Goal: Task Accomplishment & Management: Complete application form

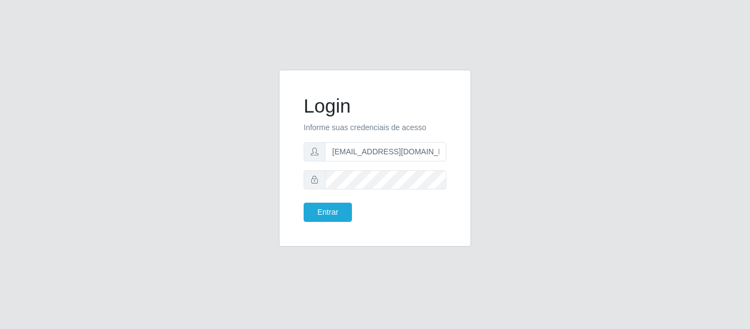
click at [357, 165] on form "Login Informe suas credenciais de acesso anacarina390@c-asa.com Entrar" at bounding box center [375, 157] width 143 height 127
drag, startPoint x: 384, startPoint y: 158, endPoint x: 411, endPoint y: 153, distance: 27.3
click at [385, 157] on input "anacarina390@c-asa.com" at bounding box center [385, 151] width 121 height 19
drag, startPoint x: 420, startPoint y: 152, endPoint x: 384, endPoint y: 155, distance: 36.3
click at [383, 155] on input "anacarina390@c-asa.com" at bounding box center [385, 151] width 121 height 19
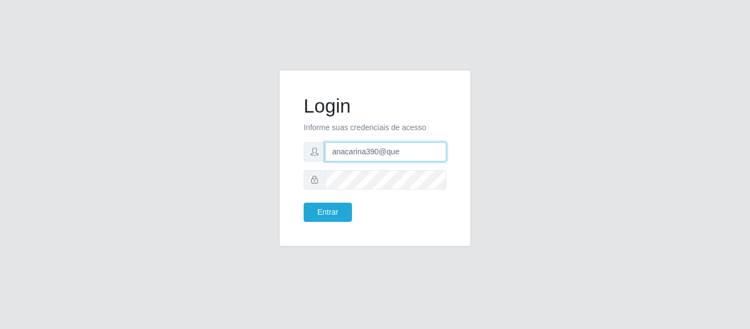
type input "anacarina390@queiroz.com"
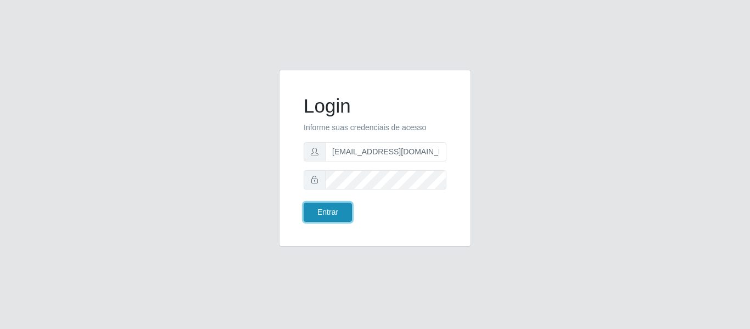
click at [310, 210] on button "Entrar" at bounding box center [328, 212] width 48 height 19
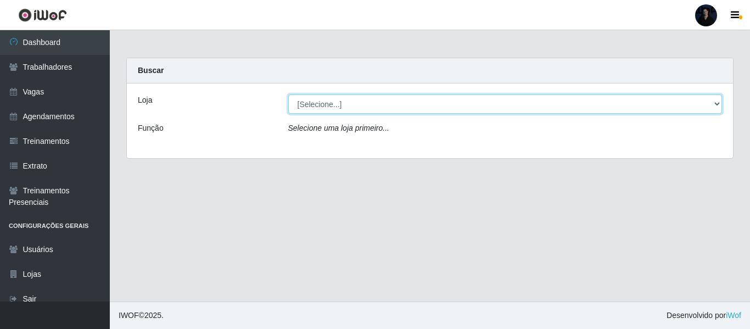
click at [321, 107] on select "[Selecione...] Hiper Queiroz - Alto da Conceição Hiper Queiroz - Boa Vista Hipe…" at bounding box center [505, 103] width 434 height 19
select select "515"
click at [288, 94] on select "[Selecione...] Hiper Queiroz - Alto da Conceição Hiper Queiroz - Boa Vista Hipe…" at bounding box center [505, 103] width 434 height 19
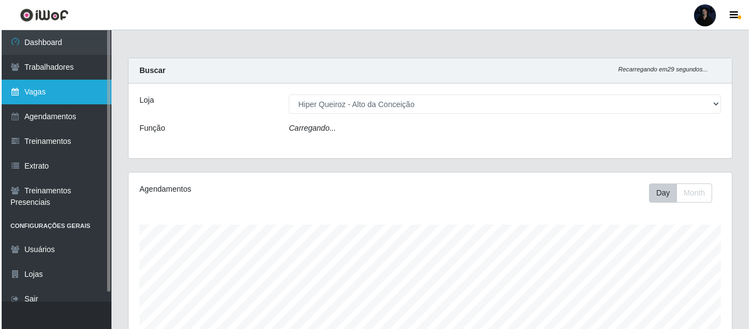
scroll to position [228, 603]
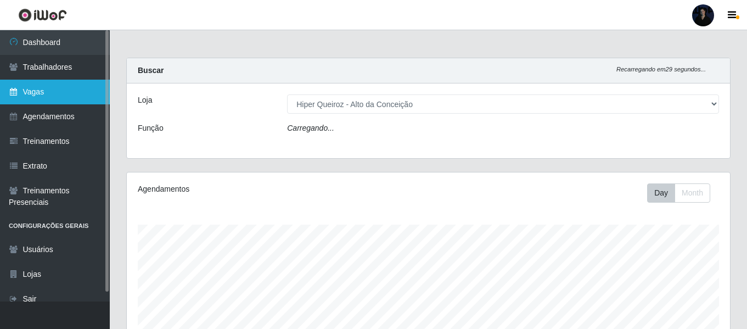
click at [61, 93] on link "Vagas" at bounding box center [55, 92] width 110 height 25
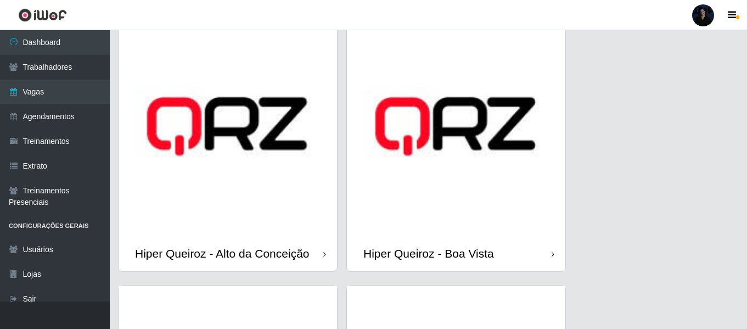
scroll to position [55, 0]
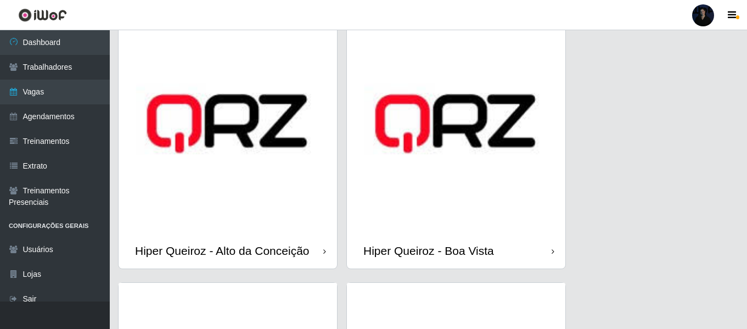
click at [232, 174] on img at bounding box center [228, 123] width 219 height 219
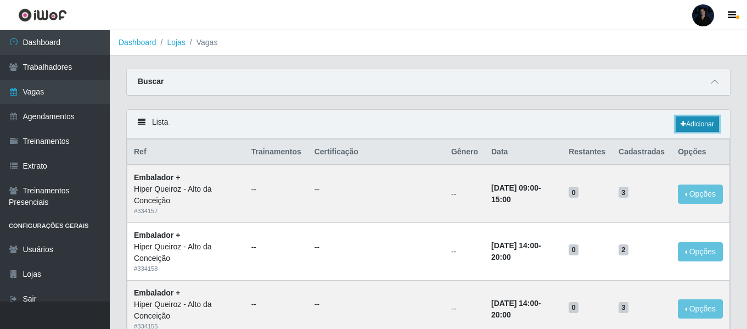
click at [699, 127] on link "Adicionar" at bounding box center [697, 123] width 43 height 15
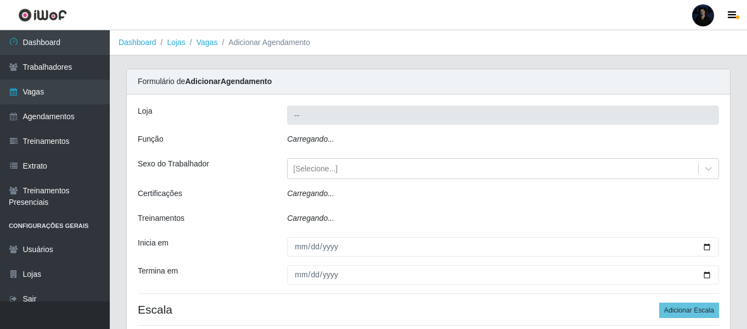
type input "Hiper Queiroz - Alto da Conceição"
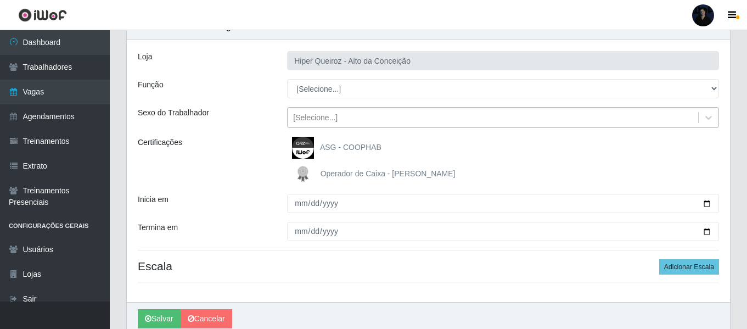
scroll to position [55, 0]
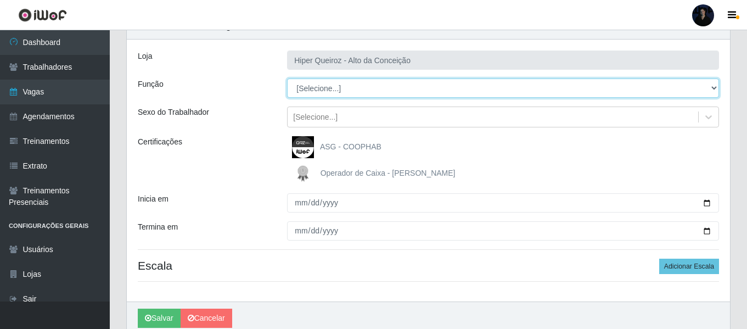
click at [318, 88] on select "[Selecione...] ASG ASG + ASG ++ Embalador Embalador + Embalador ++ Operador de …" at bounding box center [503, 88] width 432 height 19
drag, startPoint x: 321, startPoint y: 87, endPoint x: 312, endPoint y: 87, distance: 8.8
click at [312, 87] on select "[Selecione...] ASG ASG + ASG ++ Embalador Embalador + Embalador ++ Operador de …" at bounding box center [503, 88] width 432 height 19
click at [315, 87] on select "[Selecione...] ASG ASG + ASG ++ Embalador Embalador + Embalador ++ Operador de …" at bounding box center [503, 88] width 432 height 19
select select "107"
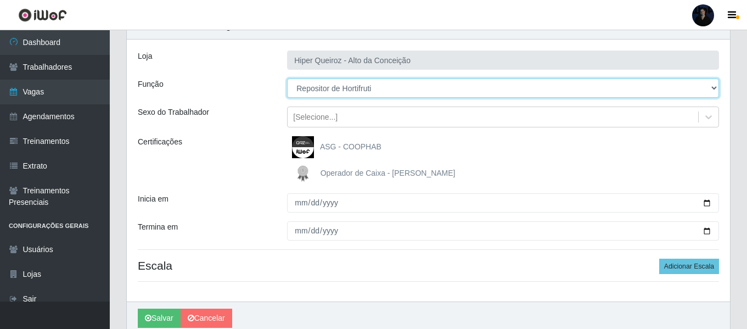
click at [287, 79] on select "[Selecione...] ASG ASG + ASG ++ Embalador Embalador + Embalador ++ Operador de …" at bounding box center [503, 88] width 432 height 19
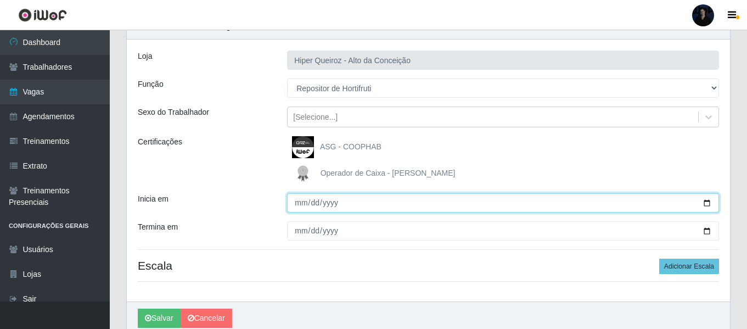
click at [707, 203] on input "Inicia em" at bounding box center [503, 202] width 432 height 19
type input "2025-09-01"
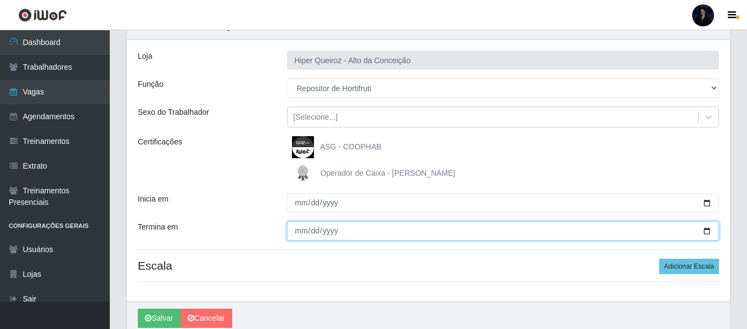
click at [706, 235] on input "Termina em" at bounding box center [503, 230] width 432 height 19
type input "2025-11-30"
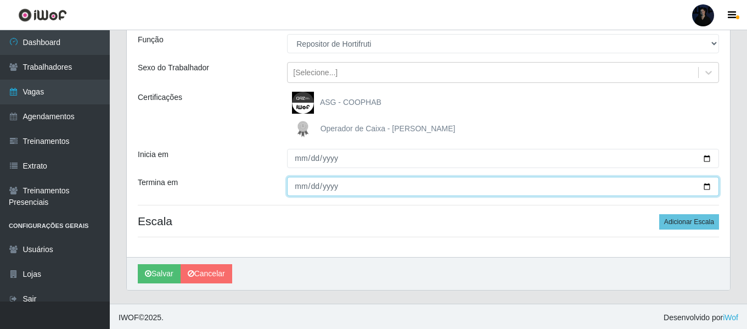
scroll to position [102, 0]
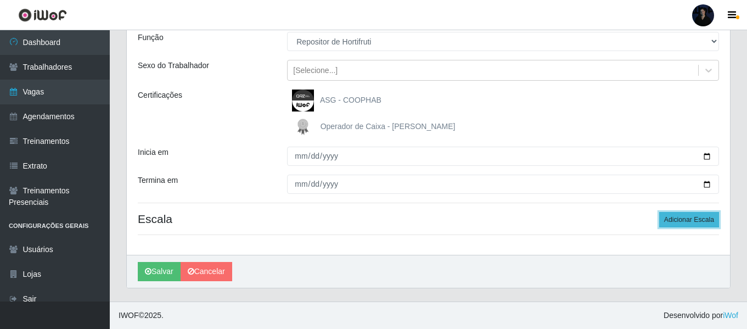
click at [667, 222] on button "Adicionar Escala" at bounding box center [689, 219] width 60 height 15
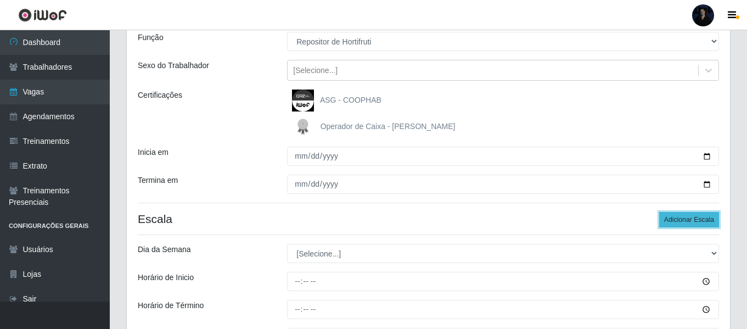
click at [667, 222] on button "Adicionar Escala" at bounding box center [689, 219] width 60 height 15
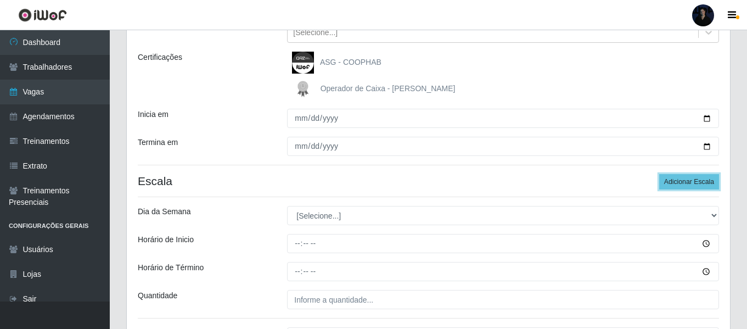
scroll to position [211, 0]
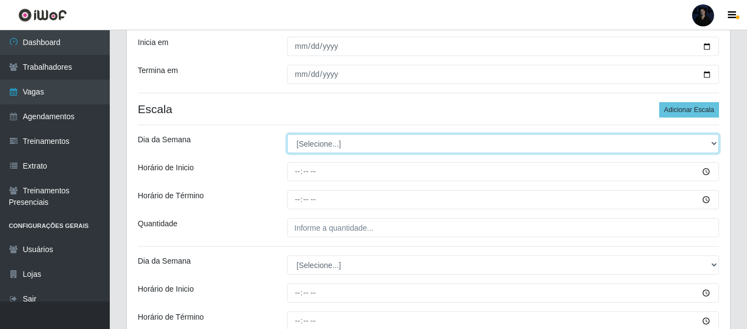
drag, startPoint x: 640, startPoint y: 142, endPoint x: 565, endPoint y: 151, distance: 75.8
click at [640, 142] on select "[Selecione...] Segunda Terça Quarta Quinta Sexta Sábado Domingo" at bounding box center [503, 143] width 432 height 19
select select "1"
click at [287, 134] on select "[Selecione...] Segunda Terça Quarta Quinta Sexta Sábado Domingo" at bounding box center [503, 143] width 432 height 19
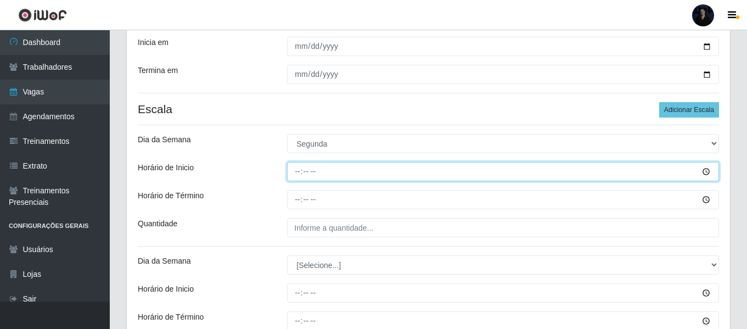
click at [297, 169] on input "Horário de Inicio" at bounding box center [503, 171] width 432 height 19
type input "14:00"
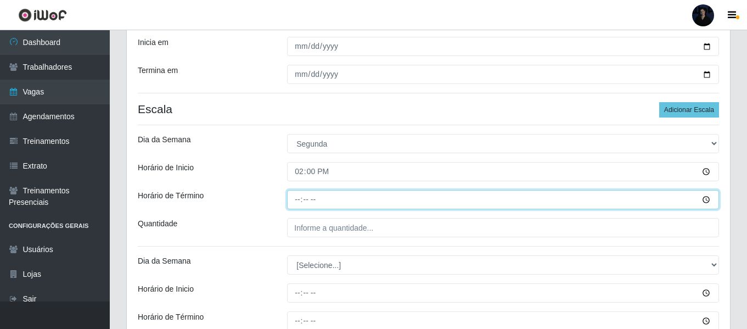
click at [298, 200] on input "Horário de Término" at bounding box center [503, 199] width 432 height 19
type input "20:00"
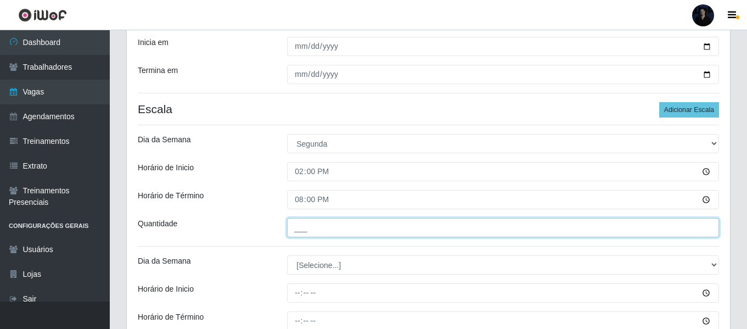
click at [304, 229] on input "___" at bounding box center [503, 227] width 432 height 19
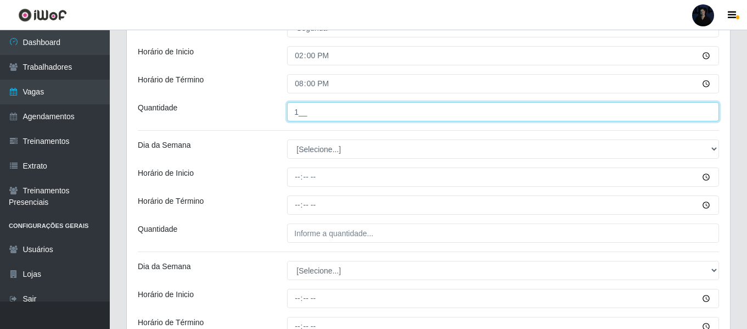
scroll to position [376, 0]
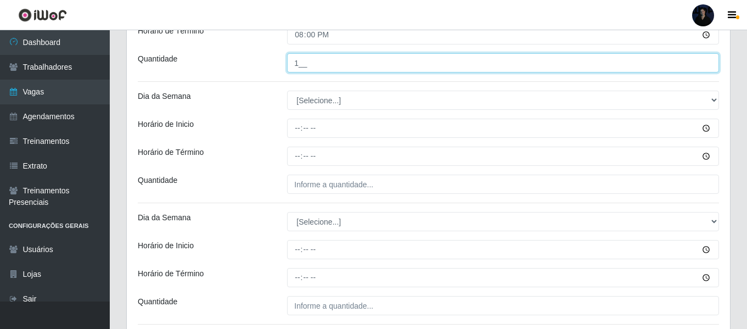
type input "1__"
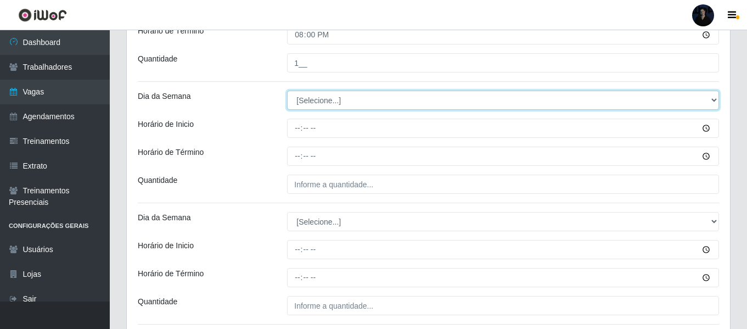
click at [304, 100] on select "[Selecione...] Segunda Terça Quarta Quinta Sexta Sábado Domingo" at bounding box center [503, 100] width 432 height 19
select select "2"
click at [287, 91] on select "[Selecione...] Segunda Terça Quarta Quinta Sexta Sábado Domingo" at bounding box center [503, 100] width 432 height 19
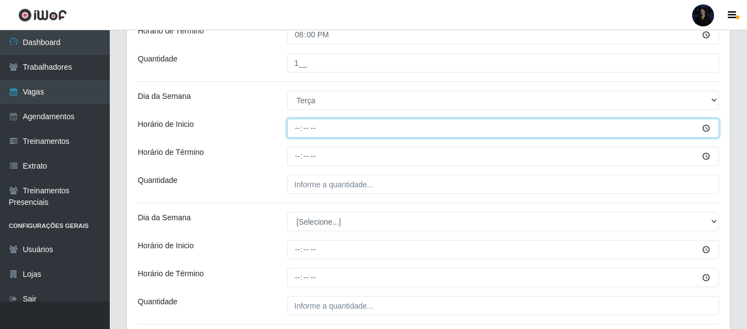
click at [299, 126] on input "Horário de Inicio" at bounding box center [503, 128] width 432 height 19
type input "14:00"
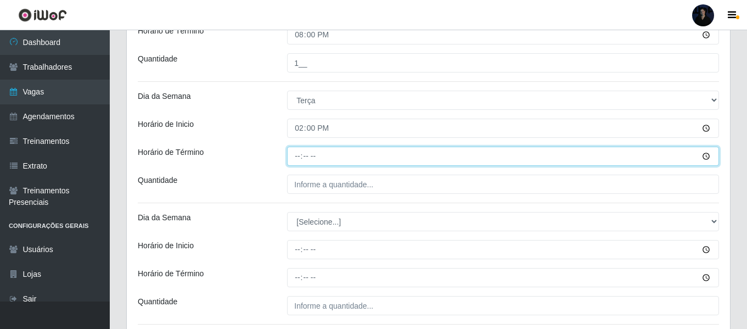
click at [295, 159] on input "Horário de Término" at bounding box center [503, 156] width 432 height 19
type input "20:00"
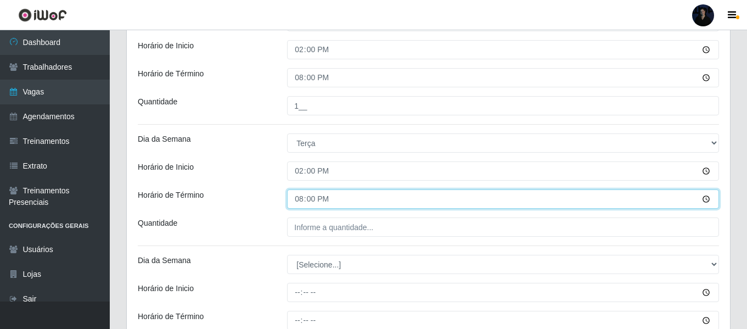
scroll to position [321, 0]
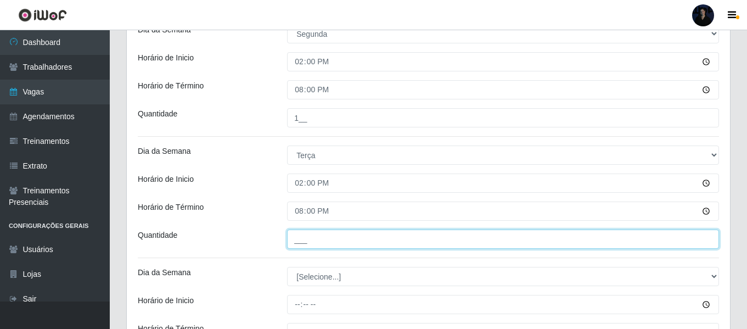
click at [293, 237] on input "___" at bounding box center [503, 238] width 432 height 19
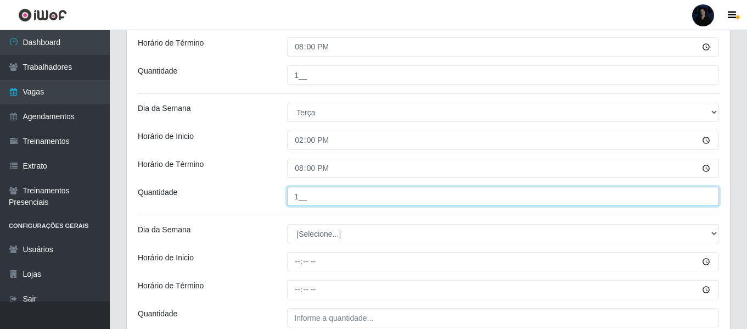
scroll to position [376, 0]
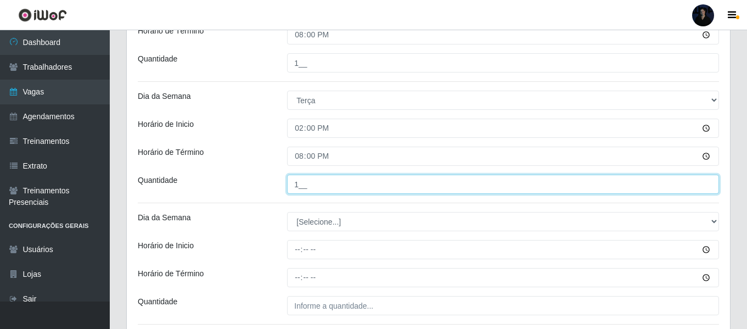
type input "1__"
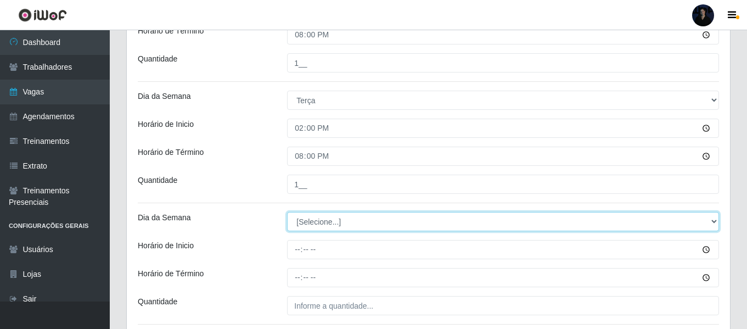
click at [302, 217] on select "[Selecione...] Segunda Terça Quarta Quinta Sexta Sábado Domingo" at bounding box center [503, 221] width 432 height 19
select select "3"
click at [287, 212] on select "[Selecione...] Segunda Terça Quarta Quinta Sexta Sábado Domingo" at bounding box center [503, 221] width 432 height 19
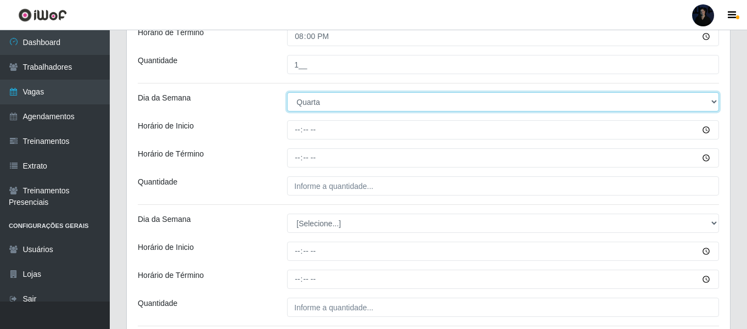
scroll to position [486, 0]
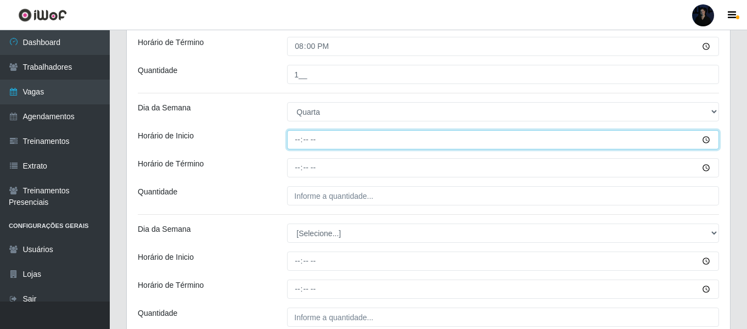
click at [297, 147] on input "Horário de Inicio" at bounding box center [503, 139] width 432 height 19
type input "14:00"
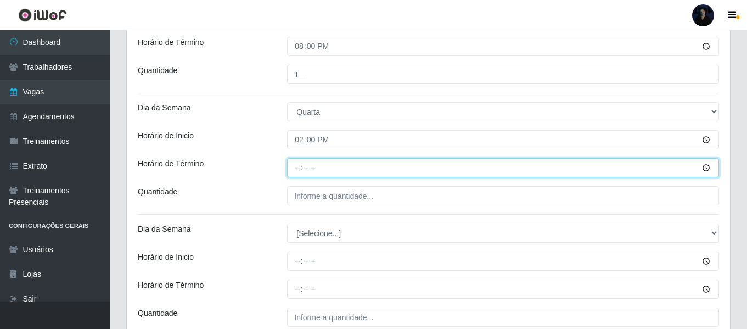
click at [295, 169] on input "Horário de Término" at bounding box center [503, 167] width 432 height 19
type input "20:00"
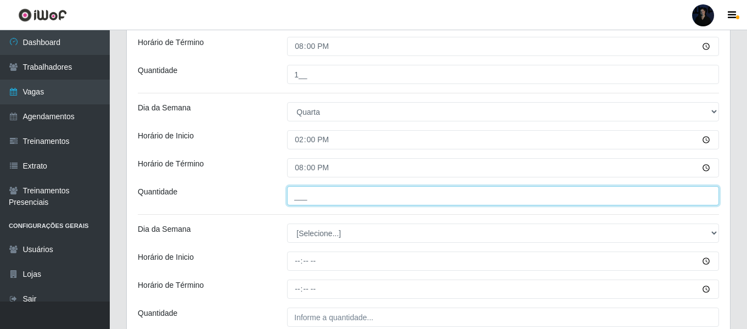
click at [292, 198] on input "___" at bounding box center [503, 195] width 432 height 19
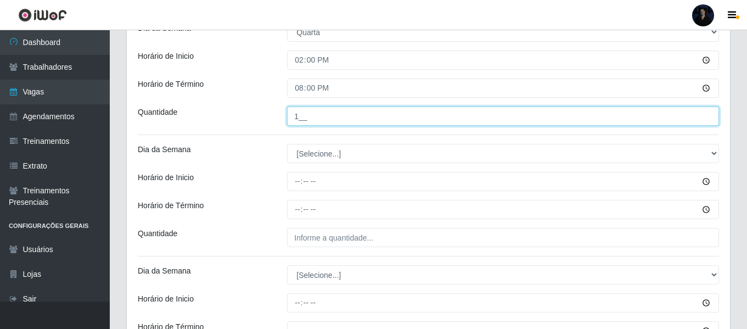
scroll to position [596, 0]
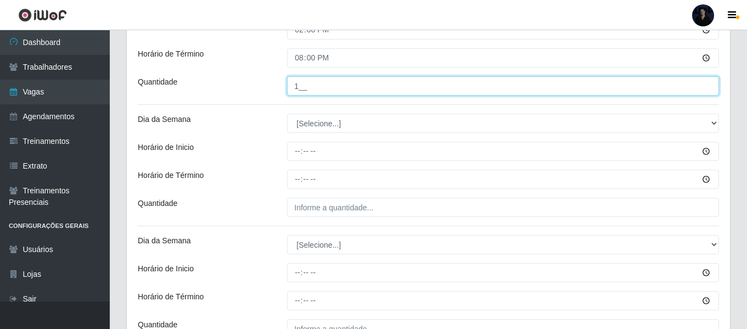
type input "1__"
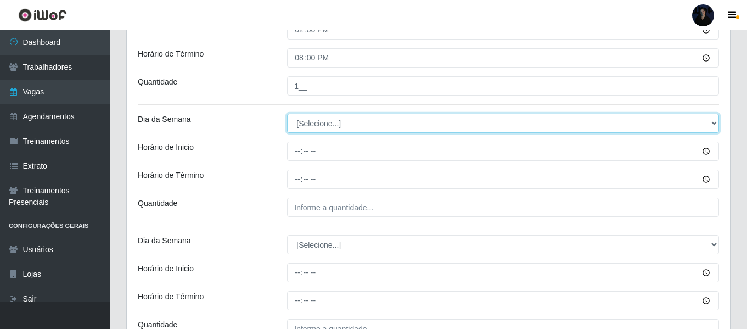
click at [296, 128] on select "[Selecione...] Segunda Terça Quarta Quinta Sexta Sábado Domingo" at bounding box center [503, 123] width 432 height 19
select select "4"
click at [287, 114] on select "[Selecione...] Segunda Terça Quarta Quinta Sexta Sábado Domingo" at bounding box center [503, 123] width 432 height 19
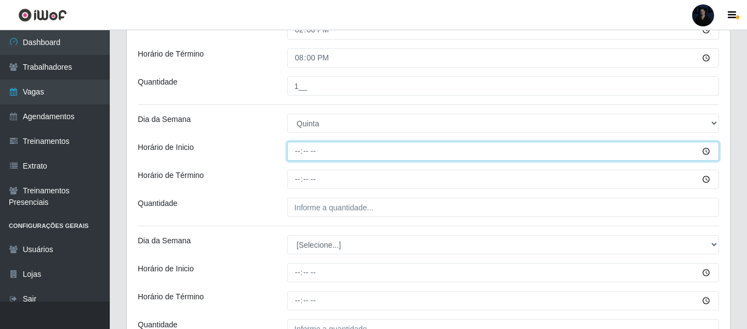
click at [298, 158] on input "Horário de Inicio" at bounding box center [503, 151] width 432 height 19
type input "14:00"
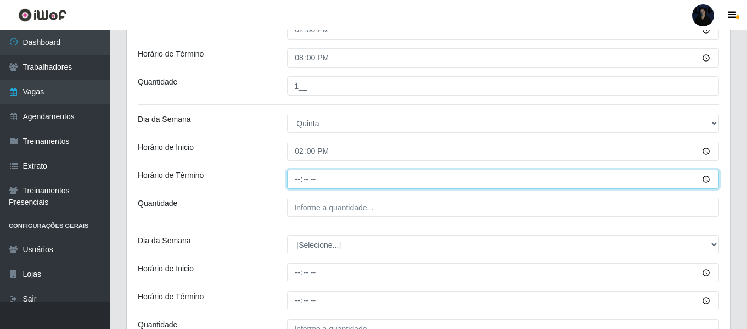
click at [300, 180] on input "Horário de Término" at bounding box center [503, 179] width 432 height 19
type input "20:00"
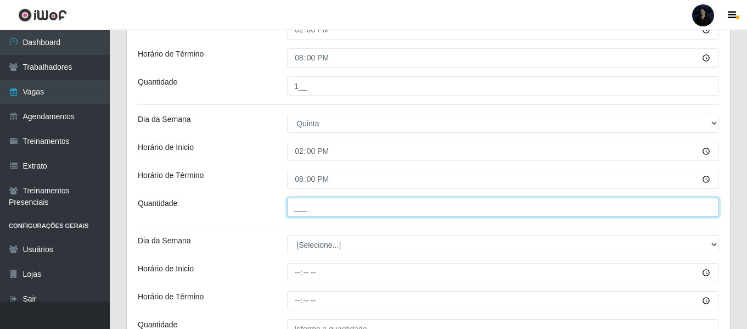
click at [292, 210] on input "___" at bounding box center [503, 207] width 432 height 19
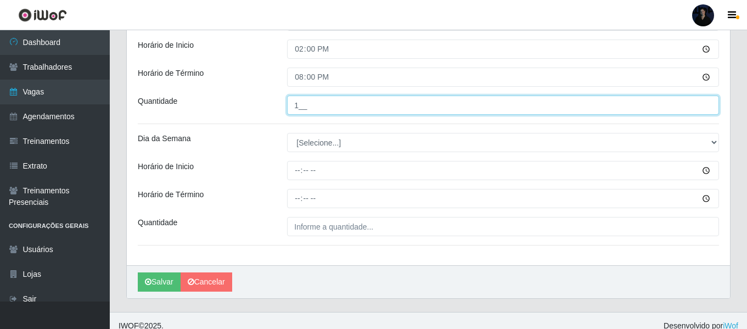
scroll to position [706, 0]
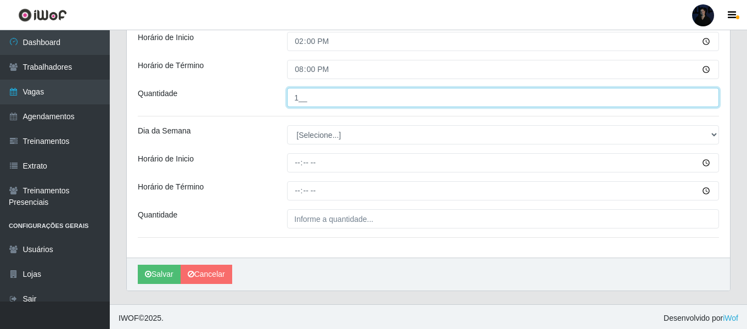
type input "1__"
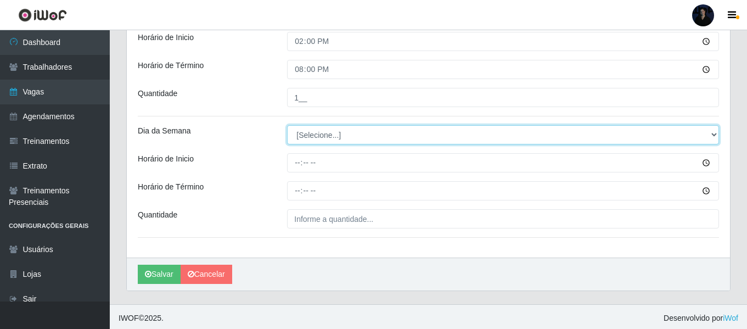
click at [298, 136] on select "[Selecione...] Segunda Terça Quarta Quinta Sexta Sábado Domingo" at bounding box center [503, 134] width 432 height 19
select select "5"
click at [287, 125] on select "[Selecione...] Segunda Terça Quarta Quinta Sexta Sábado Domingo" at bounding box center [503, 134] width 432 height 19
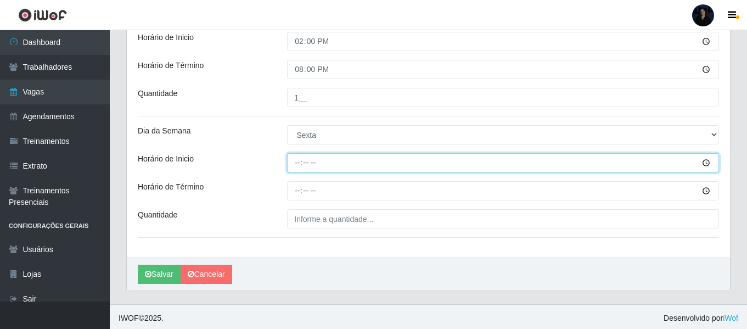
click at [299, 165] on input "Horário de Inicio" at bounding box center [503, 162] width 432 height 19
type input "14:00"
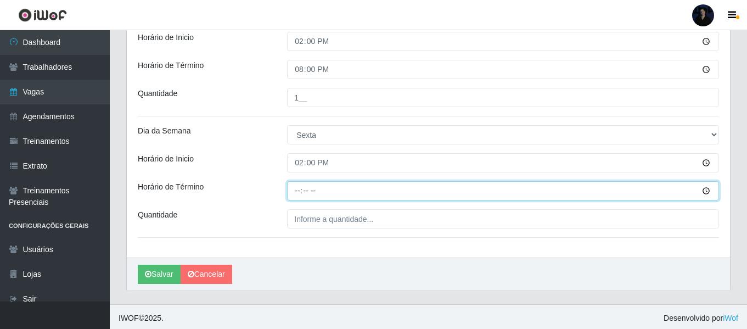
click at [298, 188] on input "Horário de Término" at bounding box center [503, 190] width 432 height 19
type input "20:00"
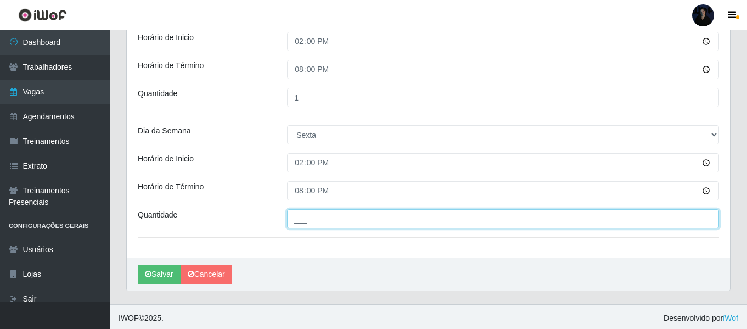
click at [295, 216] on input "___" at bounding box center [503, 218] width 432 height 19
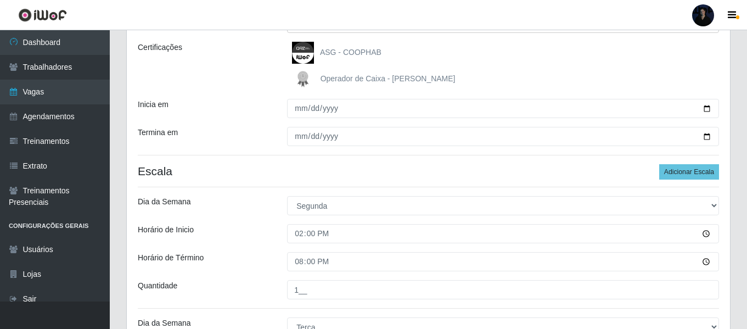
scroll to position [110, 0]
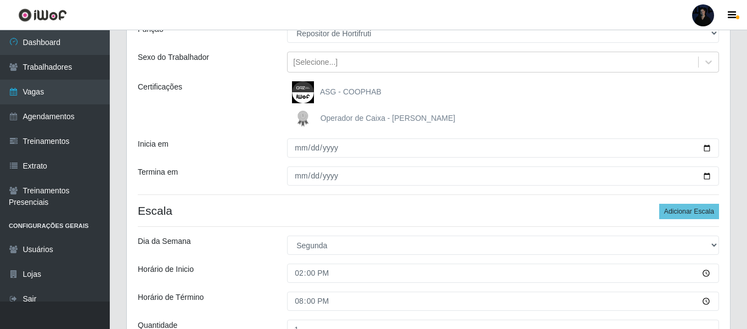
type input "1__"
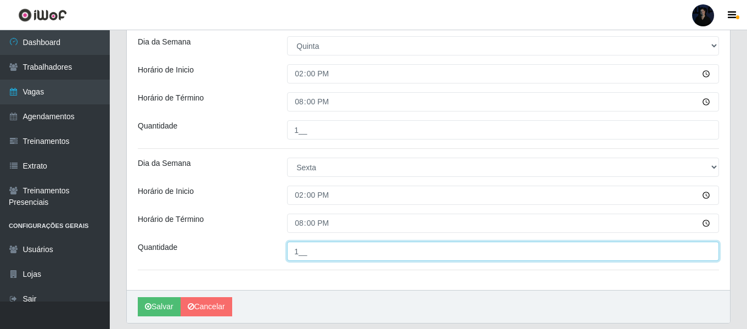
scroll to position [708, 0]
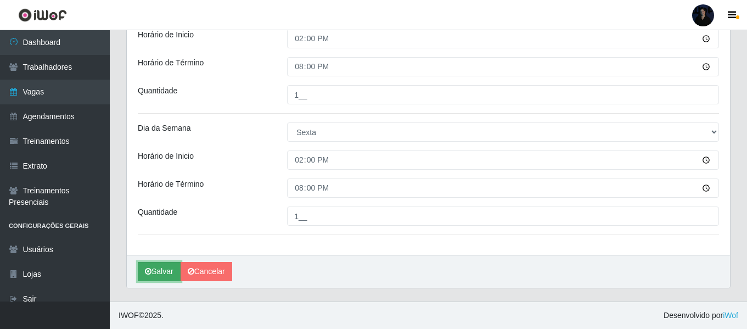
click at [162, 272] on button "Salvar" at bounding box center [159, 271] width 43 height 19
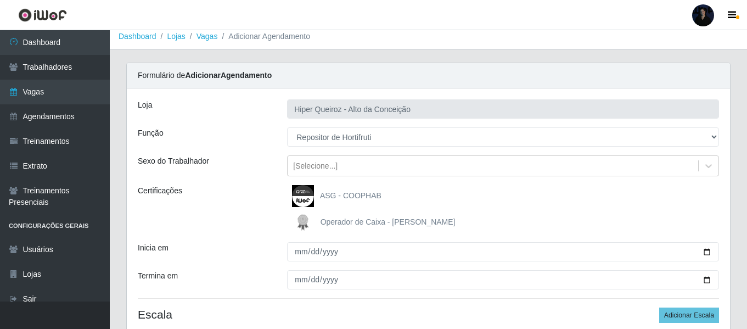
scroll to position [0, 0]
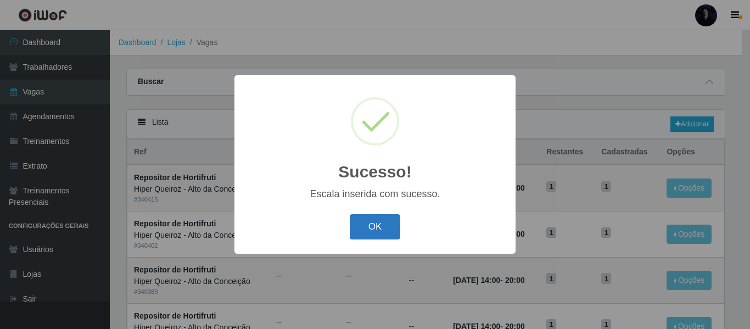
click at [378, 222] on button "OK" at bounding box center [375, 227] width 51 height 26
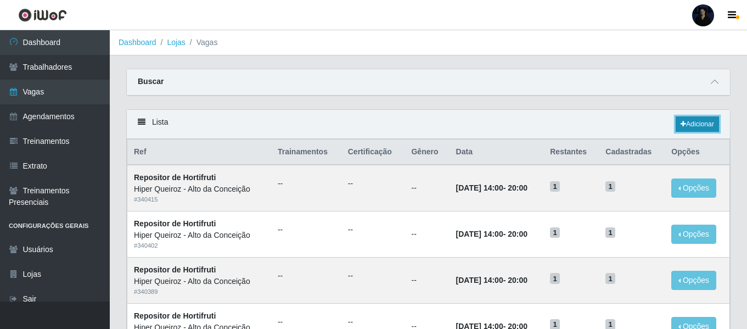
click at [686, 126] on link "Adicionar" at bounding box center [697, 123] width 43 height 15
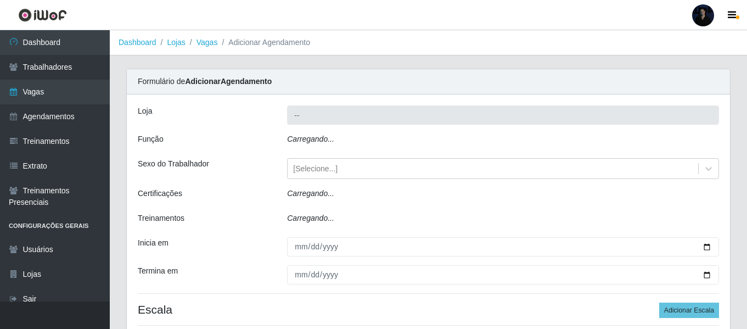
type input "Hiper Queiroz - Alto da Conceição"
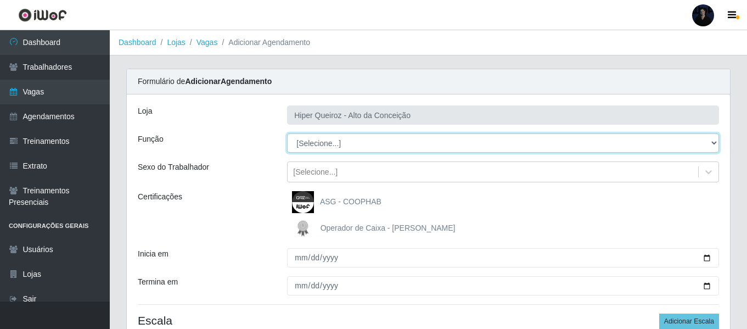
click at [331, 140] on select "[Selecione...] ASG ASG + ASG ++ Embalador Embalador + Embalador ++ Operador de …" at bounding box center [503, 142] width 432 height 19
select select "108"
click at [287, 133] on select "[Selecione...] ASG ASG + ASG ++ Embalador Embalador + Embalador ++ Operador de …" at bounding box center [503, 142] width 432 height 19
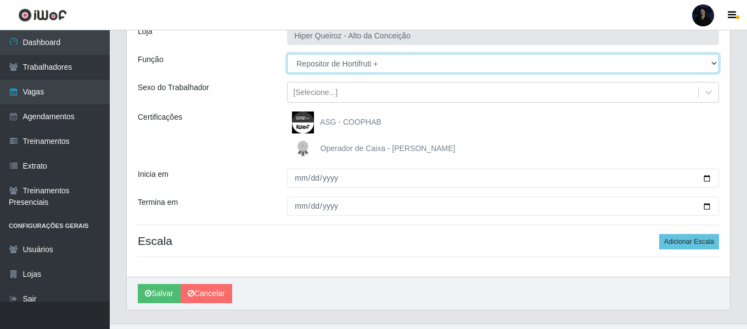
scroll to position [102, 0]
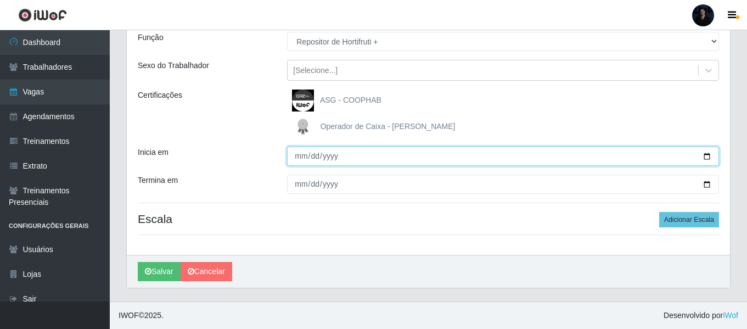
click at [708, 156] on input "Inicia em" at bounding box center [503, 156] width 432 height 19
type input "[DATE]"
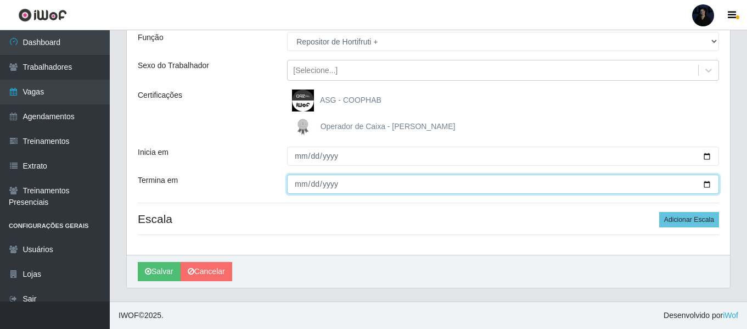
click at [401, 177] on input "Termina em" at bounding box center [503, 184] width 432 height 19
drag, startPoint x: 709, startPoint y: 186, endPoint x: 446, endPoint y: 180, distance: 263.1
click at [709, 186] on input "Termina em" at bounding box center [503, 184] width 432 height 19
type input "2025-11-30"
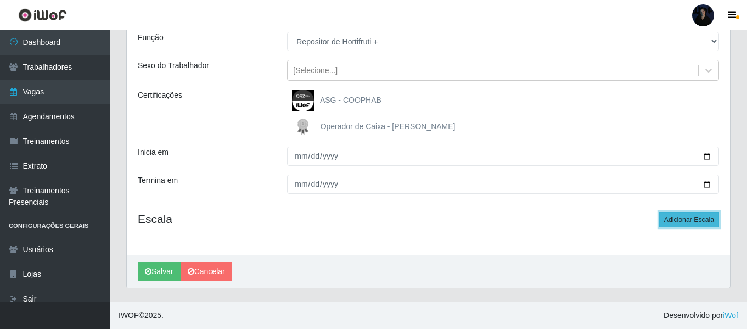
click at [703, 223] on button "Adicionar Escala" at bounding box center [689, 219] width 60 height 15
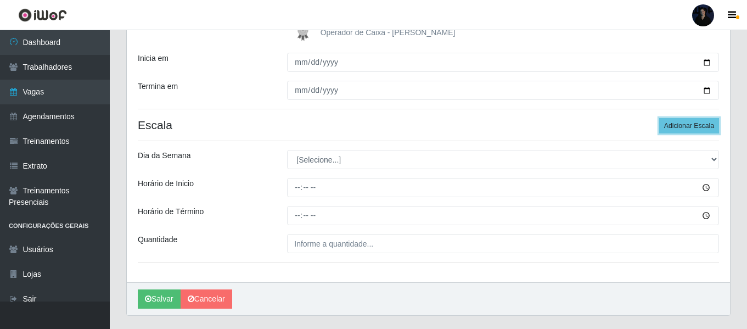
scroll to position [223, 0]
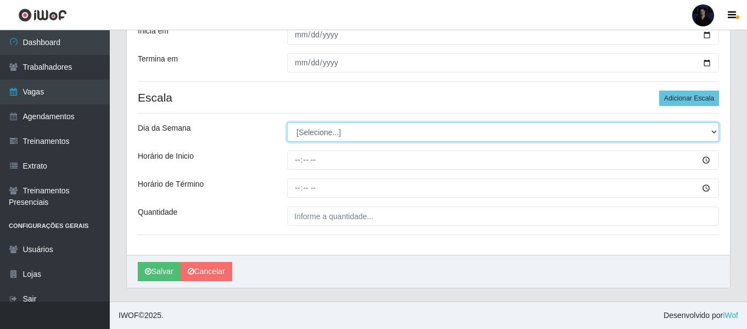
click at [308, 128] on select "[Selecione...] Segunda Terça Quarta Quinta Sexta Sábado Domingo" at bounding box center [503, 131] width 432 height 19
select select "6"
click at [287, 122] on select "[Selecione...] Segunda Terça Quarta Quinta Sexta Sábado Domingo" at bounding box center [503, 131] width 432 height 19
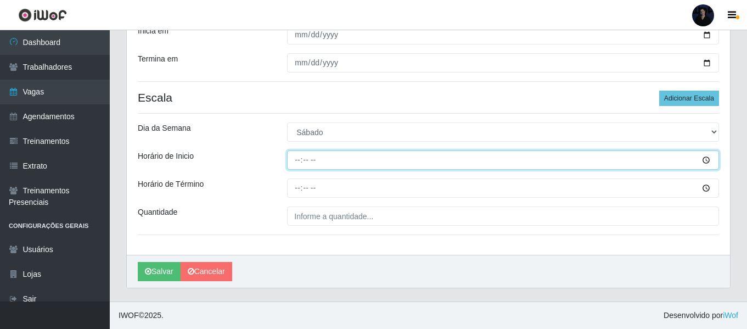
click at [299, 156] on input "Horário de Inicio" at bounding box center [503, 159] width 432 height 19
type input "14:00"
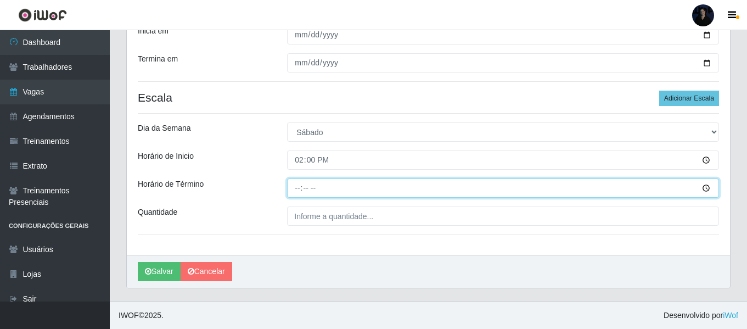
click at [294, 192] on input "Horário de Término" at bounding box center [503, 187] width 432 height 19
type input "20:00"
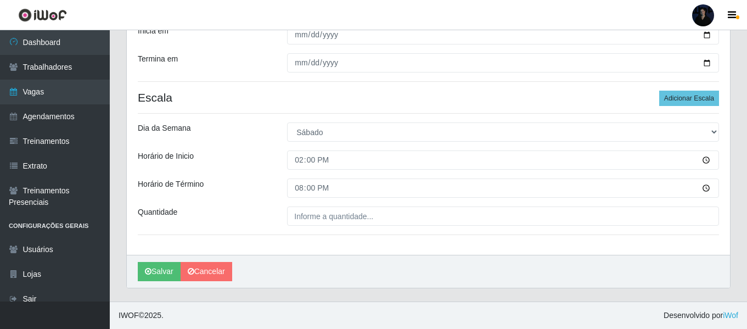
click at [294, 206] on div "Loja Hiper Queiroz - Alto da Conceição Função [Selecione...] ASG ASG + ASG ++ E…" at bounding box center [428, 63] width 603 height 383
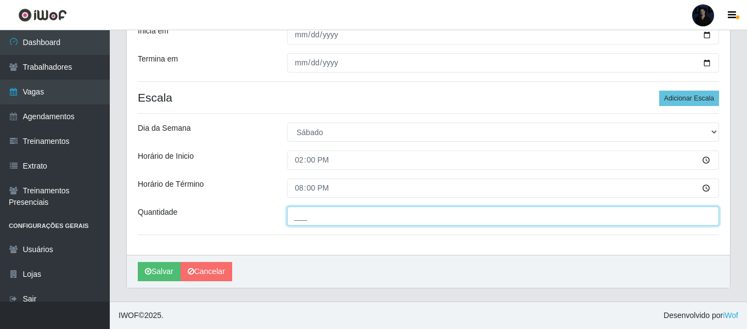
click at [294, 212] on input "___" at bounding box center [503, 215] width 432 height 19
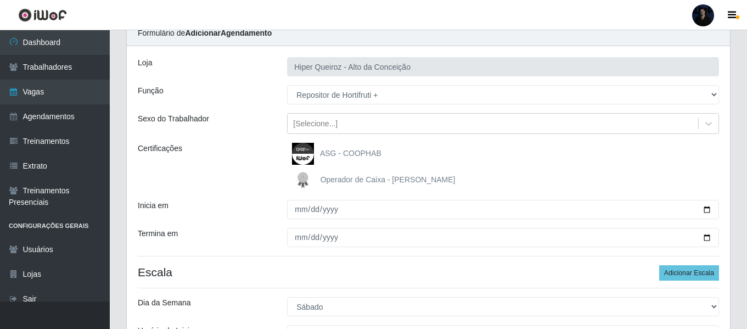
scroll to position [0, 0]
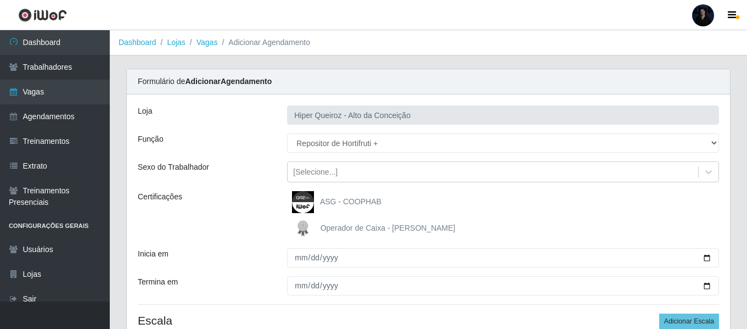
type input "1__"
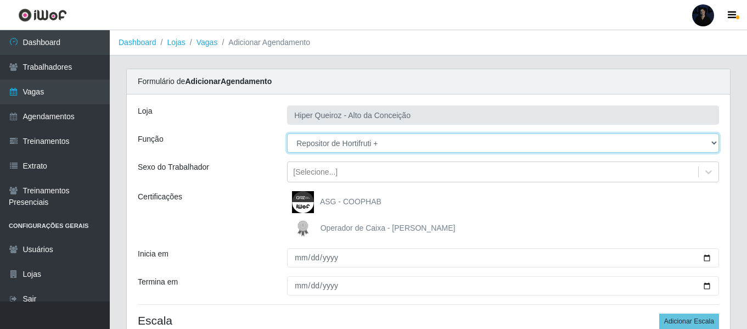
click at [310, 145] on select "[Selecione...] ASG ASG + ASG ++ Embalador Embalador + Embalador ++ Operador de …" at bounding box center [503, 142] width 432 height 19
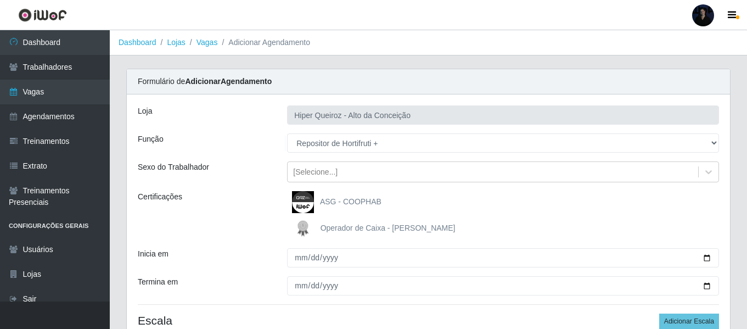
click at [248, 148] on div "Função" at bounding box center [204, 142] width 149 height 19
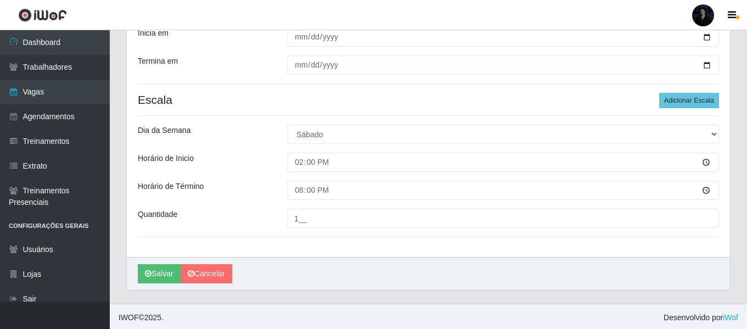
scroll to position [223, 0]
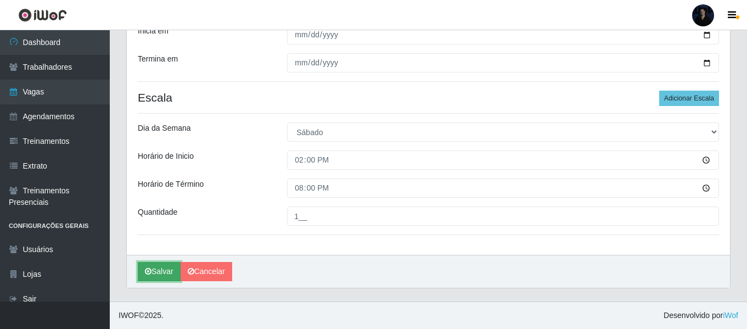
click at [164, 275] on button "Salvar" at bounding box center [159, 271] width 43 height 19
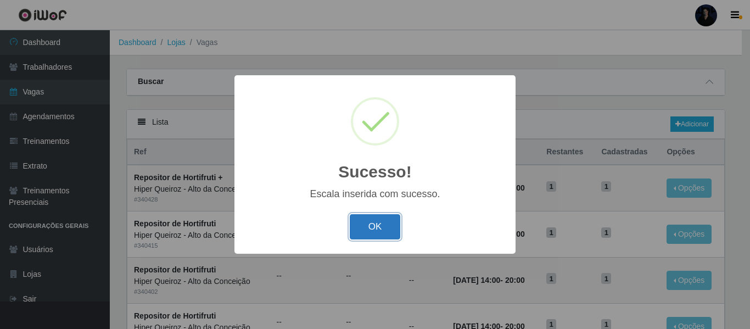
click at [366, 226] on button "OK" at bounding box center [375, 227] width 51 height 26
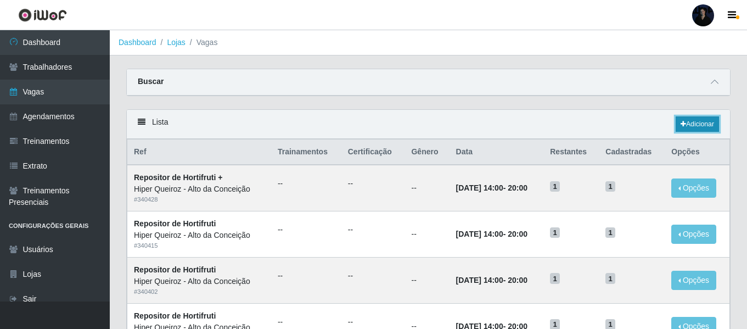
click at [701, 128] on link "Adicionar" at bounding box center [697, 123] width 43 height 15
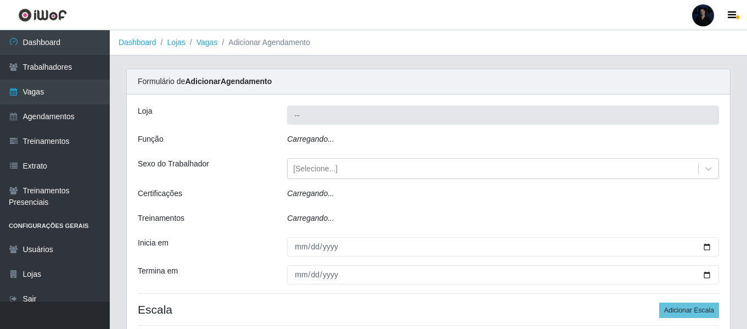
type input "Hiper Queiroz - Alto da Conceição"
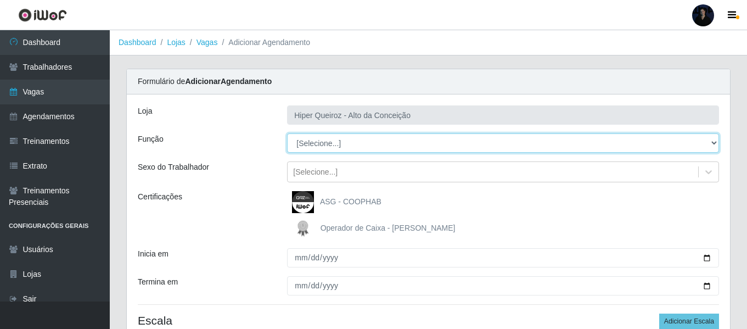
click at [307, 142] on select "[Selecione...] ASG ASG + ASG ++ Embalador Embalador + Embalador ++ Operador de …" at bounding box center [503, 142] width 432 height 19
select select "16"
click at [287, 133] on select "[Selecione...] ASG ASG + ASG ++ Embalador Embalador + Embalador ++ Operador de …" at bounding box center [503, 142] width 432 height 19
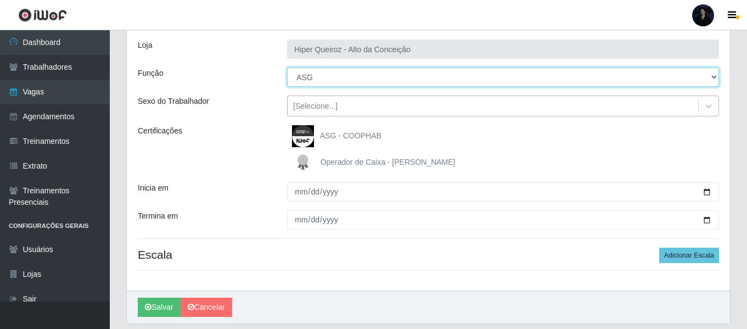
scroll to position [102, 0]
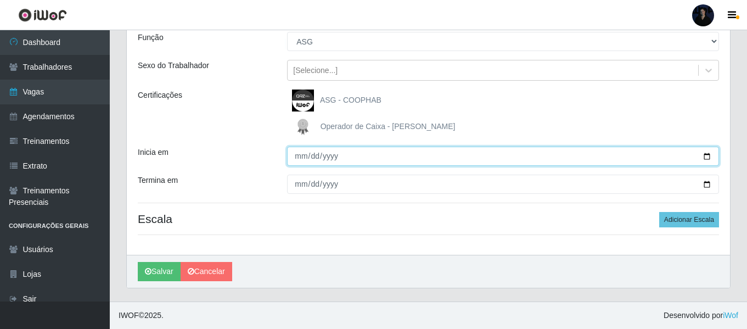
click at [709, 158] on input "Inicia em" at bounding box center [503, 156] width 432 height 19
type input "[DATE]"
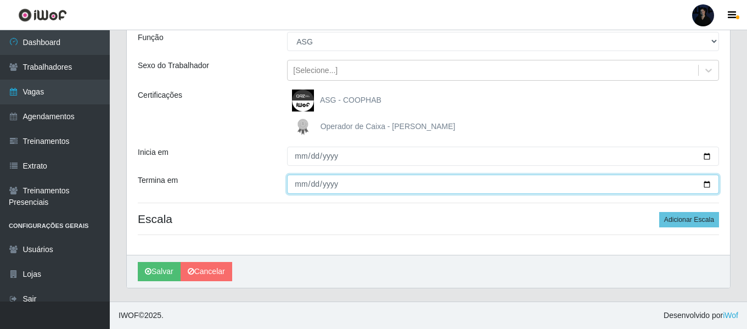
click at [707, 186] on input "Termina em" at bounding box center [503, 184] width 432 height 19
type input "2025-11-30"
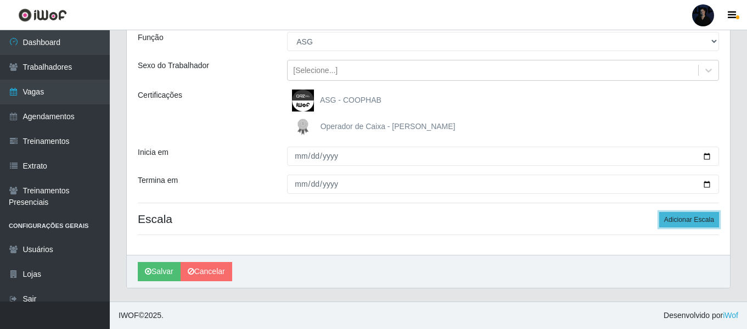
click at [671, 223] on button "Adicionar Escala" at bounding box center [689, 219] width 60 height 15
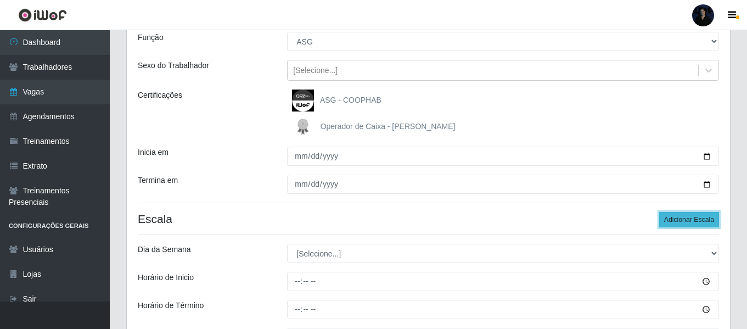
click at [671, 223] on button "Adicionar Escala" at bounding box center [689, 219] width 60 height 15
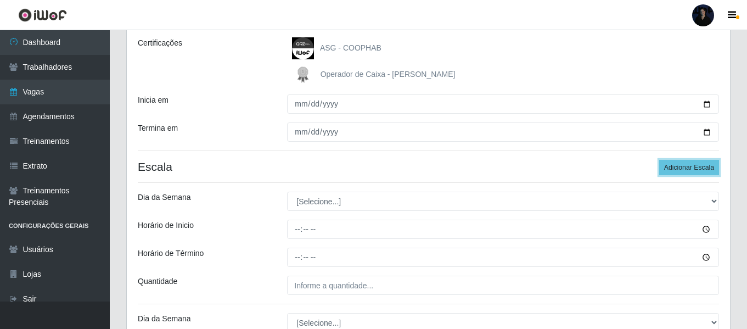
scroll to position [156, 0]
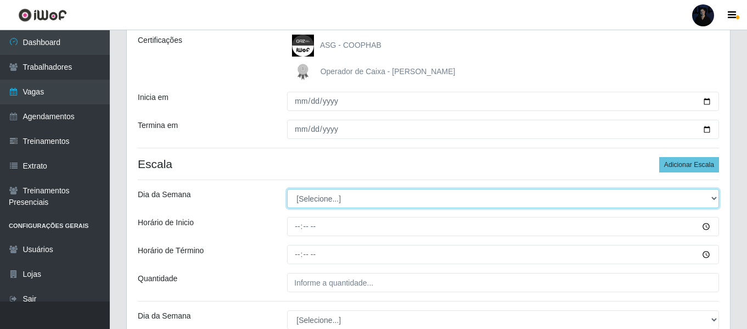
click at [313, 199] on select "[Selecione...] Segunda Terça Quarta Quinta Sexta Sábado Domingo" at bounding box center [503, 198] width 432 height 19
select select "1"
click at [287, 189] on select "[Selecione...] Segunda Terça Quarta Quinta Sexta Sábado Domingo" at bounding box center [503, 198] width 432 height 19
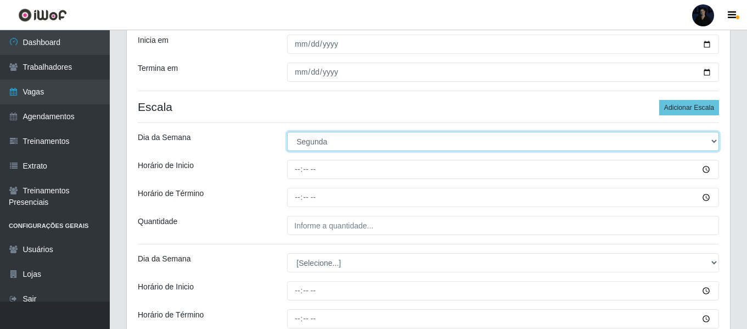
scroll to position [211, 0]
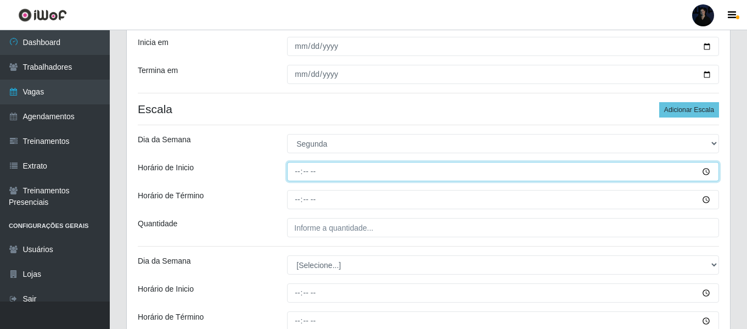
click at [296, 174] on input "Horário de Inicio" at bounding box center [503, 171] width 432 height 19
type input "07:00"
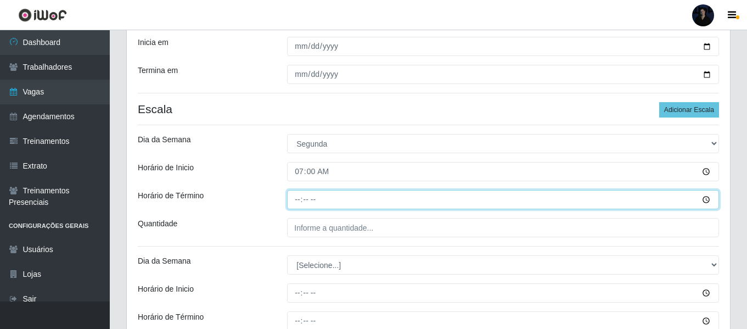
click at [300, 200] on input "Horário de Término" at bounding box center [503, 199] width 432 height 19
type input "13:00"
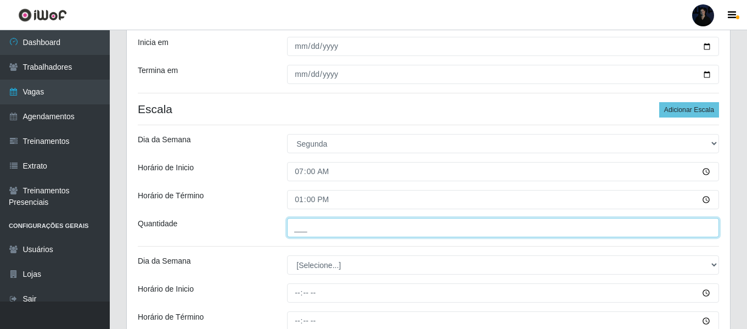
click at [300, 228] on input "___" at bounding box center [503, 227] width 432 height 19
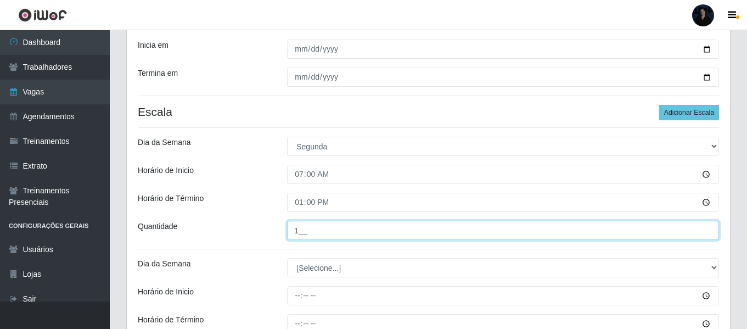
scroll to position [266, 0]
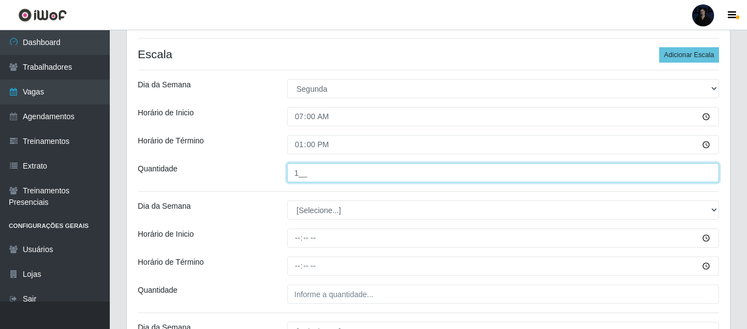
type input "1__"
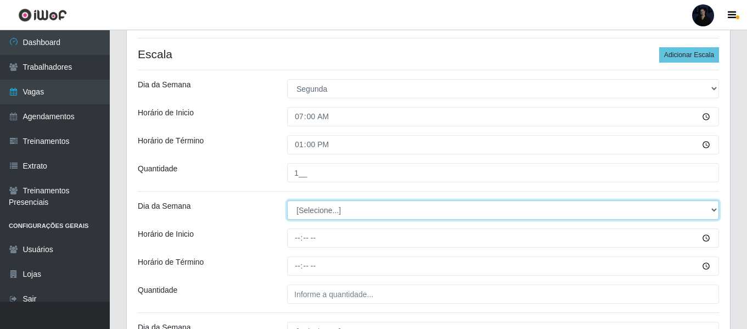
click at [316, 219] on select "[Selecione...] Segunda Terça Quarta Quinta Sexta Sábado Domingo" at bounding box center [503, 209] width 432 height 19
select select "2"
click at [287, 200] on select "[Selecione...] Segunda Terça Quarta Quinta Sexta Sábado Domingo" at bounding box center [503, 209] width 432 height 19
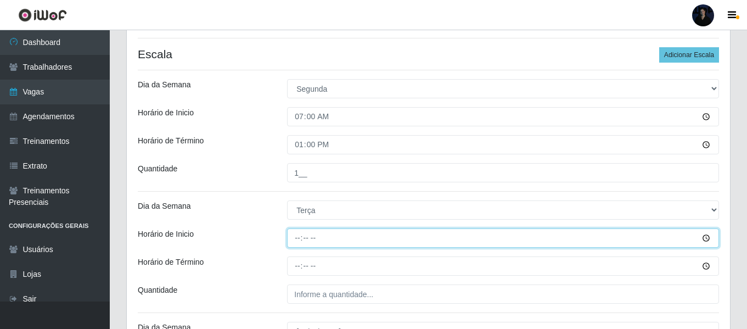
click at [305, 239] on input "Horário de Inicio" at bounding box center [503, 237] width 432 height 19
click at [299, 239] on input "Horário de Inicio" at bounding box center [503, 237] width 432 height 19
type input "07:00"
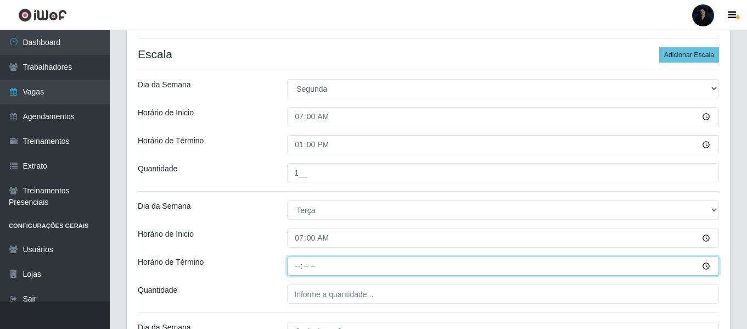
click at [298, 263] on input "Horário de Término" at bounding box center [503, 265] width 432 height 19
type input "13:00"
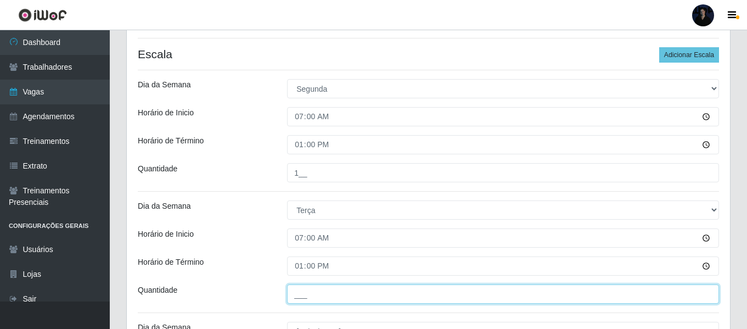
click at [301, 292] on input "___" at bounding box center [503, 293] width 432 height 19
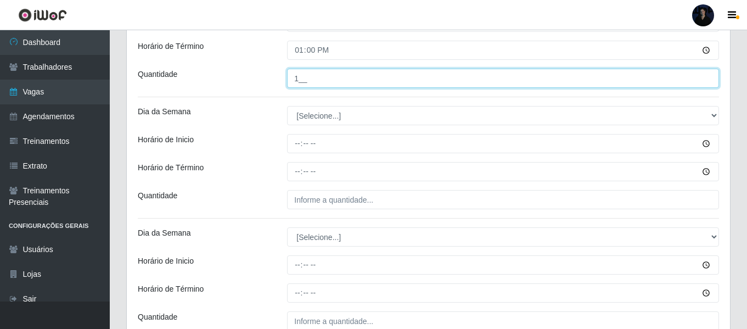
scroll to position [486, 0]
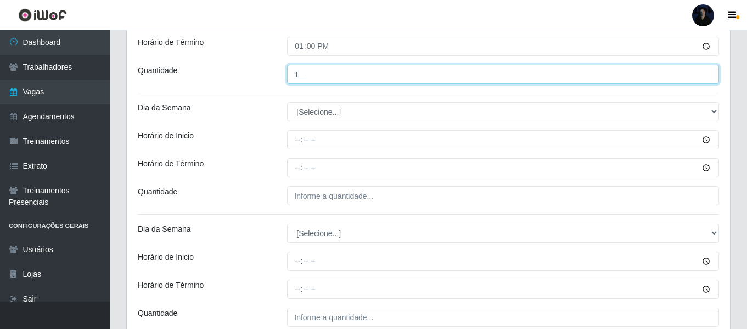
type input "1__"
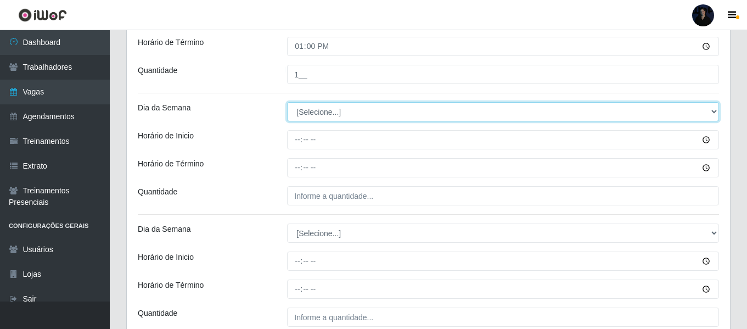
click at [299, 113] on select "[Selecione...] Segunda Terça Quarta Quinta Sexta Sábado Domingo" at bounding box center [503, 111] width 432 height 19
select select "3"
click at [287, 102] on select "[Selecione...] Segunda Terça Quarta Quinta Sexta Sábado Domingo" at bounding box center [503, 111] width 432 height 19
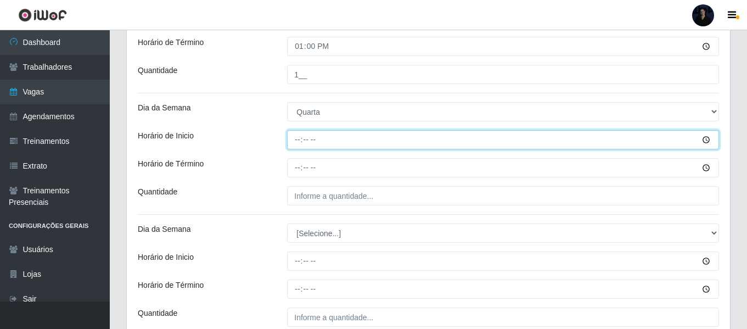
click at [296, 137] on input "Horário de Inicio" at bounding box center [503, 139] width 432 height 19
type input "07:00"
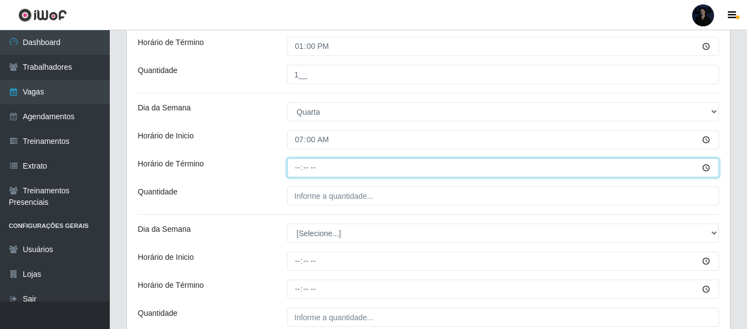
click at [296, 165] on input "Horário de Término" at bounding box center [503, 167] width 432 height 19
type input "13:00"
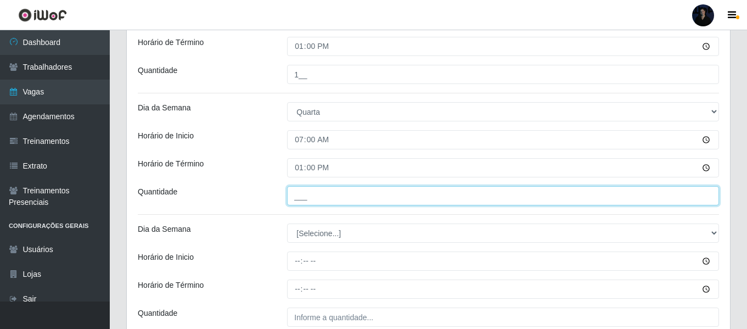
click at [296, 193] on input "___" at bounding box center [503, 195] width 432 height 19
type input "1__"
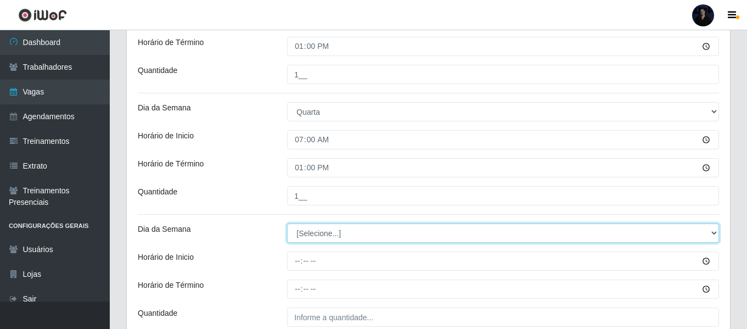
click at [311, 233] on select "[Selecione...] Segunda Terça Quarta Quinta Sexta Sábado Domingo" at bounding box center [503, 232] width 432 height 19
click at [287, 223] on select "[Selecione...] Segunda Terça Quarta Quinta Sexta Sábado Domingo" at bounding box center [503, 232] width 432 height 19
click at [311, 236] on select "[Selecione...] Segunda Terça Quarta Quinta Sexta Sábado Domingo" at bounding box center [503, 232] width 432 height 19
select select "4"
click at [287, 223] on select "[Selecione...] Segunda Terça Quarta Quinta Sexta Sábado Domingo" at bounding box center [503, 232] width 432 height 19
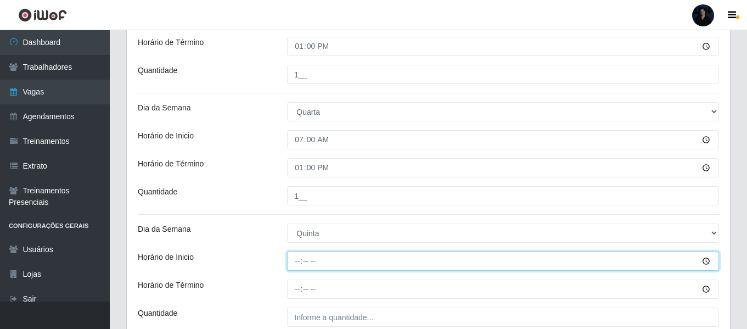
click at [300, 261] on input "Horário de Inicio" at bounding box center [503, 260] width 432 height 19
type input "07:00"
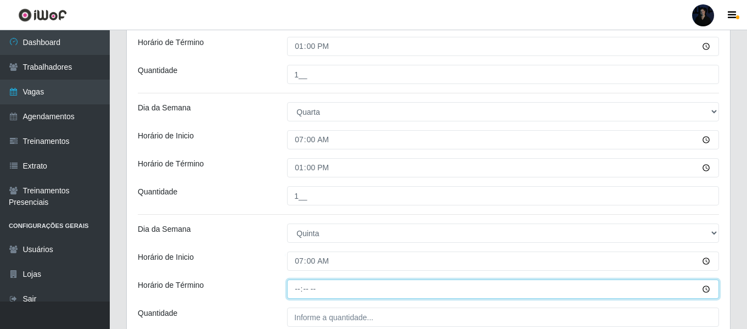
click at [296, 293] on input "Horário de Término" at bounding box center [503, 288] width 432 height 19
type input "13:00"
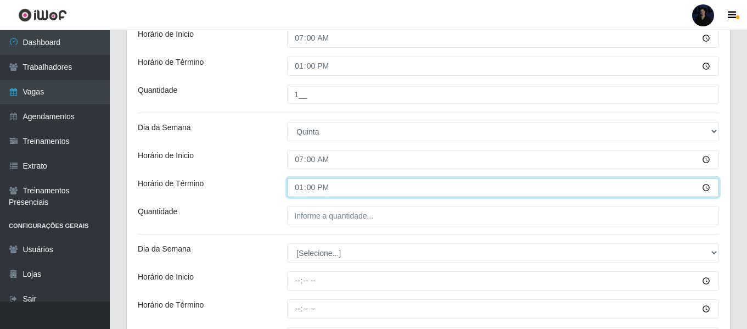
scroll to position [596, 0]
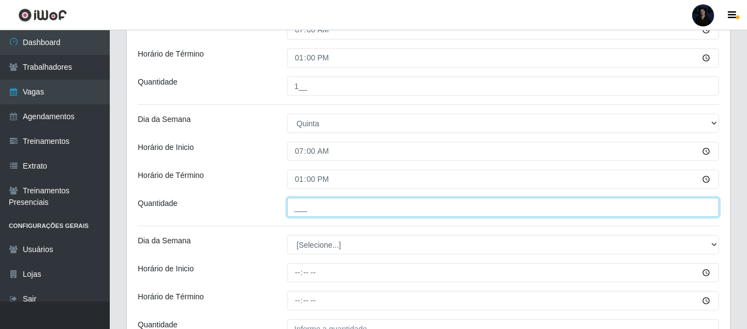
click at [298, 208] on input "___" at bounding box center [503, 207] width 432 height 19
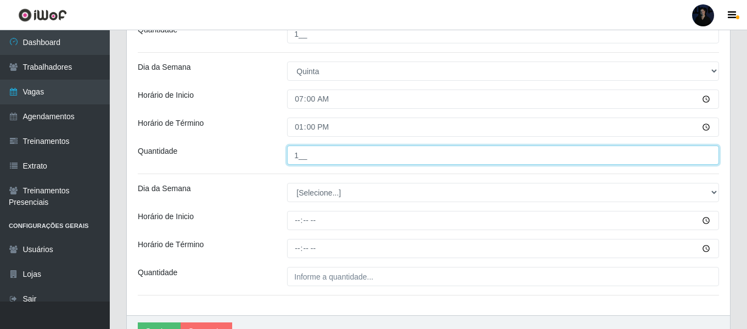
scroll to position [651, 0]
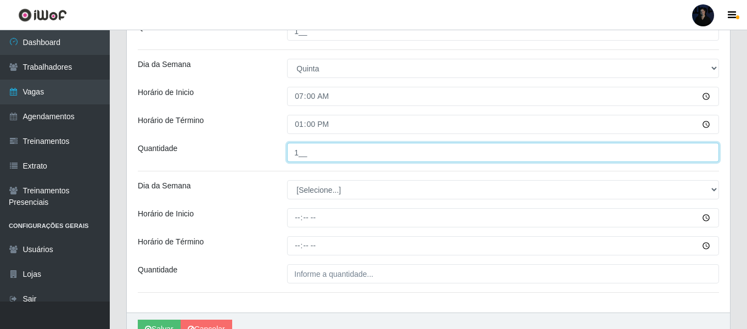
type input "1__"
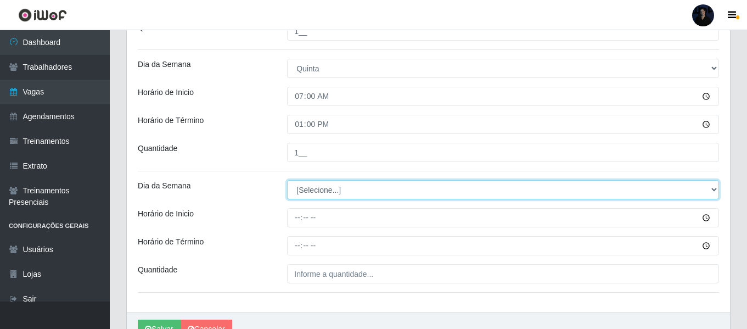
click at [313, 194] on select "[Selecione...] Segunda Terça Quarta Quinta Sexta Sábado Domingo" at bounding box center [503, 189] width 432 height 19
select select "5"
click at [287, 180] on select "[Selecione...] Segunda Terça Quarta Quinta Sexta Sábado Domingo" at bounding box center [503, 189] width 432 height 19
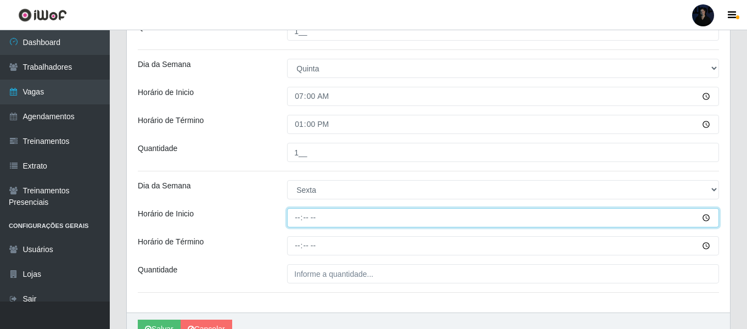
click at [298, 220] on input "Horário de Inicio" at bounding box center [503, 217] width 432 height 19
type input "07:00"
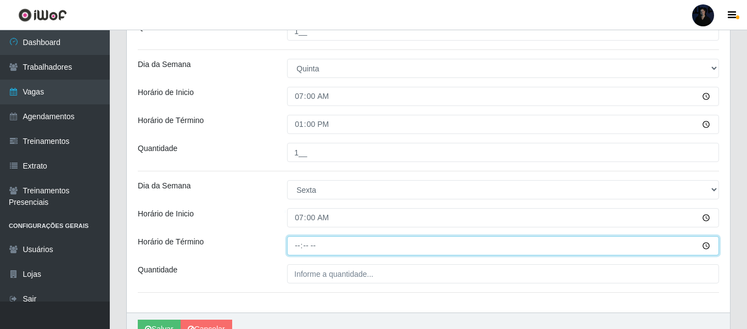
click at [292, 250] on input "Horário de Término" at bounding box center [503, 245] width 432 height 19
type input "13:00"
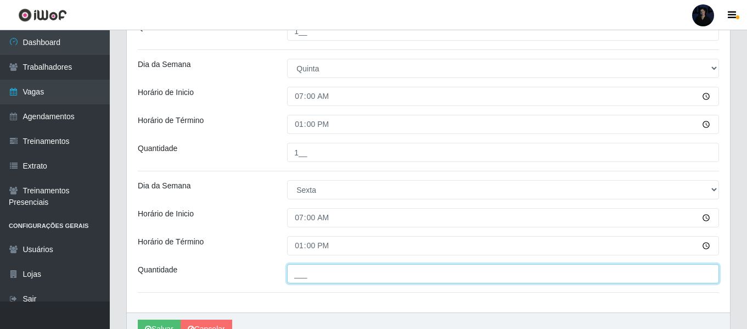
click at [295, 274] on input "___" at bounding box center [503, 273] width 432 height 19
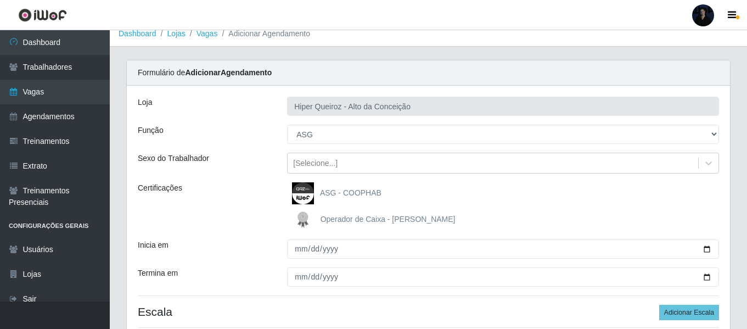
scroll to position [10, 0]
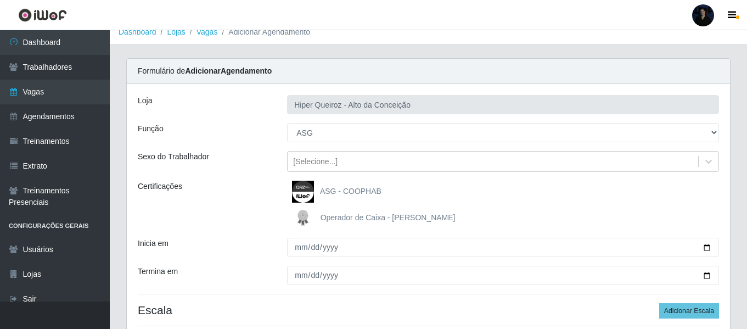
type input "1__"
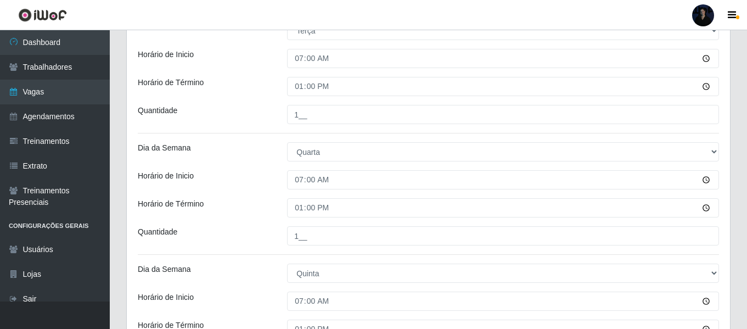
scroll to position [708, 0]
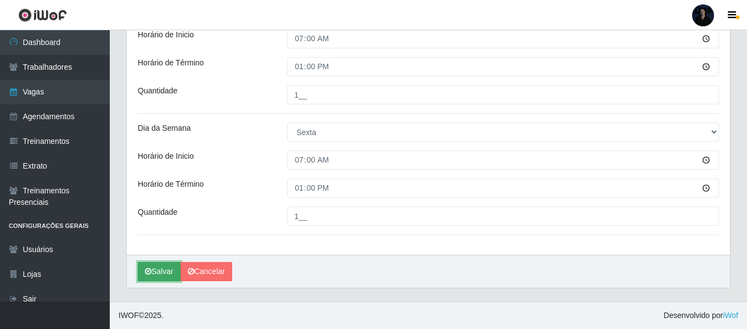
click at [154, 275] on button "Salvar" at bounding box center [159, 271] width 43 height 19
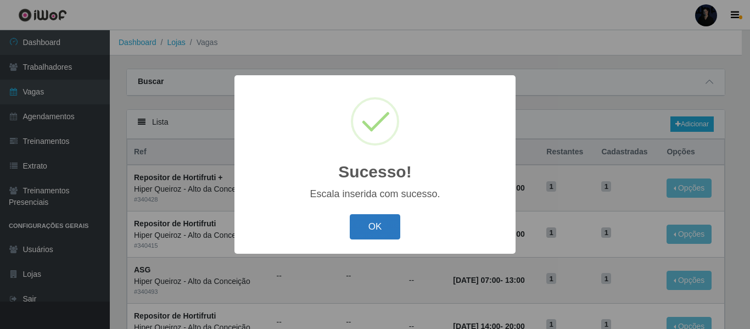
click at [378, 221] on button "OK" at bounding box center [375, 227] width 51 height 26
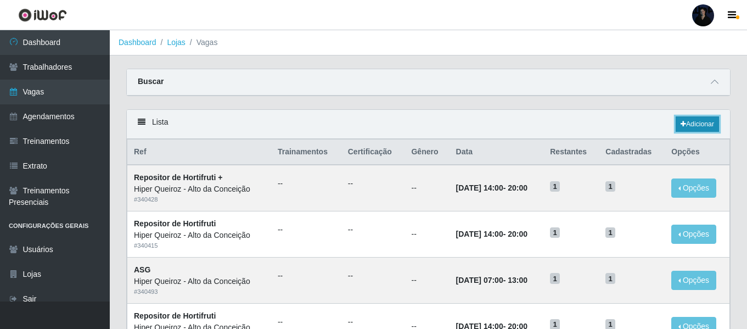
click at [699, 122] on link "Adicionar" at bounding box center [697, 123] width 43 height 15
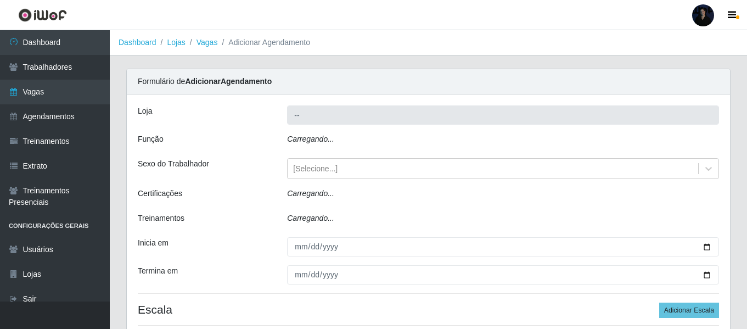
type input "Hiper Queiroz - Alto da Conceição"
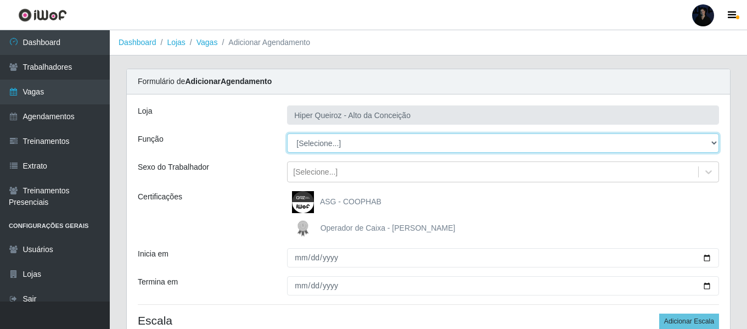
click at [314, 142] on select "[Selecione...] ASG ASG + ASG ++ Embalador Embalador + Embalador ++ Operador de …" at bounding box center [503, 142] width 432 height 19
select select "79"
click at [287, 133] on select "[Selecione...] ASG ASG + ASG ++ Embalador Embalador + Embalador ++ Operador de …" at bounding box center [503, 142] width 432 height 19
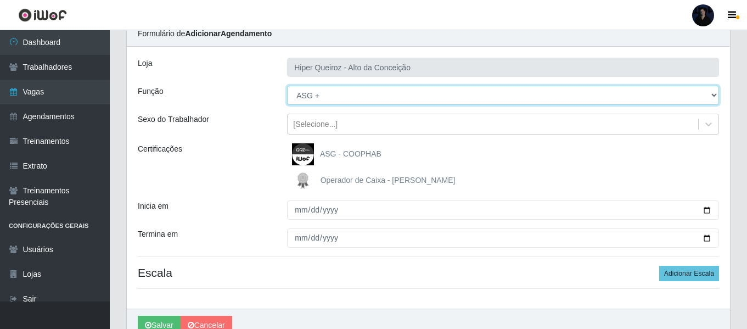
scroll to position [47, 0]
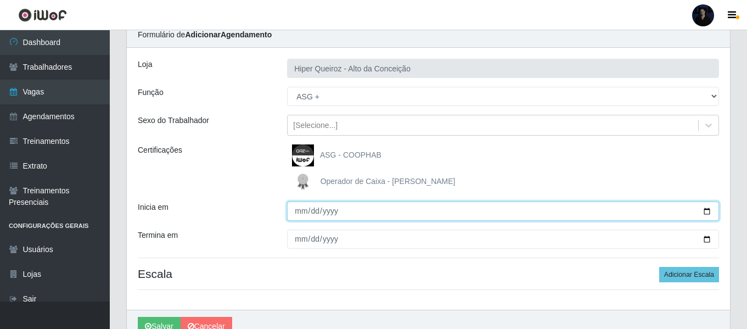
click at [708, 216] on input "Inicia em" at bounding box center [503, 210] width 432 height 19
type input "[DATE]"
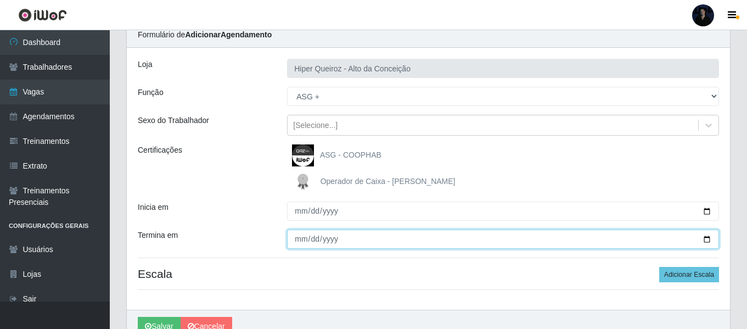
click at [713, 240] on input "Termina em" at bounding box center [503, 238] width 432 height 19
click at [708, 238] on input "Termina em" at bounding box center [503, 238] width 432 height 19
type input "2025-11-30"
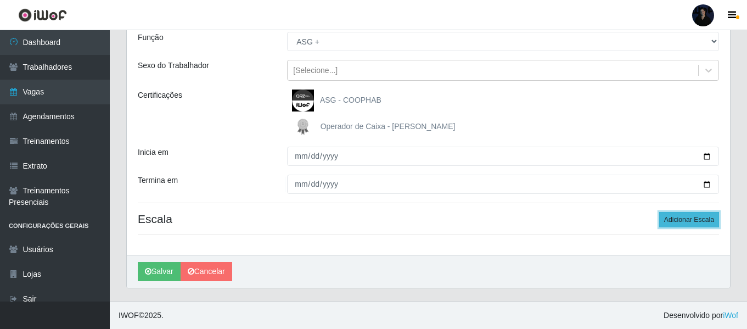
click at [684, 222] on button "Adicionar Escala" at bounding box center [689, 219] width 60 height 15
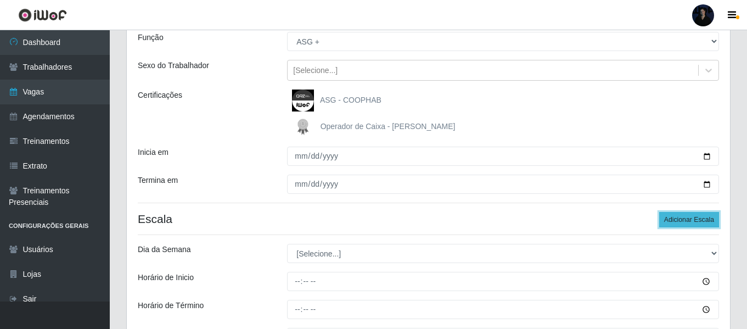
click at [684, 222] on button "Adicionar Escala" at bounding box center [689, 219] width 60 height 15
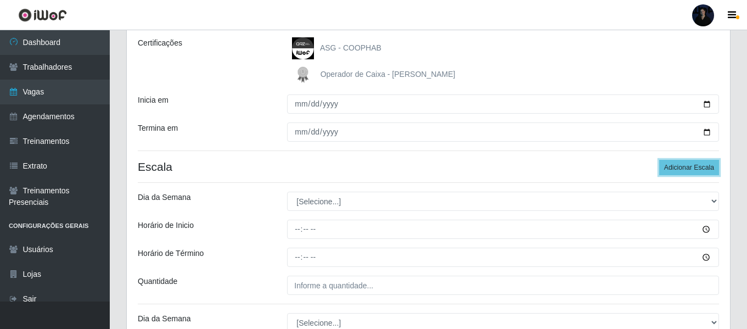
scroll to position [156, 0]
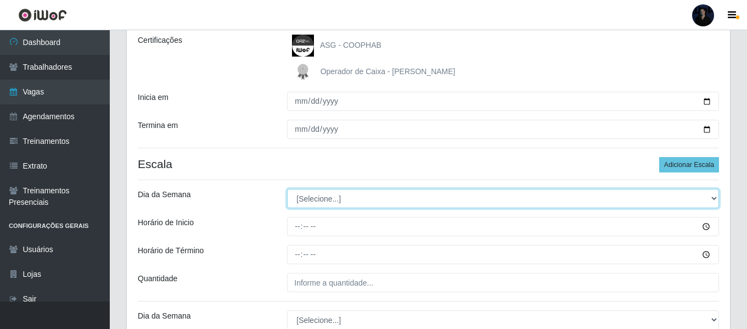
click at [300, 199] on select "[Selecione...] Segunda Terça Quarta Quinta Sexta Sábado Domingo" at bounding box center [503, 198] width 432 height 19
select select "6"
click at [287, 189] on select "[Selecione...] Segunda Terça Quarta Quinta Sexta Sábado Domingo" at bounding box center [503, 198] width 432 height 19
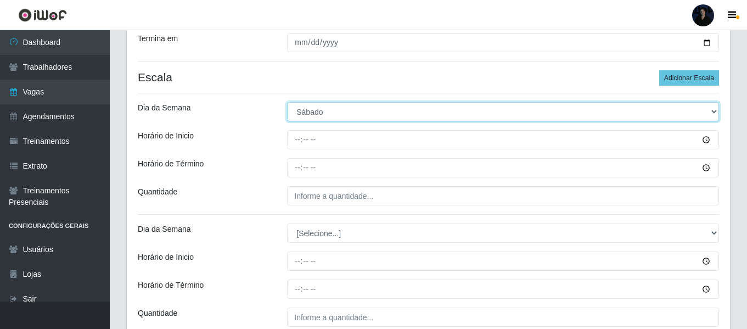
scroll to position [266, 0]
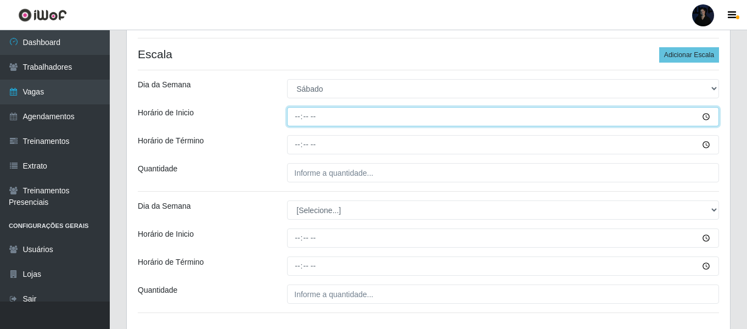
click at [300, 122] on input "Horário de Inicio" at bounding box center [503, 116] width 432 height 19
type input "07:00"
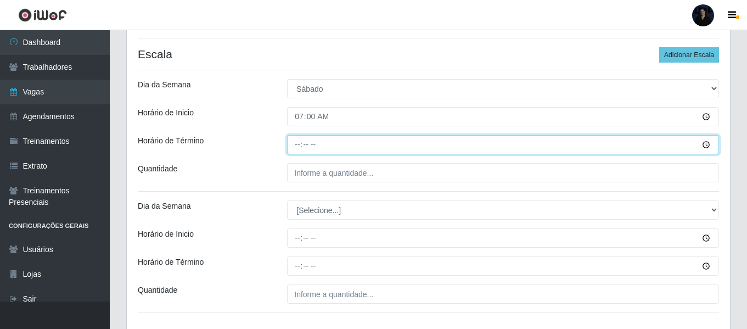
click at [300, 145] on input "Horário de Término" at bounding box center [503, 144] width 432 height 19
type input "13:00"
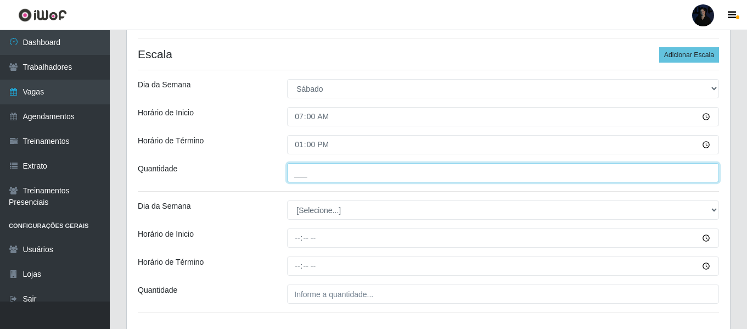
click at [297, 177] on input "___" at bounding box center [503, 172] width 432 height 19
type input "1__"
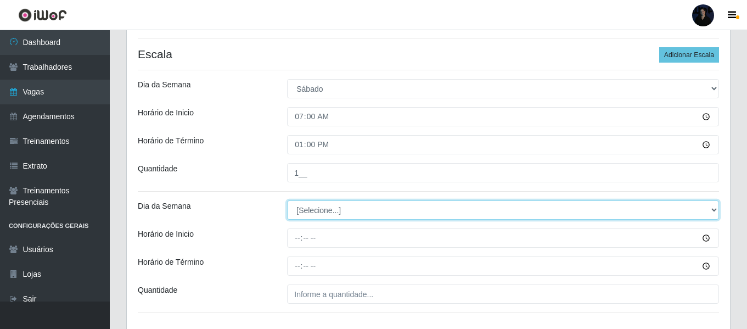
click at [311, 220] on select "[Selecione...] Segunda Terça Quarta Quinta Sexta Sábado Domingo" at bounding box center [503, 209] width 432 height 19
select select "0"
click at [287, 200] on select "[Selecione...] Segunda Terça Quarta Quinta Sexta Sábado Domingo" at bounding box center [503, 209] width 432 height 19
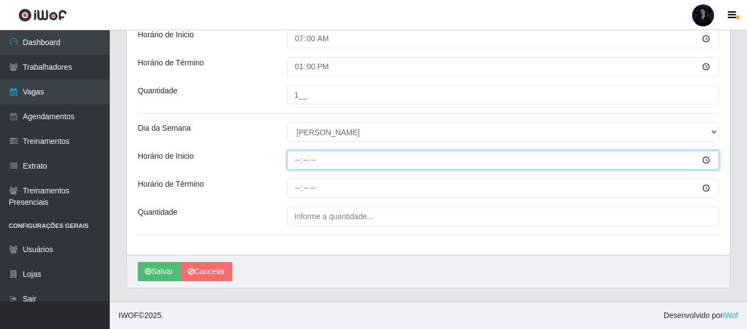
click at [294, 160] on div "Loja Hiper Queiroz - Alto da Conceição Função [Selecione...] ASG ASG + ASG ++ E…" at bounding box center [428, 2] width 603 height 505
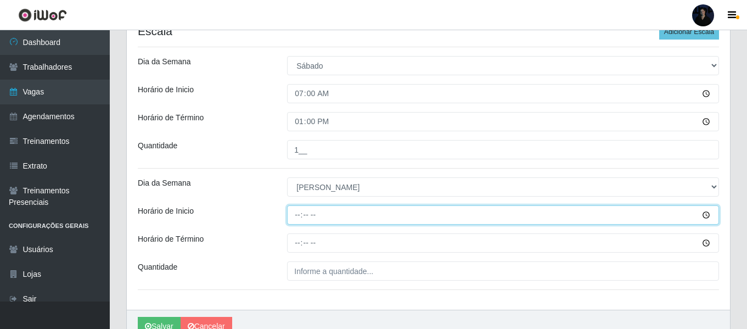
type input "07:00"
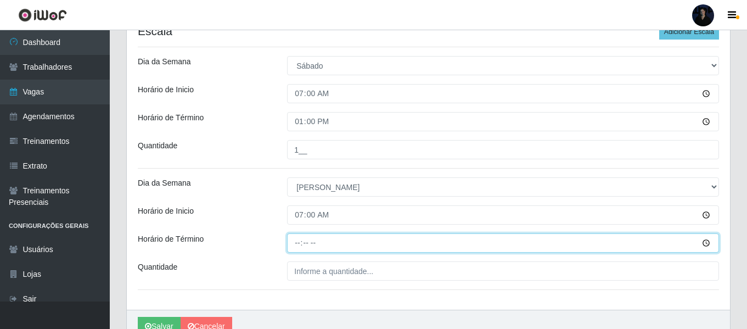
click at [293, 243] on input "Horário de Término" at bounding box center [503, 242] width 432 height 19
type input "13:00"
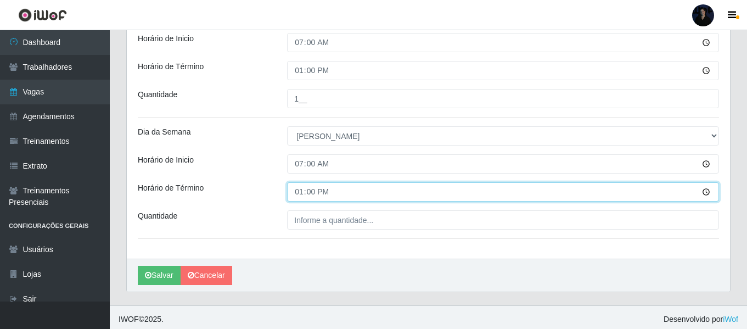
scroll to position [344, 0]
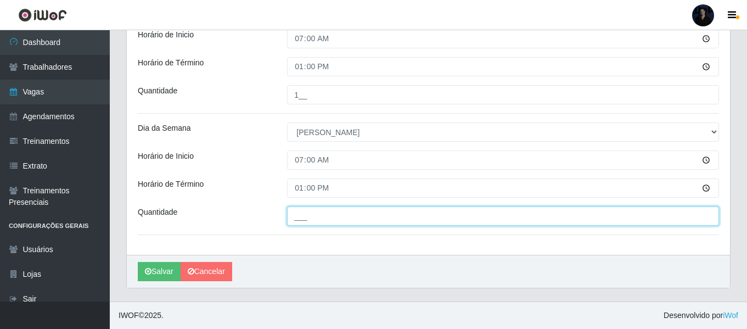
click at [292, 218] on input "___" at bounding box center [503, 215] width 432 height 19
type input "1__"
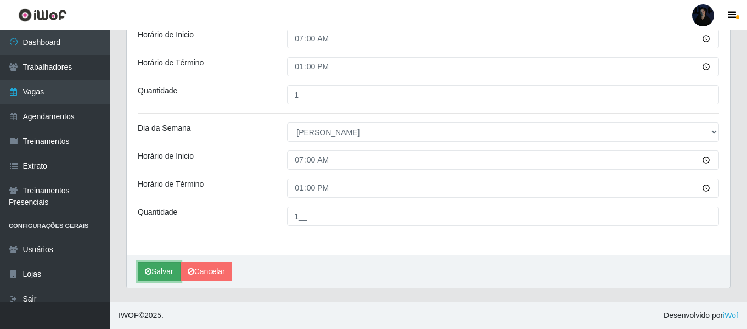
click at [167, 268] on button "Salvar" at bounding box center [159, 271] width 43 height 19
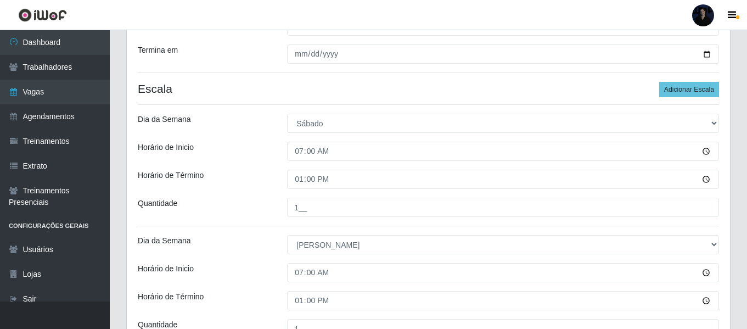
scroll to position [70, 0]
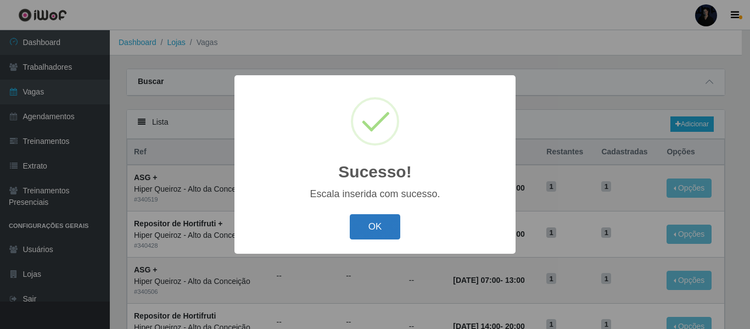
click at [370, 222] on button "OK" at bounding box center [375, 227] width 51 height 26
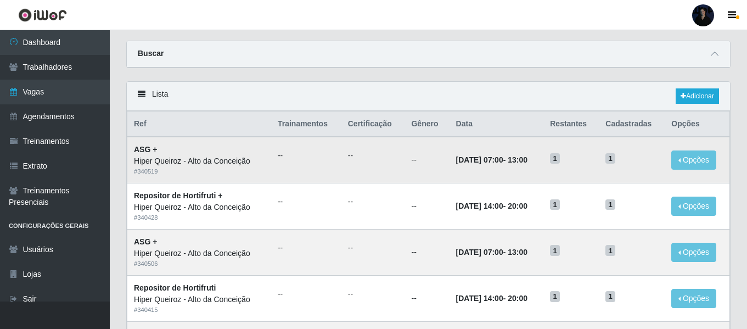
scroll to position [55, 0]
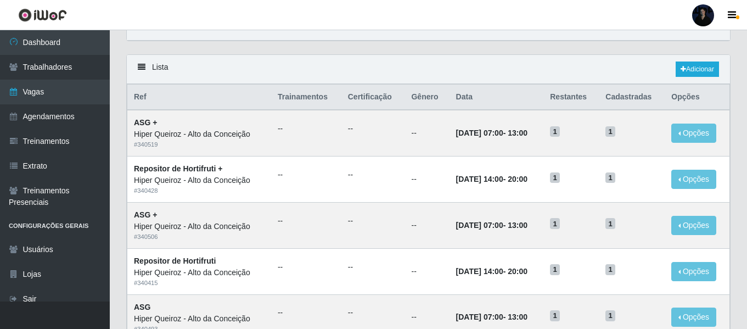
drag, startPoint x: 293, startPoint y: 30, endPoint x: 228, endPoint y: 14, distance: 67.2
click at [293, 29] on header "Perfil Alterar Senha Sair" at bounding box center [373, 15] width 747 height 30
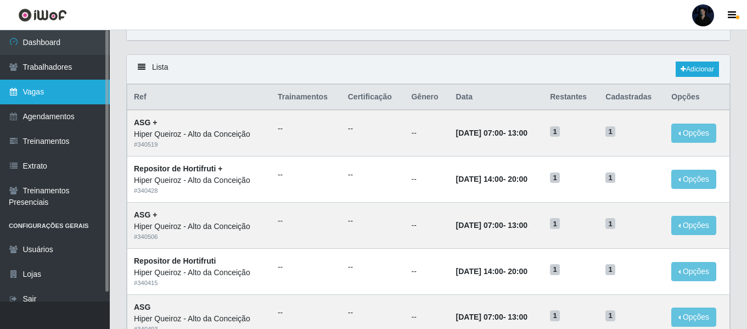
click at [51, 98] on link "Vagas" at bounding box center [55, 92] width 110 height 25
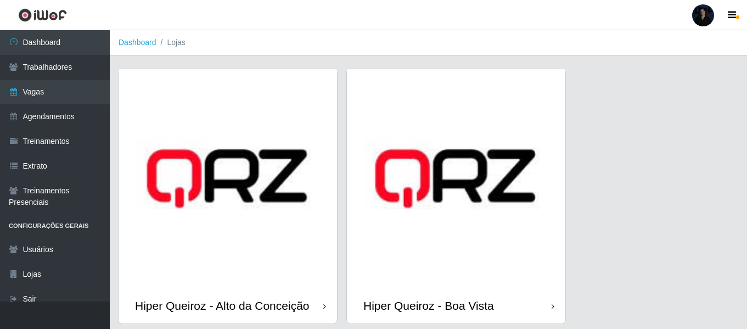
click at [435, 179] on img at bounding box center [456, 178] width 219 height 219
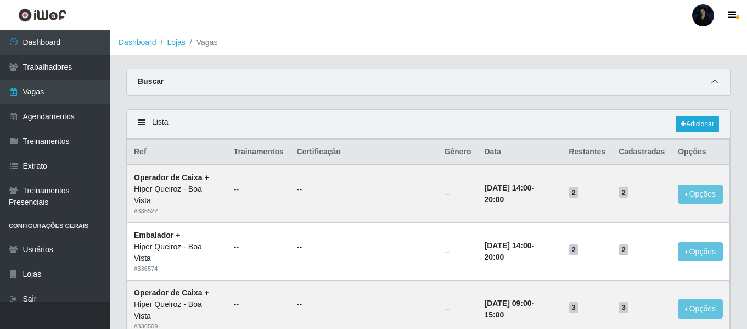
click at [714, 85] on icon at bounding box center [715, 82] width 8 height 8
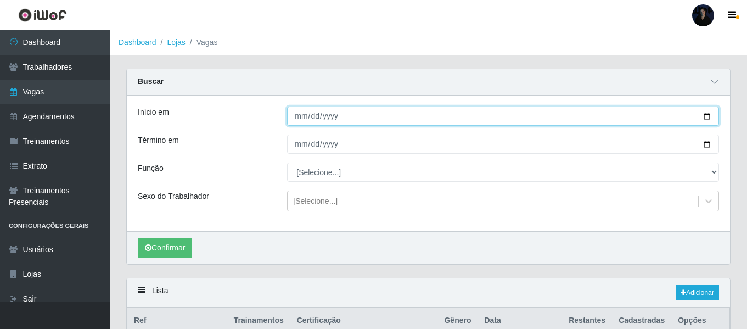
click at [709, 116] on input "Início em" at bounding box center [503, 116] width 432 height 19
type input "[DATE]"
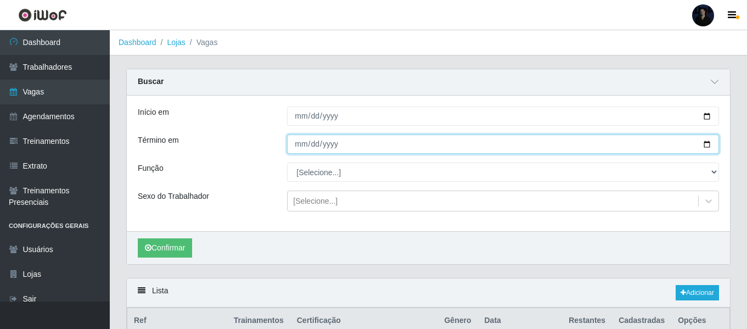
click at [710, 142] on input "Término em" at bounding box center [503, 144] width 432 height 19
type input "[DATE]"
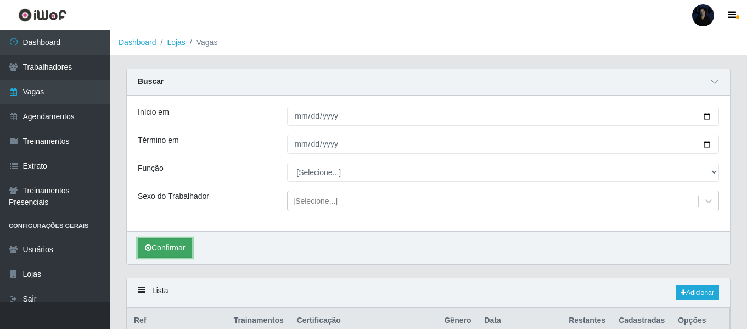
drag, startPoint x: 145, startPoint y: 248, endPoint x: 154, endPoint y: 250, distance: 8.5
click at [154, 250] on button "Confirmar" at bounding box center [165, 247] width 54 height 19
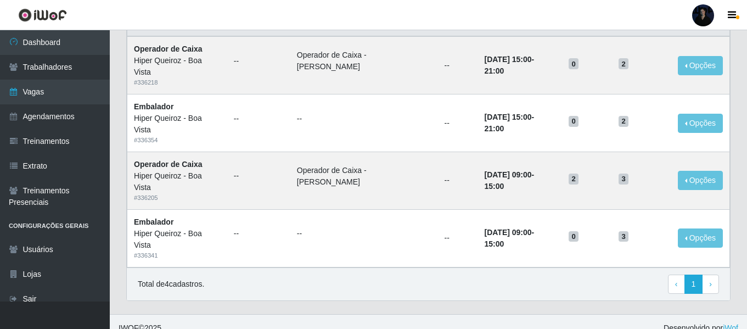
scroll to position [310, 0]
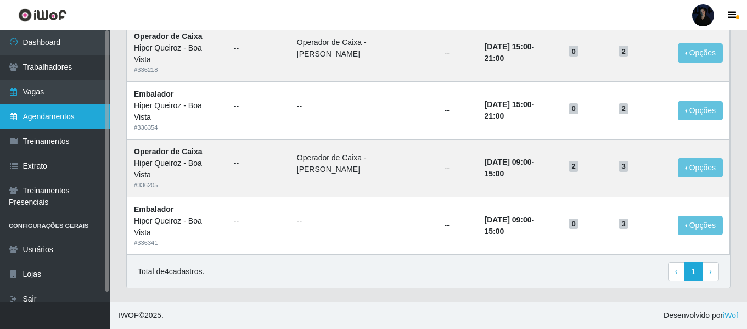
click at [60, 116] on link "Agendamentos" at bounding box center [55, 116] width 110 height 25
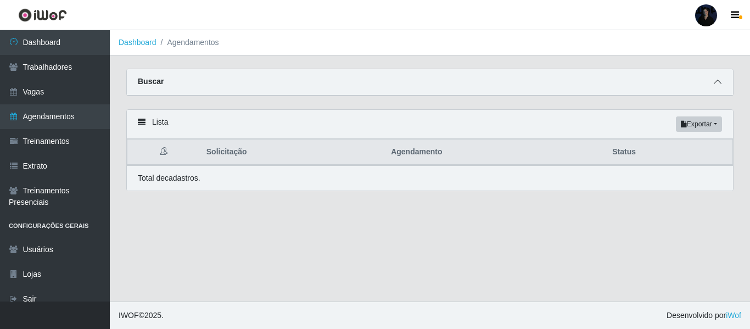
click at [715, 83] on icon at bounding box center [718, 82] width 8 height 8
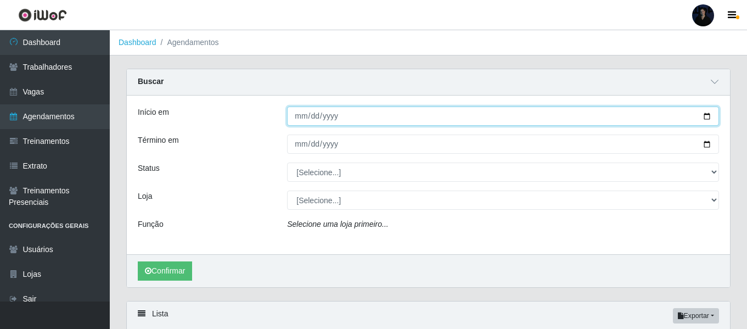
click at [704, 119] on input "Início em" at bounding box center [503, 116] width 432 height 19
type input "[DATE]"
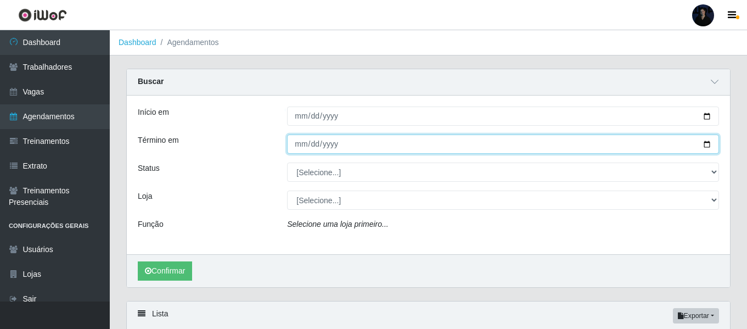
click at [705, 147] on input "Término em" at bounding box center [503, 144] width 432 height 19
type input "2025-09-30"
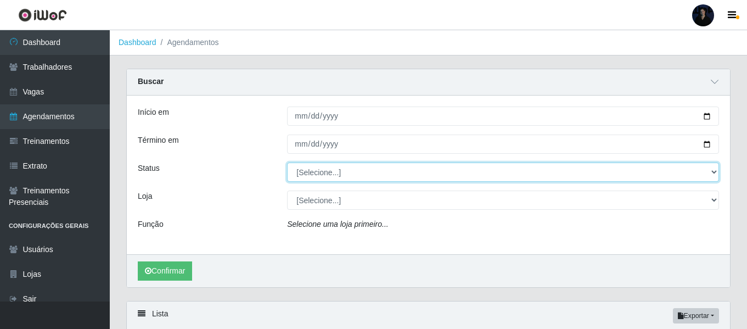
click at [328, 171] on select "[Selecione...] AGENDADO AGUARDANDO LIBERAR EM ANDAMENTO EM REVISÃO FINALIZADO C…" at bounding box center [503, 172] width 432 height 19
select select "AGENDADO"
click at [287, 163] on select "[Selecione...] AGENDADO AGUARDANDO LIBERAR EM ANDAMENTO EM REVISÃO FINALIZADO C…" at bounding box center [503, 172] width 432 height 19
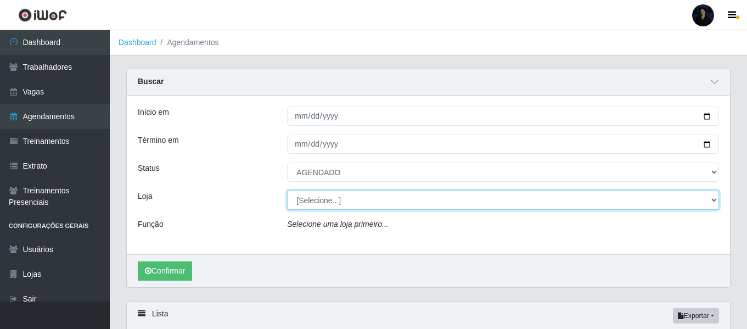
click at [315, 204] on select "[Selecione...] Hiper Queiroz - Alto da Conceição Hiper Queiroz - Boa Vista Hipe…" at bounding box center [503, 200] width 432 height 19
select select "514"
click at [287, 191] on select "[Selecione...] Hiper Queiroz - Alto da Conceição Hiper Queiroz - Boa Vista Hipe…" at bounding box center [503, 200] width 432 height 19
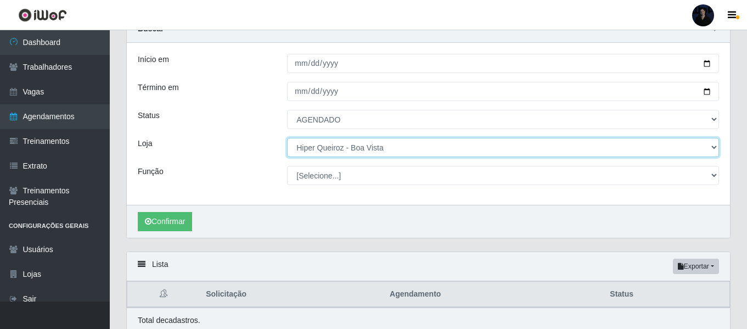
scroll to position [98, 0]
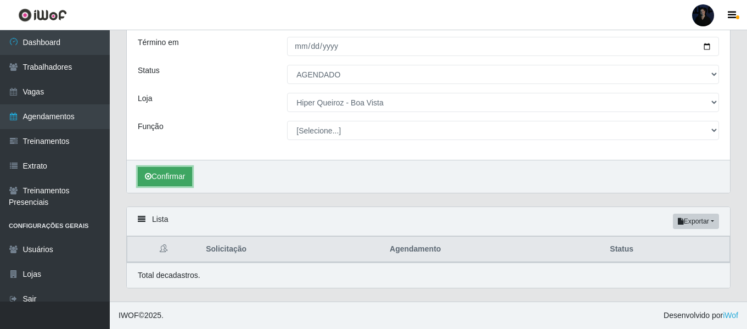
click at [149, 177] on icon "submit" at bounding box center [148, 176] width 7 height 8
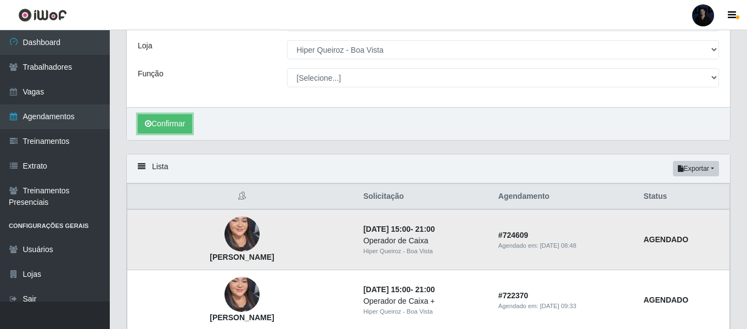
scroll to position [110, 0]
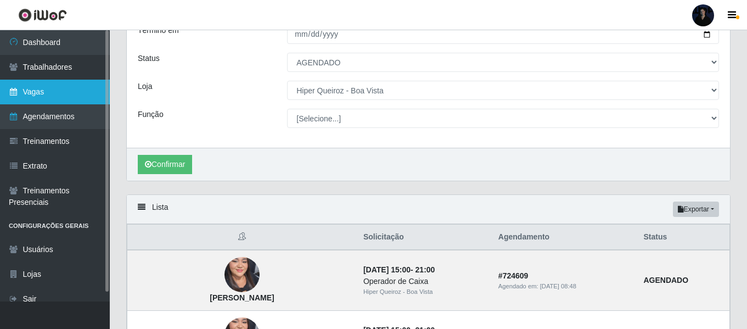
click at [65, 87] on link "Vagas" at bounding box center [55, 92] width 110 height 25
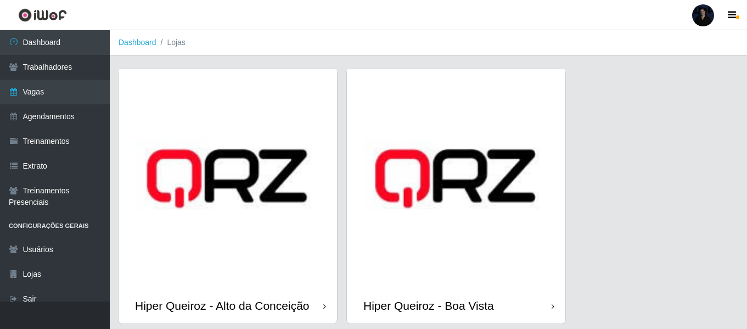
click at [417, 195] on img at bounding box center [456, 178] width 219 height 219
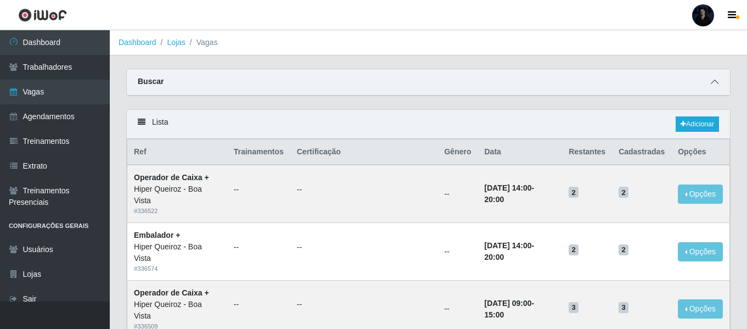
click at [713, 84] on icon at bounding box center [715, 82] width 8 height 8
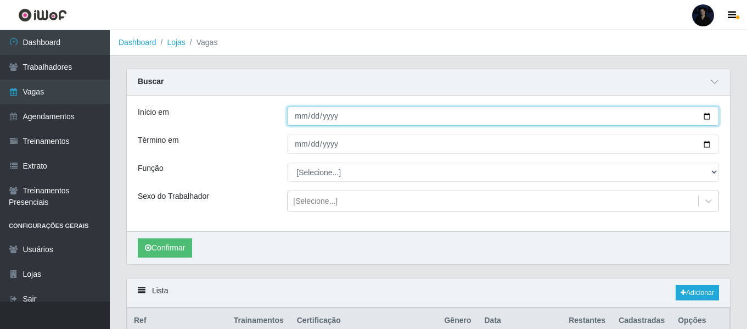
click at [705, 117] on input "Início em" at bounding box center [503, 116] width 432 height 19
type input "[DATE]"
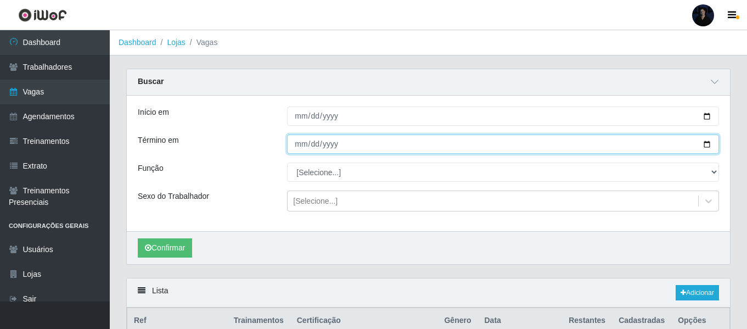
click at [707, 147] on input "Término em" at bounding box center [503, 144] width 432 height 19
type input "[DATE]"
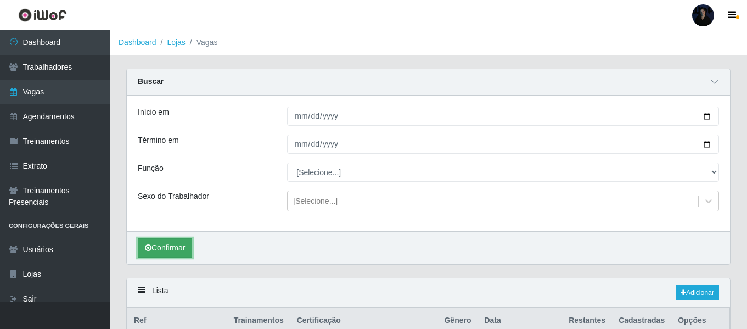
click at [158, 248] on button "Confirmar" at bounding box center [165, 247] width 54 height 19
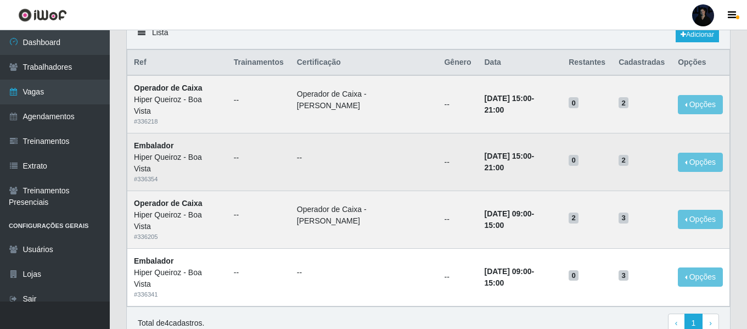
scroll to position [300, 0]
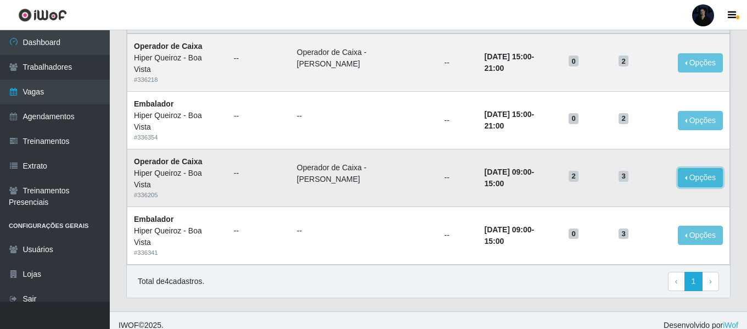
click at [705, 181] on button "Opções" at bounding box center [700, 177] width 45 height 19
click at [622, 181] on link "Editar" at bounding box center [616, 179] width 31 height 9
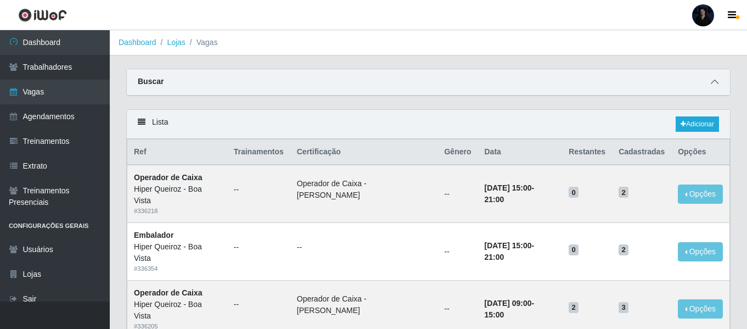
click at [714, 85] on icon at bounding box center [715, 82] width 8 height 8
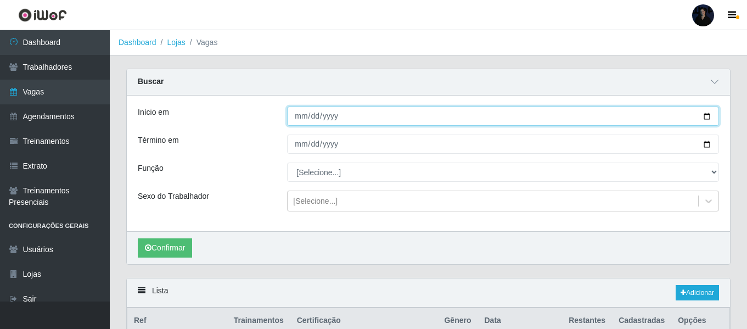
click at [710, 115] on input "[DATE]" at bounding box center [503, 116] width 432 height 19
type input "2025-09-02"
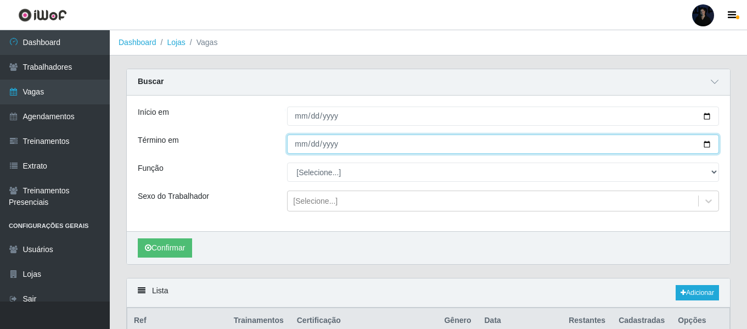
click at [706, 142] on input "[DATE]" at bounding box center [503, 144] width 432 height 19
type input "2025-09-02"
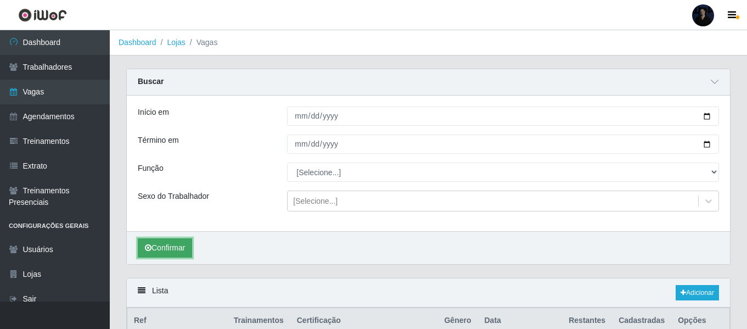
click at [161, 250] on button "Confirmar" at bounding box center [165, 247] width 54 height 19
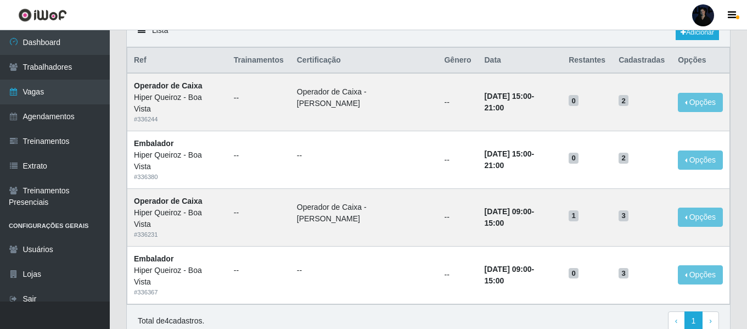
scroll to position [259, 0]
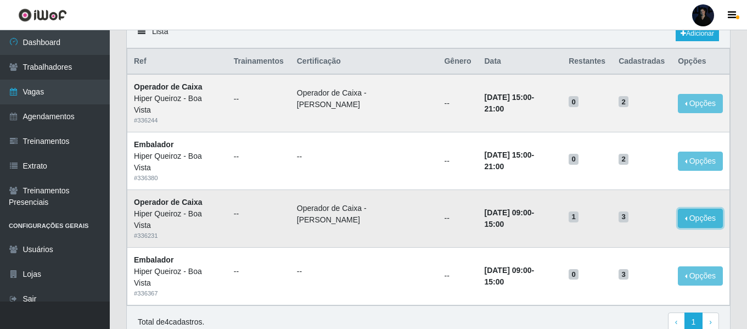
click at [699, 220] on button "Opções" at bounding box center [700, 218] width 45 height 19
click at [623, 220] on link "Editar" at bounding box center [616, 220] width 31 height 9
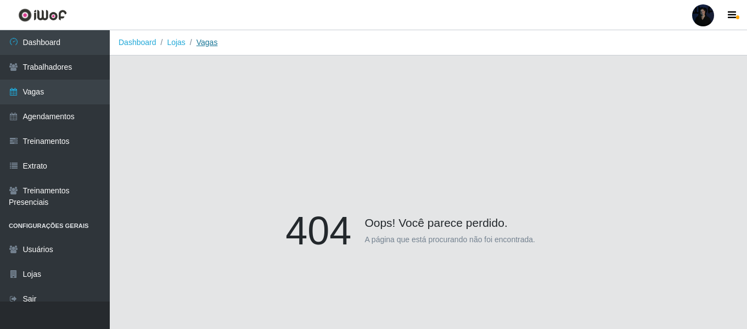
click at [206, 42] on link "Vagas" at bounding box center [207, 42] width 21 height 9
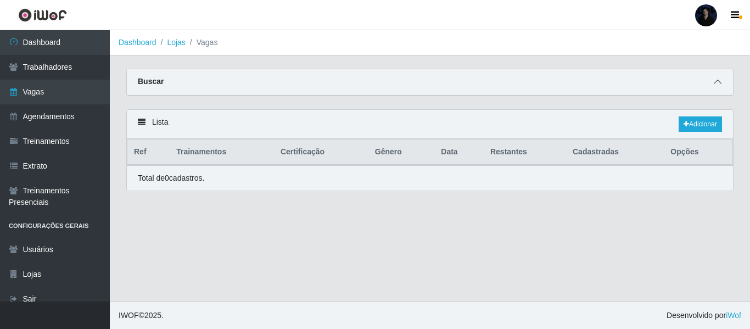
click at [718, 83] on icon at bounding box center [718, 82] width 8 height 8
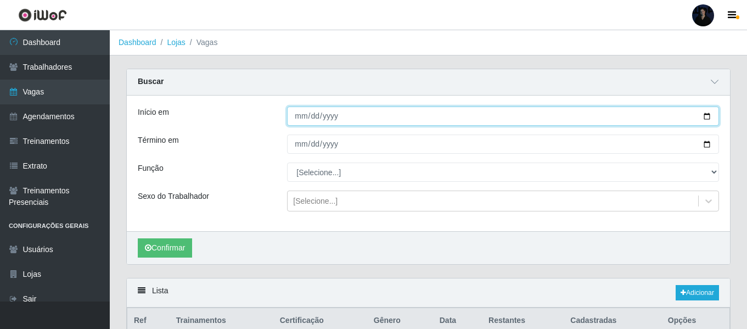
click at [709, 119] on input "Início em" at bounding box center [503, 116] width 432 height 19
type input "2025-09-02"
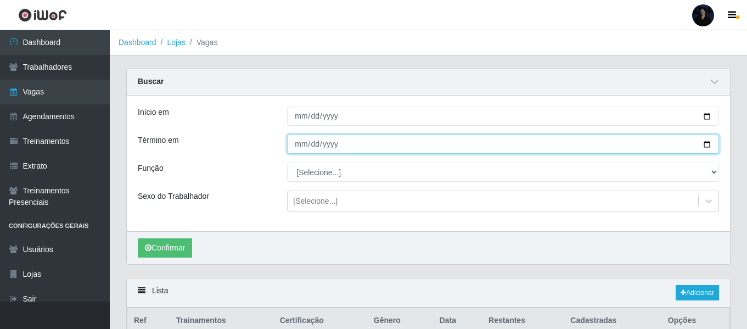
click at [707, 142] on input "Término em" at bounding box center [503, 144] width 432 height 19
type input "2025-09-02"
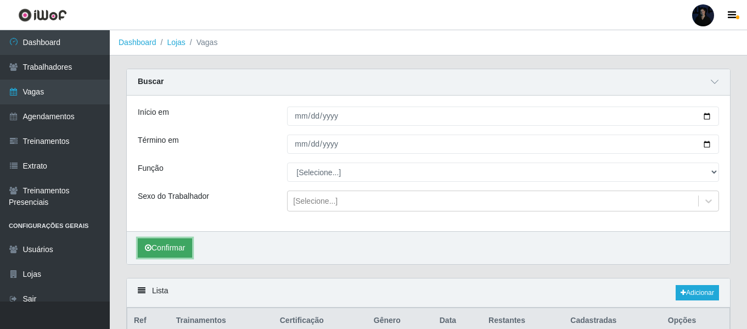
click at [160, 252] on button "Confirmar" at bounding box center [165, 247] width 54 height 19
click at [169, 41] on link "Lojas" at bounding box center [176, 42] width 18 height 9
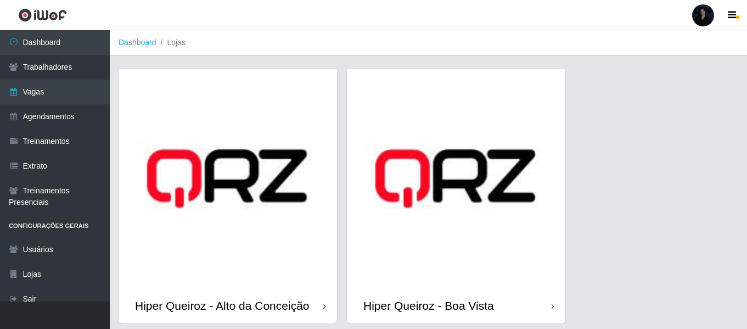
click at [462, 227] on img at bounding box center [456, 178] width 219 height 219
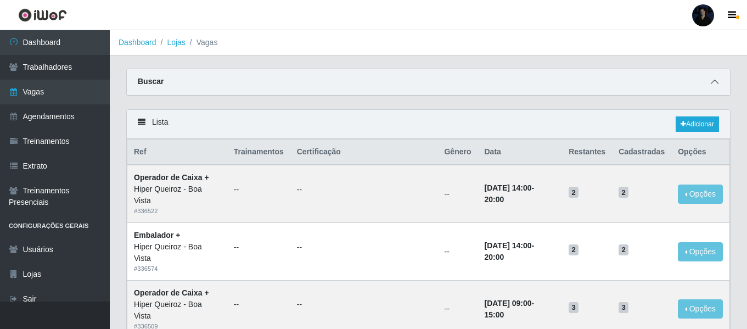
click at [717, 82] on icon at bounding box center [715, 82] width 8 height 8
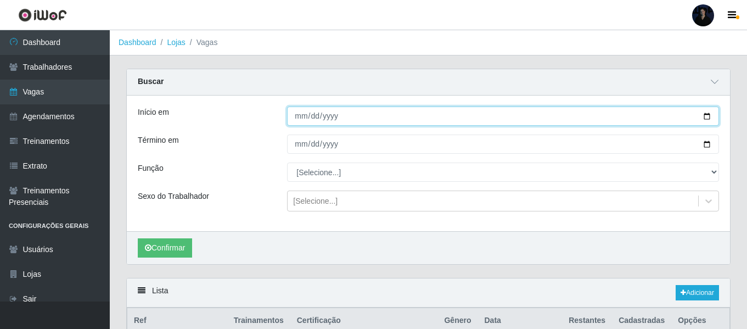
click at [707, 117] on input "Início em" at bounding box center [503, 116] width 432 height 19
type input "2025-09-02"
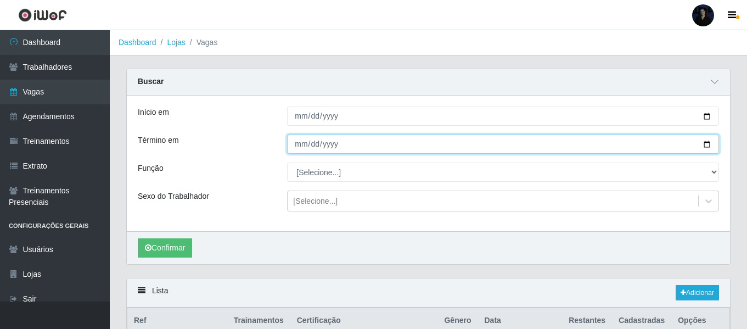
click at [706, 144] on input "Término em" at bounding box center [503, 144] width 432 height 19
type input "2025-09-02"
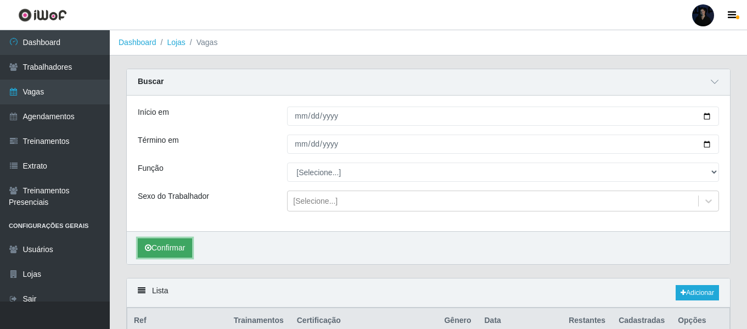
click at [162, 242] on button "Confirmar" at bounding box center [165, 247] width 54 height 19
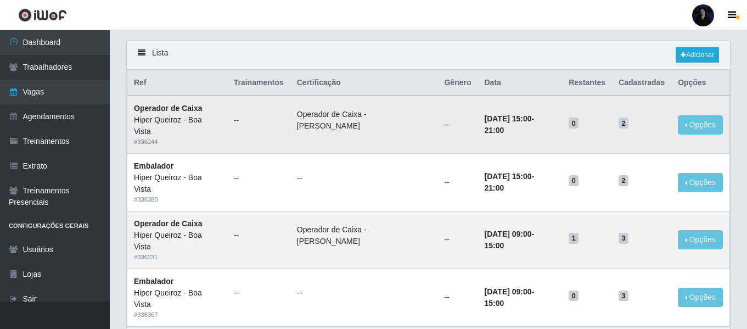
scroll to position [275, 0]
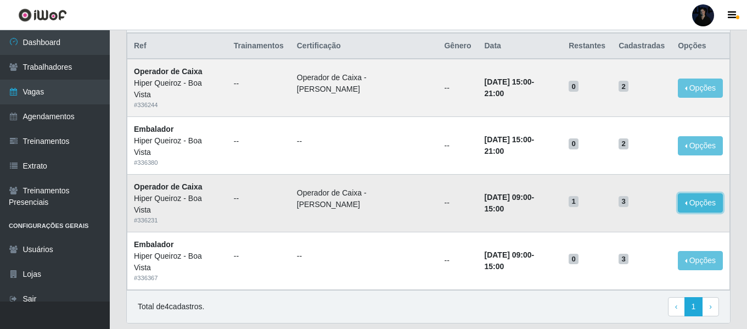
click at [694, 206] on button "Opções" at bounding box center [700, 202] width 45 height 19
click at [618, 207] on link "Editar" at bounding box center [616, 204] width 31 height 9
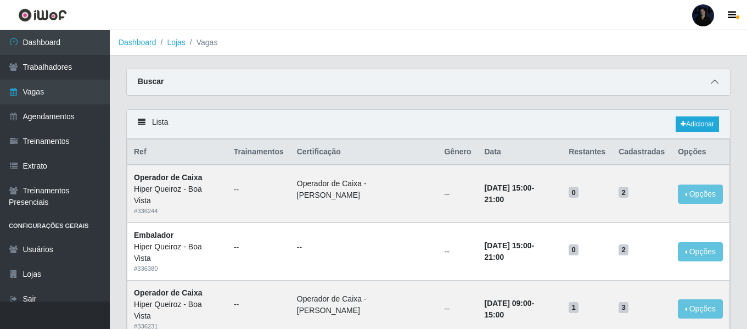
click at [718, 80] on icon at bounding box center [715, 82] width 8 height 8
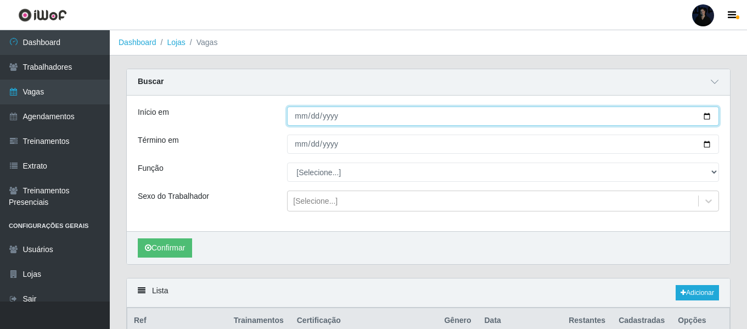
click at [707, 118] on input "[DATE]" at bounding box center [503, 116] width 432 height 19
type input "[DATE]"
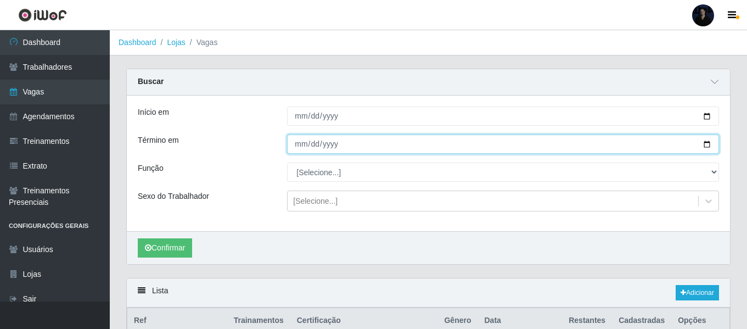
click at [709, 144] on input "[DATE]" at bounding box center [503, 144] width 432 height 19
type input "[DATE]"
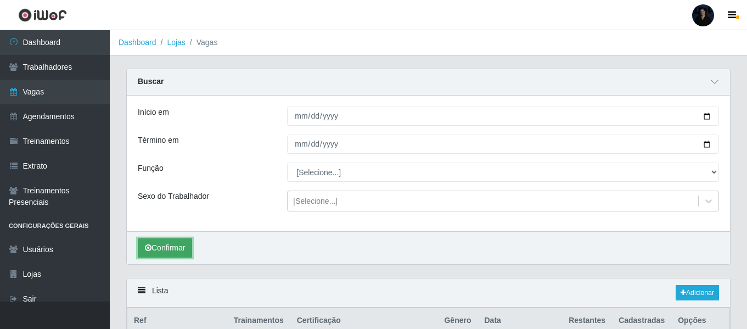
click at [157, 256] on button "Confirmar" at bounding box center [165, 247] width 54 height 19
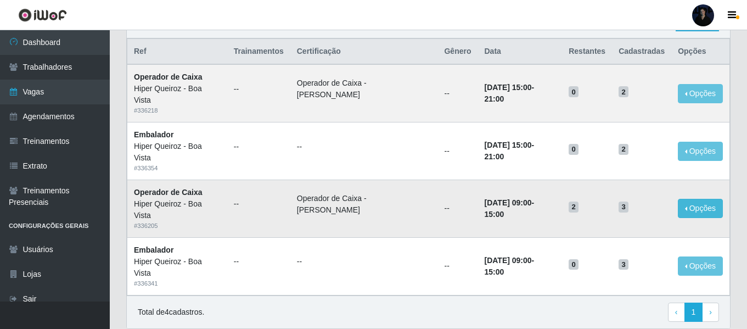
scroll to position [255, 0]
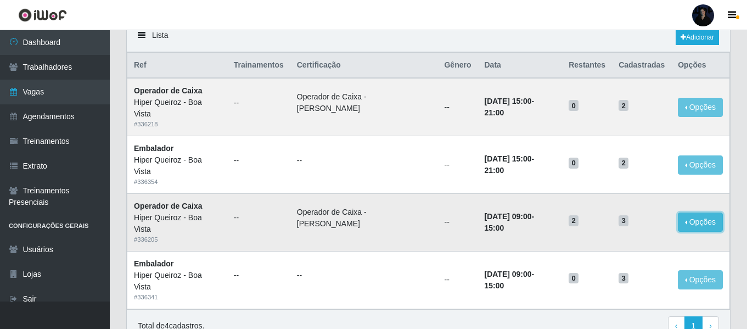
click at [698, 221] on button "Opções" at bounding box center [700, 221] width 45 height 19
click at [629, 226] on link "Editar" at bounding box center [616, 224] width 31 height 9
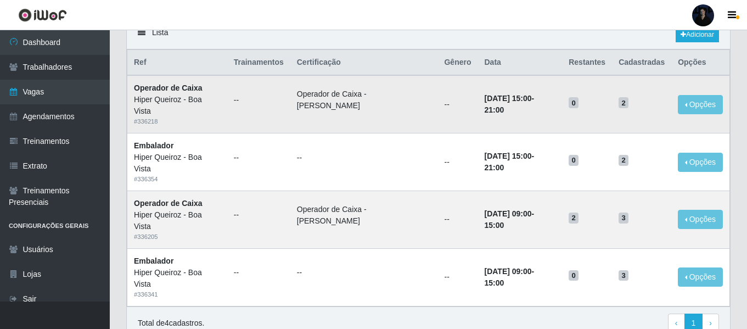
scroll to position [87, 0]
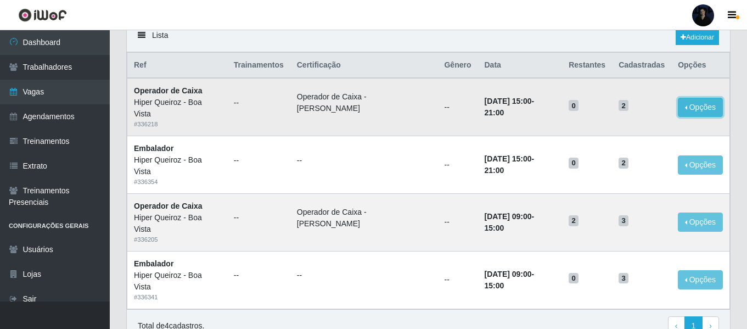
click at [700, 111] on button "Opções" at bounding box center [700, 107] width 45 height 19
click at [617, 109] on link "Editar" at bounding box center [616, 109] width 31 height 9
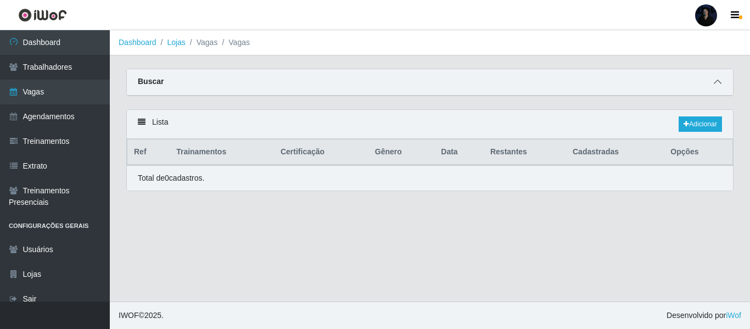
click at [721, 81] on span at bounding box center [717, 82] width 13 height 13
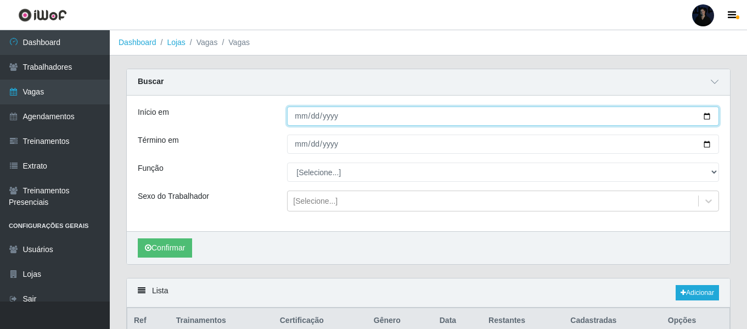
click at [709, 112] on input "Início em" at bounding box center [503, 116] width 432 height 19
type input "[DATE]"
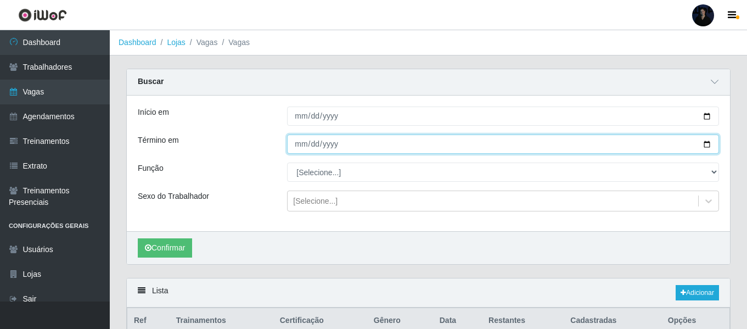
click at [708, 147] on input "Término em" at bounding box center [503, 144] width 432 height 19
type input "[DATE]"
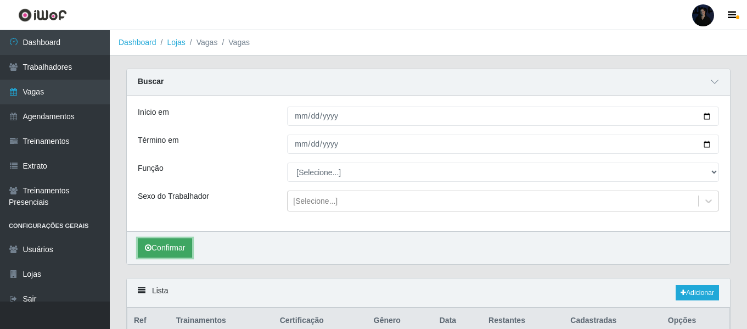
click at [164, 246] on button "Confirmar" at bounding box center [165, 247] width 54 height 19
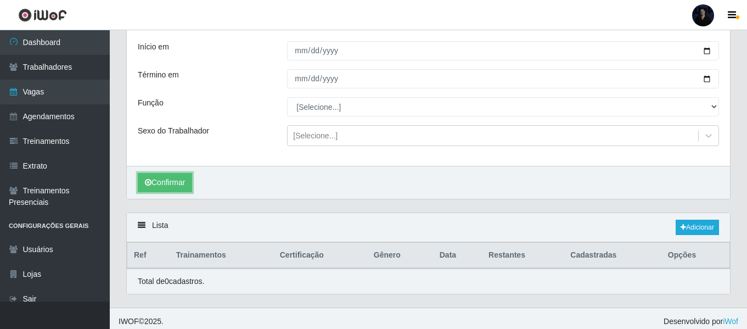
scroll to position [72, 0]
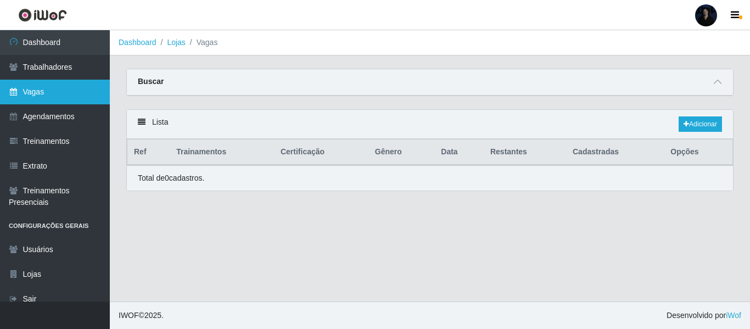
click at [33, 88] on link "Vagas" at bounding box center [55, 92] width 110 height 25
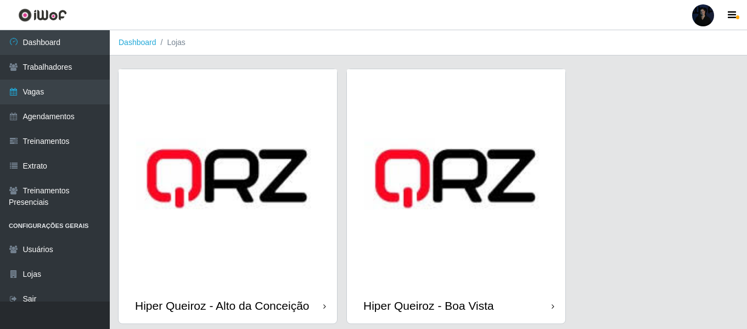
click at [424, 242] on img at bounding box center [456, 178] width 219 height 219
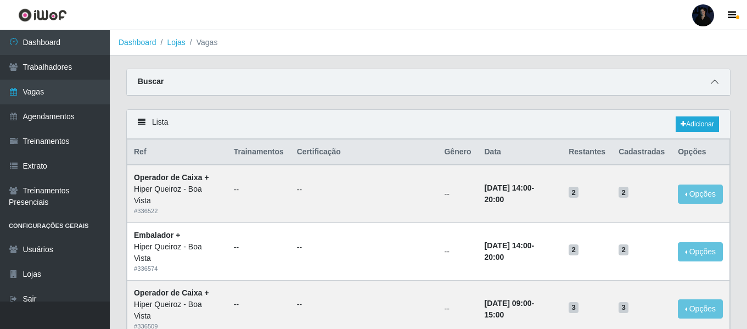
click at [718, 84] on icon at bounding box center [715, 82] width 8 height 8
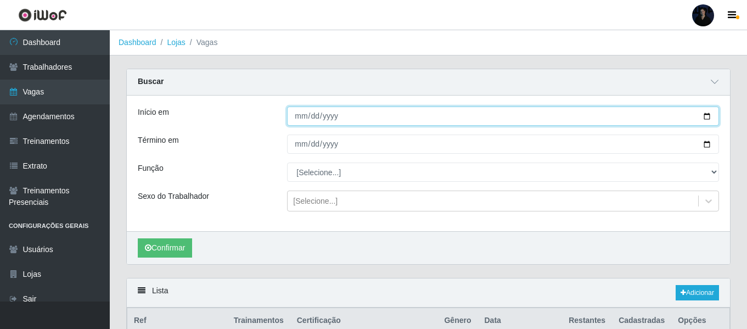
click at [709, 114] on input "Início em" at bounding box center [503, 116] width 432 height 19
type input "[DATE]"
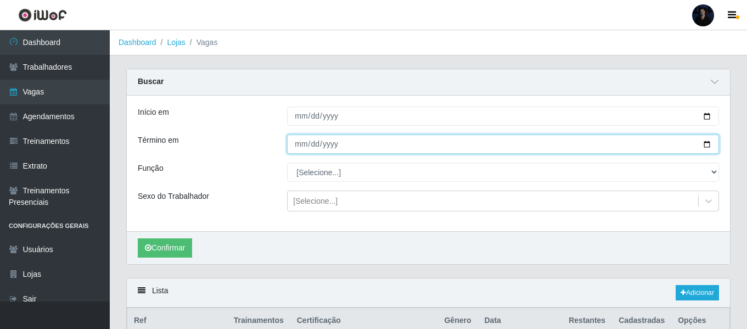
click at [706, 151] on input "Término em" at bounding box center [503, 144] width 432 height 19
drag, startPoint x: 709, startPoint y: 148, endPoint x: 662, endPoint y: 148, distance: 47.2
click at [708, 148] on input "Término em" at bounding box center [503, 144] width 432 height 19
type input "[DATE]"
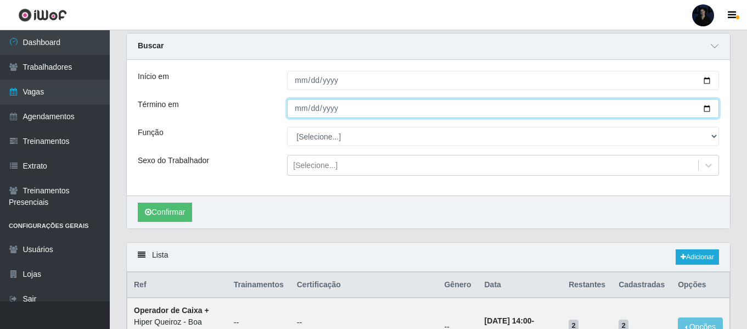
scroll to position [55, 0]
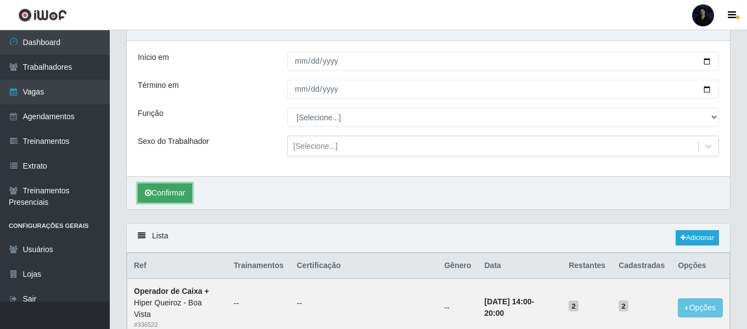
click at [148, 196] on icon "submit" at bounding box center [148, 193] width 7 height 8
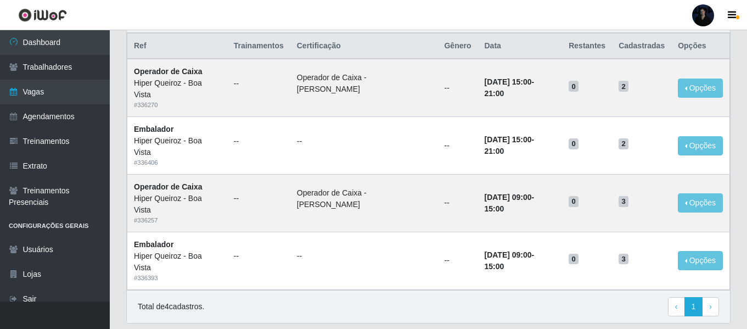
scroll to position [255, 0]
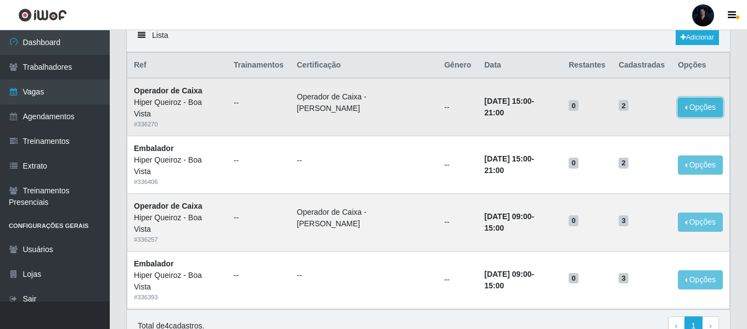
click at [703, 108] on button "Opções" at bounding box center [700, 107] width 45 height 19
click at [624, 109] on link "Editar" at bounding box center [616, 109] width 31 height 9
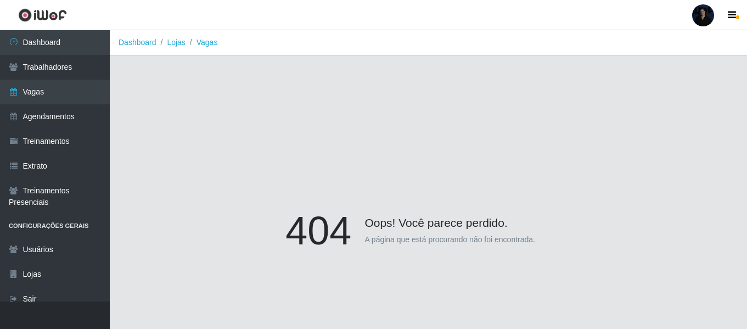
click at [715, 17] on link at bounding box center [703, 15] width 33 height 22
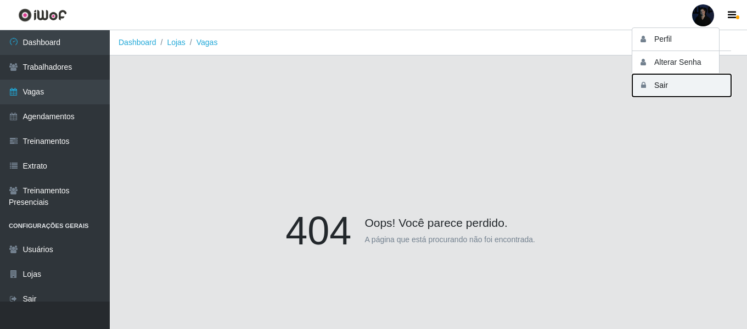
click at [657, 90] on button "Sair" at bounding box center [681, 85] width 99 height 23
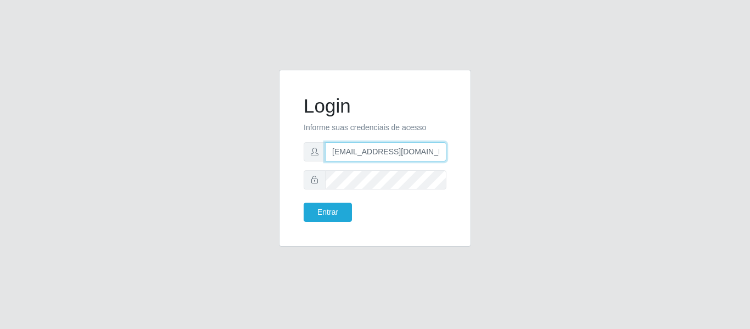
drag, startPoint x: 428, startPoint y: 156, endPoint x: 383, endPoint y: 154, distance: 45.1
click at [383, 154] on input "anacarina390@queiroz.com" at bounding box center [385, 151] width 121 height 19
type input "anacarina390@c-asa.com"
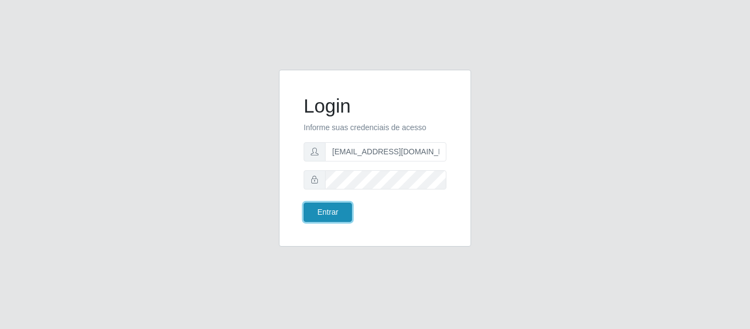
click at [315, 209] on button "Entrar" at bounding box center [328, 212] width 48 height 19
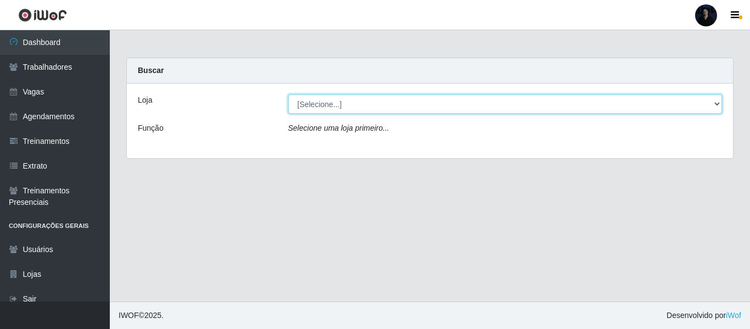
click at [356, 109] on select "[Selecione...] C-ASA Zona Norte Extremoz Supermercados Extremoz Supermercados -…" at bounding box center [505, 103] width 434 height 19
select select "519"
click at [288, 94] on select "[Selecione...] C-ASA Zona Norte Extremoz Supermercados Extremoz Supermercados -…" at bounding box center [505, 103] width 434 height 19
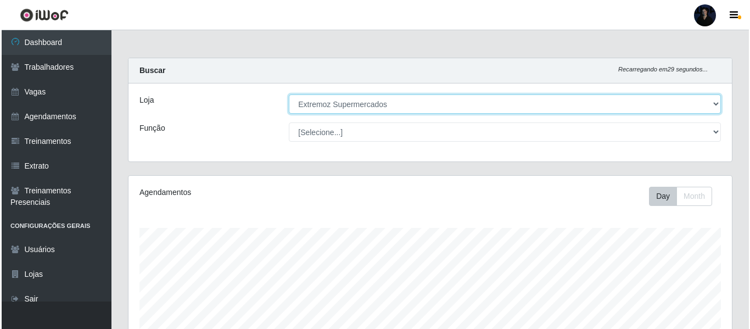
scroll to position [228, 603]
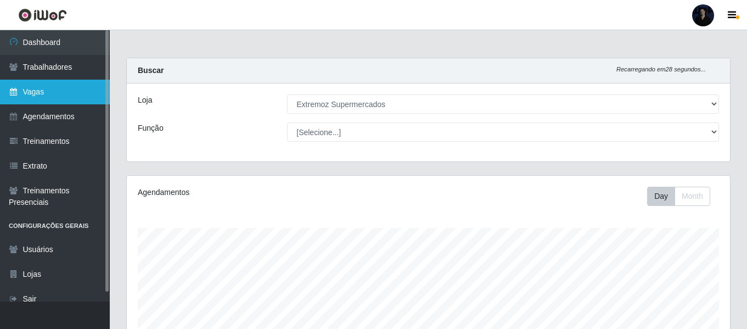
click at [58, 93] on link "Vagas" at bounding box center [55, 92] width 110 height 25
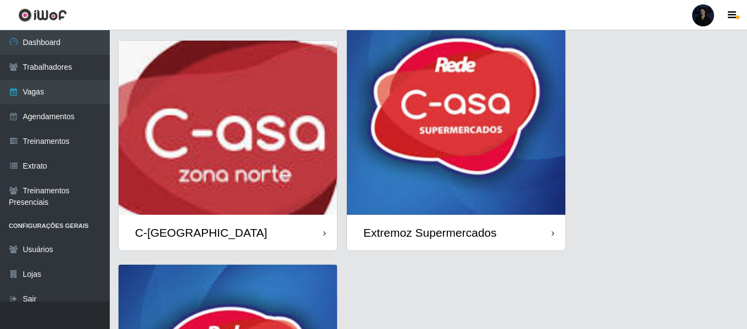
scroll to position [220, 0]
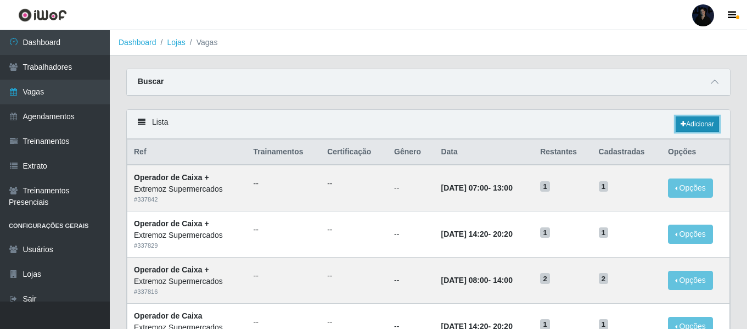
click at [708, 121] on link "Adicionar" at bounding box center [697, 123] width 43 height 15
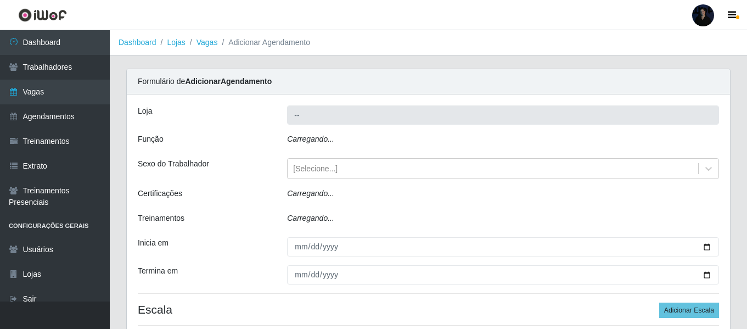
type input "Extremoz Supermercados"
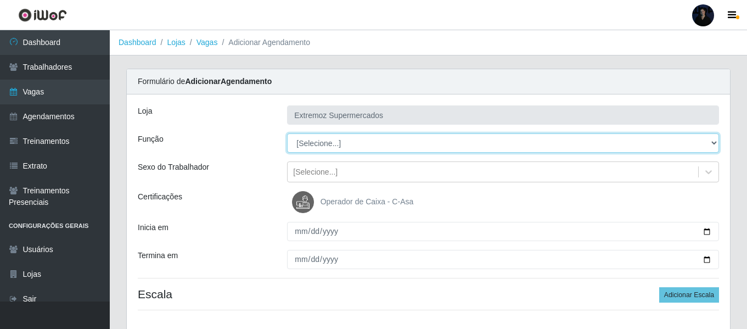
click at [341, 148] on select "[Selecione...] Embalador Embalador + Embalador ++ Operador de Caixa Operador de…" at bounding box center [503, 142] width 432 height 19
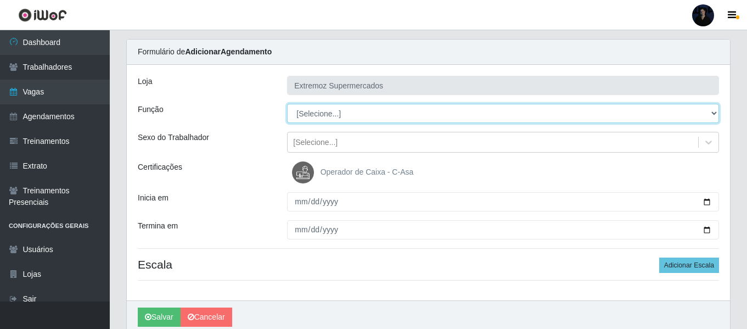
scroll to position [75, 0]
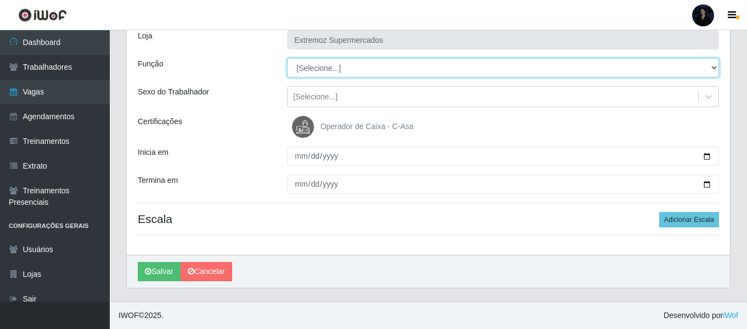
click at [315, 63] on select "[Selecione...] Embalador Embalador + Embalador ++ Operador de Caixa Operador de…" at bounding box center [503, 67] width 432 height 19
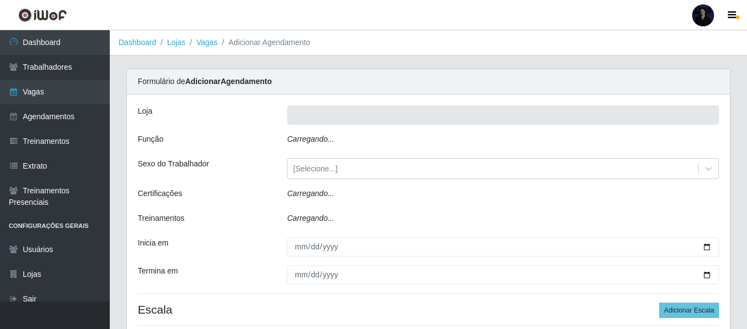
scroll to position [68, 0]
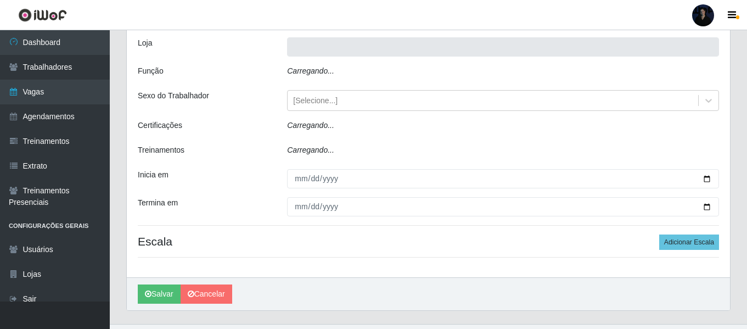
type input "Extremoz Supermercados"
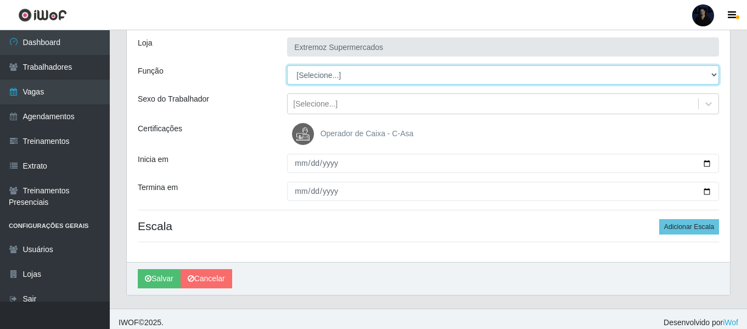
click at [337, 84] on select "[Selecione...] Embalador Embalador + Embalador ++ Operador de Caixa Operador de…" at bounding box center [503, 74] width 432 height 19
select select "24"
click at [287, 65] on select "[Selecione...] Embalador Embalador + Embalador ++ Operador de Caixa Operador de…" at bounding box center [503, 74] width 432 height 19
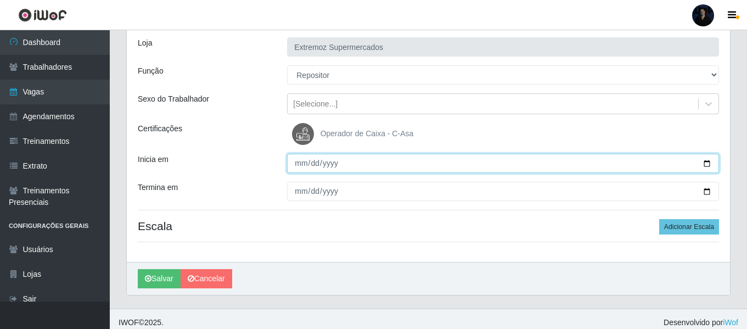
click at [706, 165] on input "Inicia em" at bounding box center [503, 163] width 432 height 19
type input "[DATE]"
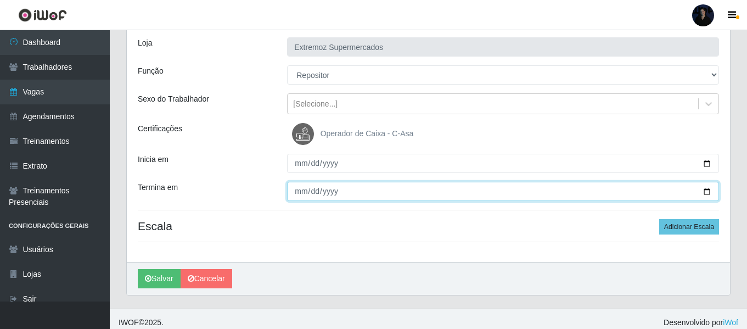
click at [704, 191] on input "Termina em" at bounding box center [503, 191] width 432 height 19
type input "2025-09-05"
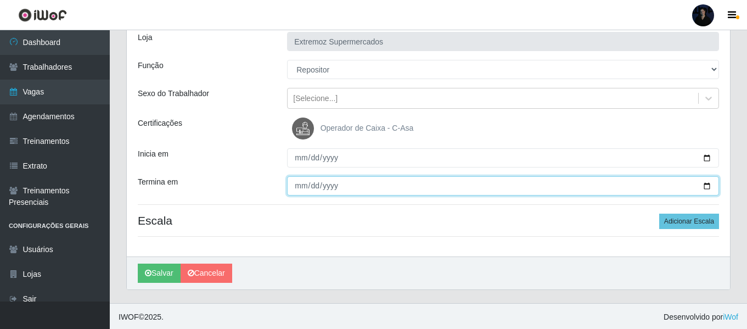
scroll to position [75, 0]
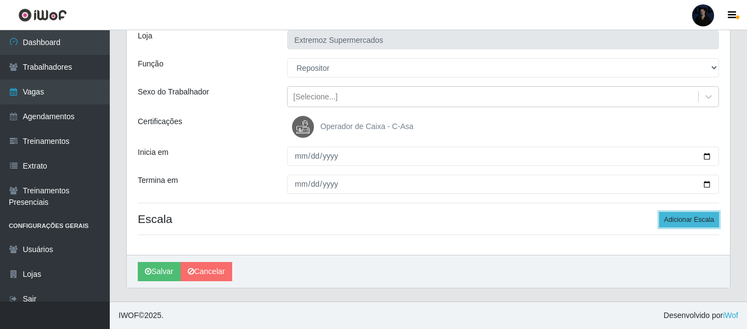
click at [679, 221] on button "Adicionar Escala" at bounding box center [689, 219] width 60 height 15
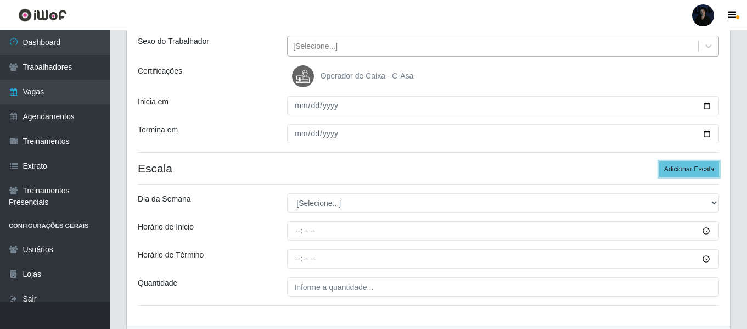
scroll to position [185, 0]
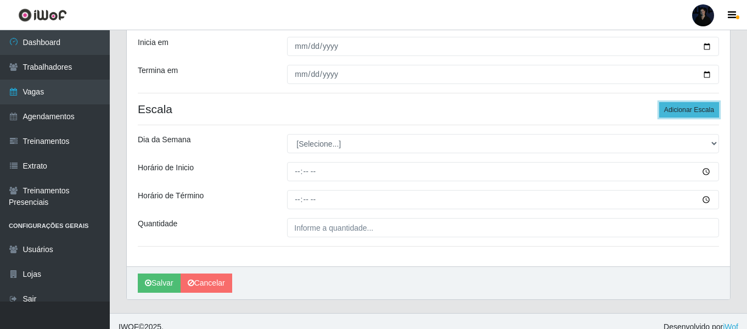
click at [706, 103] on button "Adicionar Escala" at bounding box center [689, 109] width 60 height 15
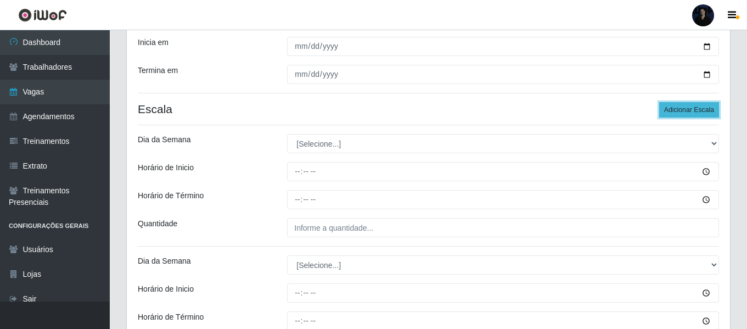
click at [703, 104] on button "Adicionar Escala" at bounding box center [689, 109] width 60 height 15
click at [702, 104] on button "Adicionar Escala" at bounding box center [689, 109] width 60 height 15
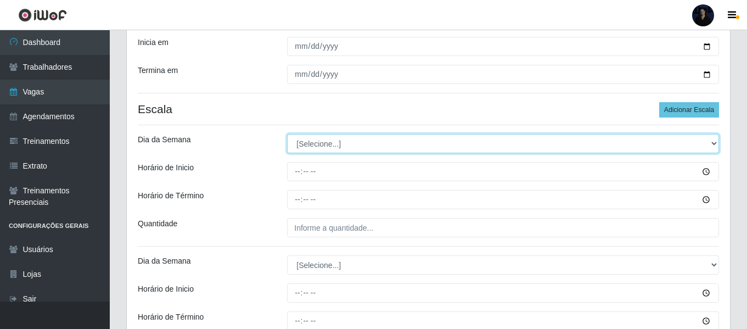
click at [304, 146] on select "[Selecione...] Segunda Terça Quarta Quinta Sexta Sábado Domingo" at bounding box center [503, 143] width 432 height 19
select select "1"
click at [287, 134] on select "[Selecione...] Segunda Terça Quarta Quinta Sexta Sábado Domingo" at bounding box center [503, 143] width 432 height 19
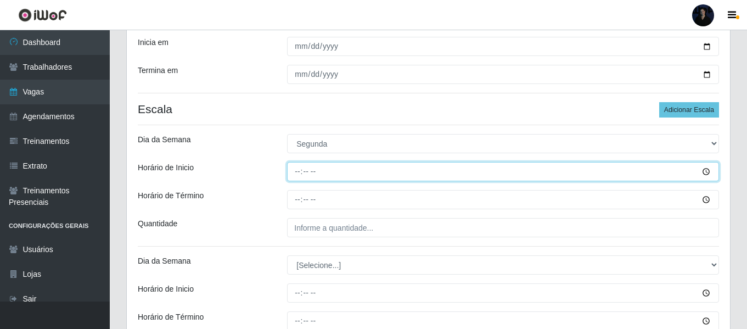
click at [300, 165] on input "Horário de Inicio" at bounding box center [503, 171] width 432 height 19
type input "08:00"
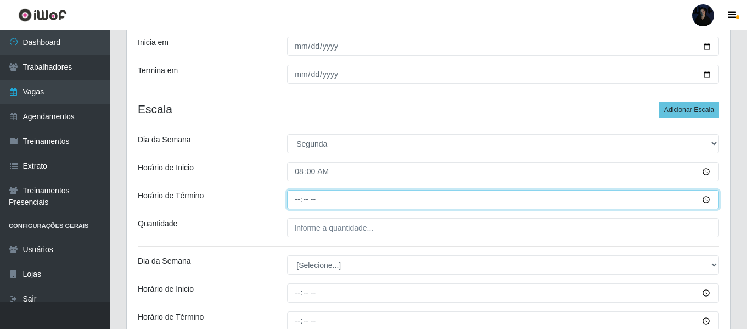
click at [298, 202] on input "Horário de Término" at bounding box center [503, 199] width 432 height 19
type input "14:00"
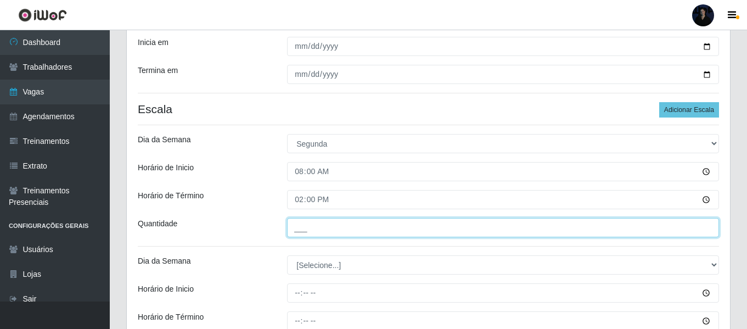
click at [297, 226] on input "___" at bounding box center [503, 227] width 432 height 19
type input "2__"
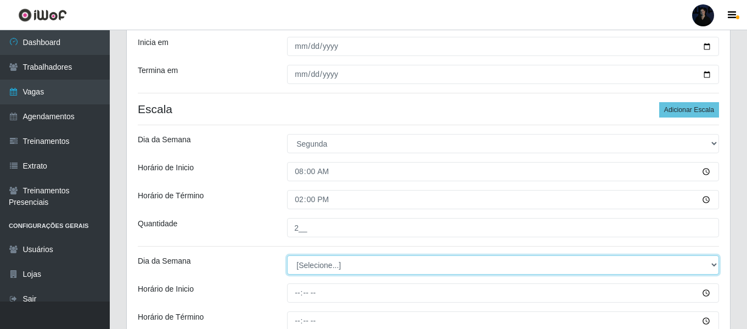
click at [307, 261] on select "[Selecione...] Segunda Terça Quarta Quinta Sexta Sábado Domingo" at bounding box center [503, 264] width 432 height 19
select select "2"
click at [287, 255] on select "[Selecione...] Segunda Terça Quarta Quinta Sexta Sábado Domingo" at bounding box center [503, 264] width 432 height 19
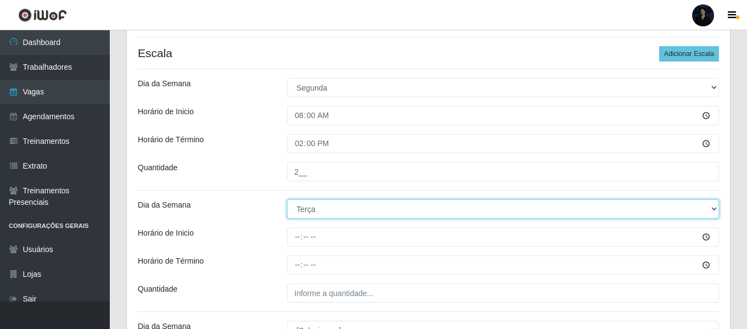
scroll to position [295, 0]
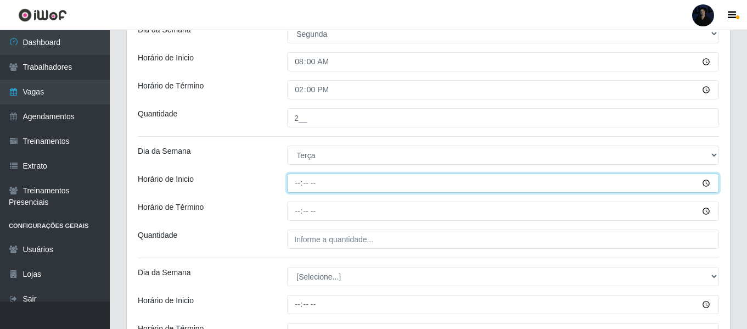
click at [298, 184] on input "Horário de Inicio" at bounding box center [503, 182] width 432 height 19
type input "08:00"
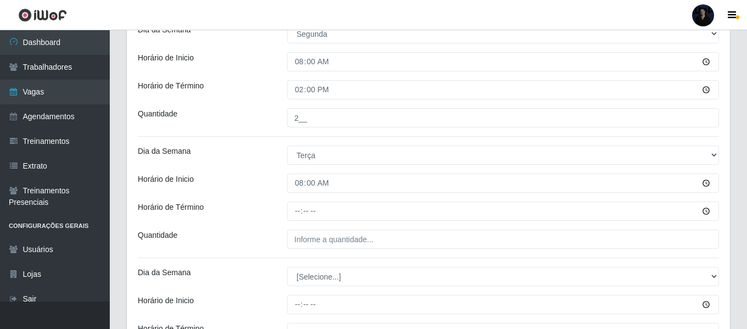
click at [298, 221] on div "Loja Extremoz Supermercados Função [Selecione...] Embalador Embalador + Embalad…" at bounding box center [428, 282] width 603 height 964
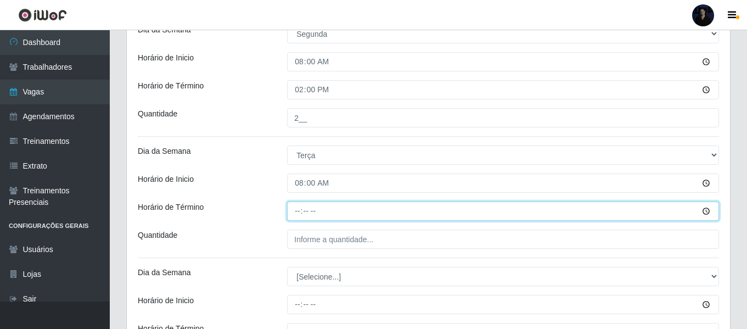
click at [298, 205] on input "Horário de Término" at bounding box center [503, 210] width 432 height 19
type input "14:00"
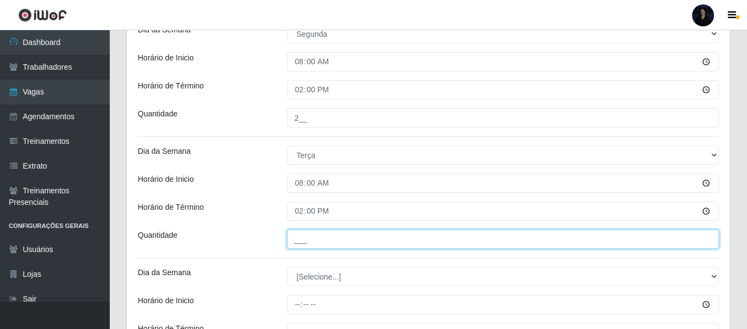
click at [296, 240] on input "___" at bounding box center [503, 238] width 432 height 19
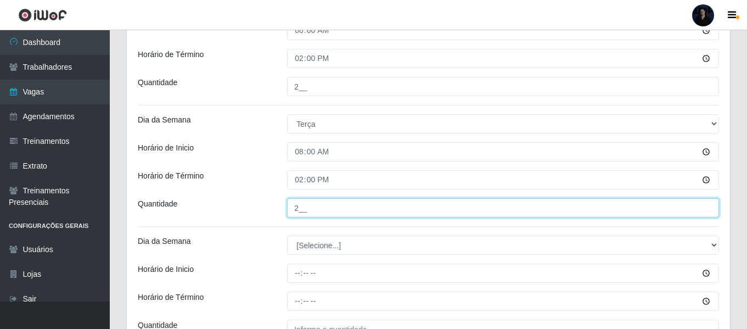
scroll to position [405, 0]
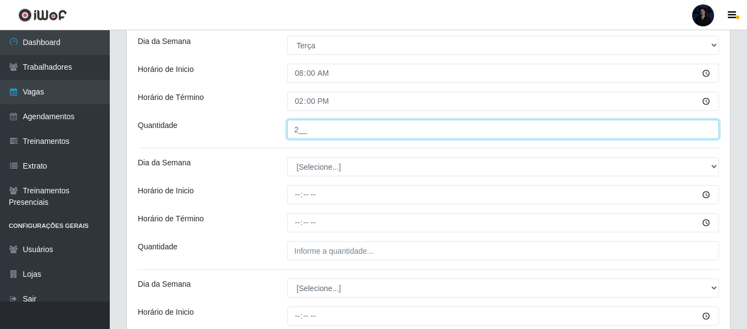
type input "2__"
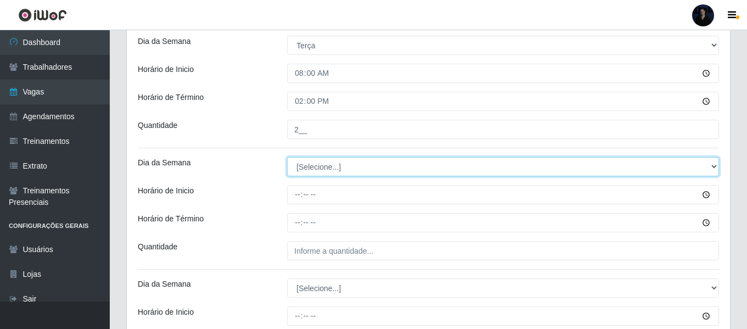
click at [305, 168] on select "[Selecione...] Segunda Terça Quarta Quinta Sexta Sábado Domingo" at bounding box center [503, 166] width 432 height 19
select select "3"
click at [287, 157] on select "[Selecione...] Segunda Terça Quarta Quinta Sexta Sábado Domingo" at bounding box center [503, 166] width 432 height 19
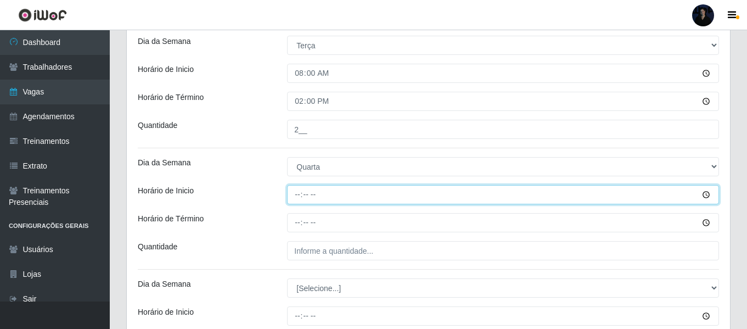
click at [296, 192] on input "Horário de Inicio" at bounding box center [503, 194] width 432 height 19
type input "08:00"
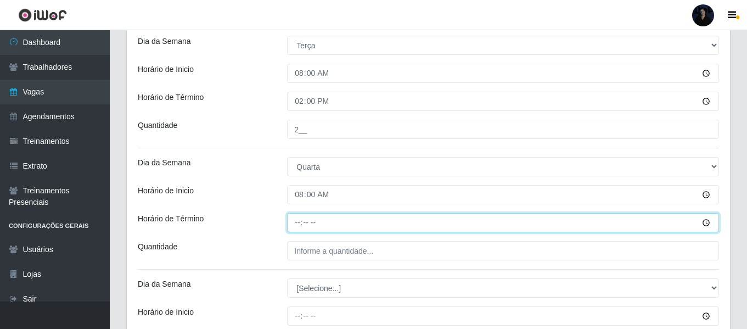
click at [297, 219] on input "Horário de Término" at bounding box center [503, 222] width 432 height 19
type input "14:00"
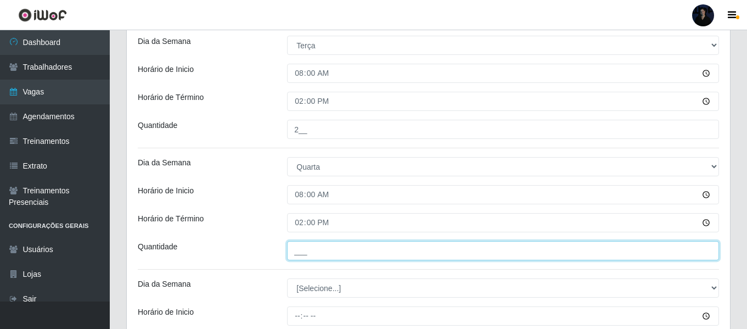
click at [293, 249] on input "___" at bounding box center [503, 250] width 432 height 19
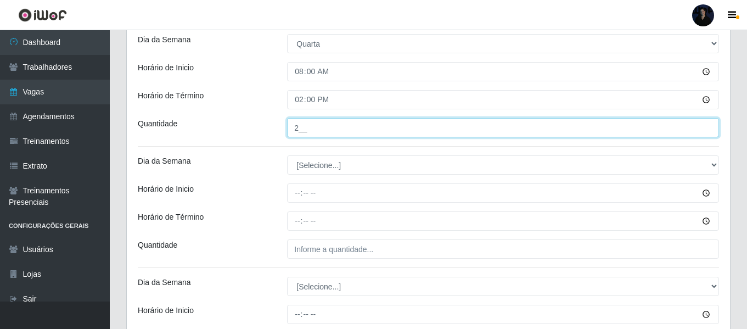
scroll to position [569, 0]
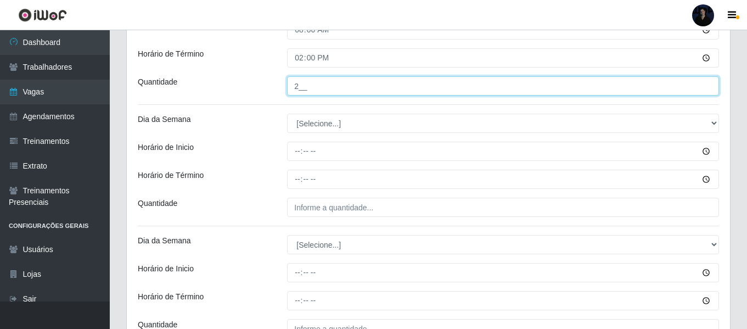
type input "2__"
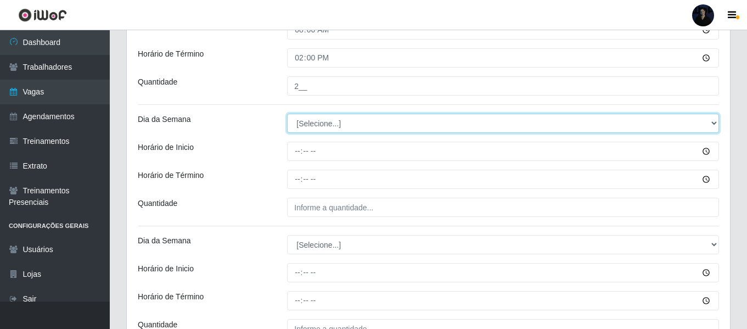
click at [294, 121] on select "[Selecione...] Segunda Terça Quarta Quinta Sexta Sábado Domingo" at bounding box center [503, 123] width 432 height 19
click at [293, 126] on select "[Selecione...] Segunda Terça Quarta Quinta Sexta Sábado Domingo" at bounding box center [503, 123] width 432 height 19
select select "4"
click at [287, 114] on select "[Selecione...] Segunda Terça Quarta Quinta Sexta Sábado Domingo" at bounding box center [503, 123] width 432 height 19
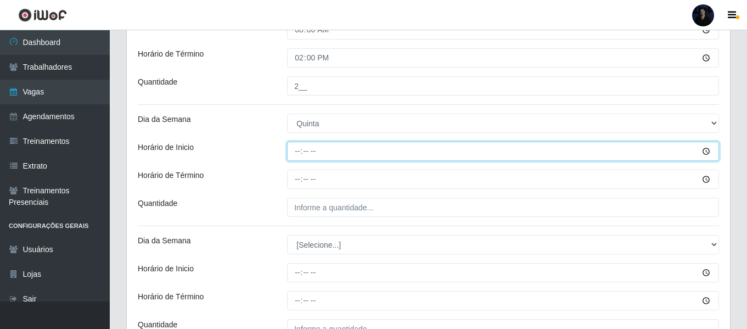
click at [298, 147] on input "Horário de Inicio" at bounding box center [503, 151] width 432 height 19
type input "08:00"
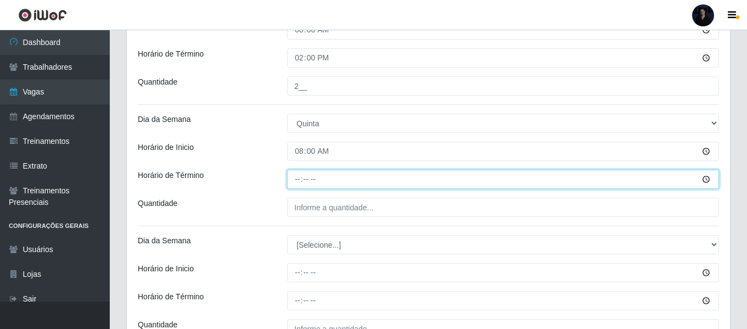
click at [295, 180] on input "Horário de Término" at bounding box center [503, 179] width 432 height 19
type input "14:00"
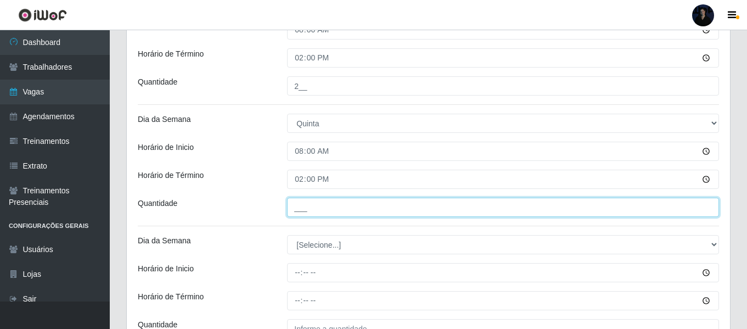
click at [296, 208] on input "___" at bounding box center [503, 207] width 432 height 19
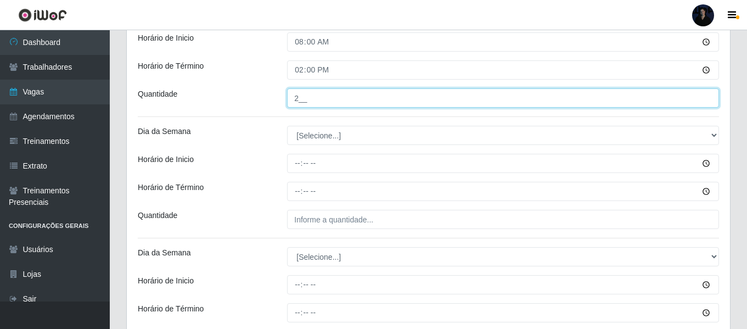
scroll to position [803, 0]
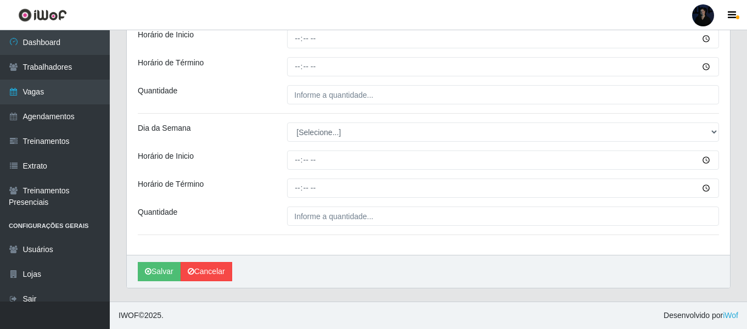
type input "2__"
click at [217, 272] on link "Cancelar" at bounding box center [207, 271] width 52 height 19
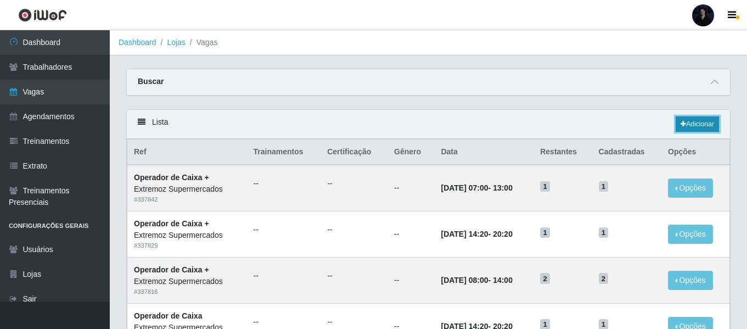
click at [685, 127] on link "Adicionar" at bounding box center [697, 123] width 43 height 15
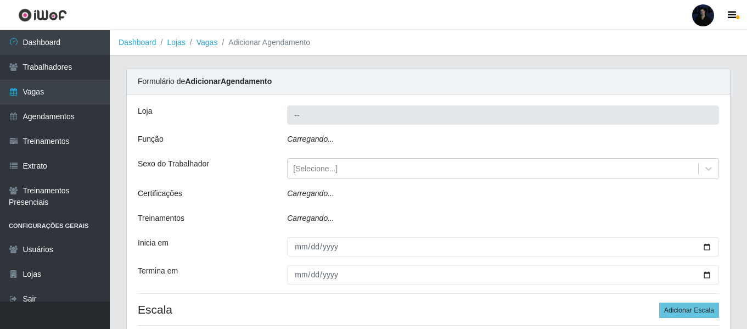
type input "Extremoz Supermercados"
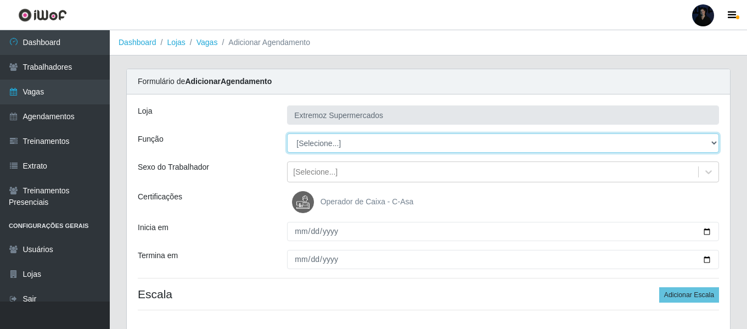
click at [328, 139] on select "[Selecione...] Embalador Embalador + Embalador ++ Operador de Caixa Operador de…" at bounding box center [503, 142] width 432 height 19
select select "24"
click at [287, 133] on select "[Selecione...] Embalador Embalador + Embalador ++ Operador de Caixa Operador de…" at bounding box center [503, 142] width 432 height 19
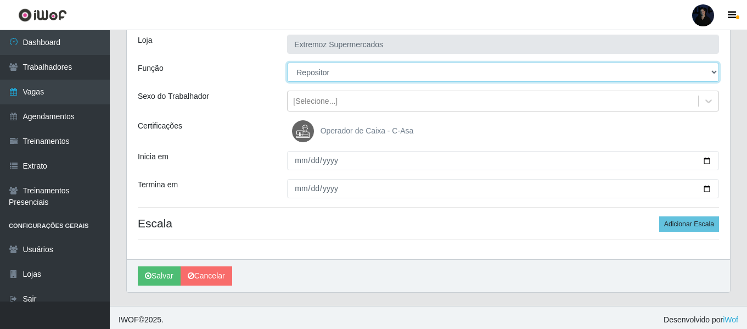
scroll to position [75, 0]
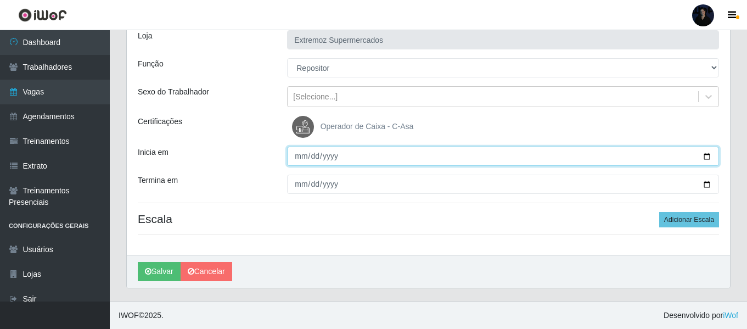
click at [707, 155] on input "Inicia em" at bounding box center [503, 156] width 432 height 19
type input "[DATE]"
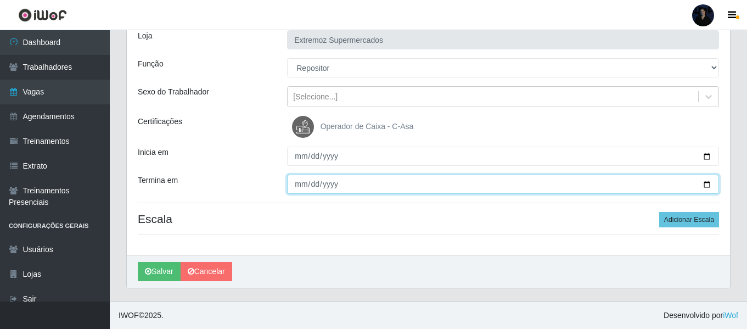
click at [704, 184] on input "Termina em" at bounding box center [503, 184] width 432 height 19
type input "2025-09-05"
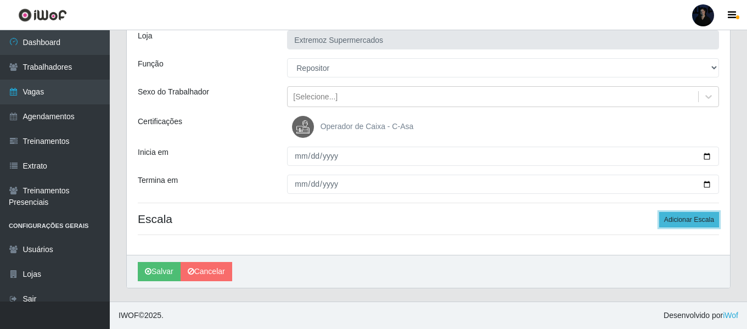
click at [686, 222] on button "Adicionar Escala" at bounding box center [689, 219] width 60 height 15
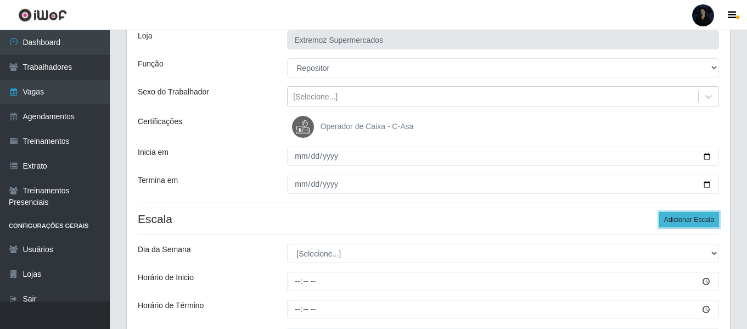
click at [686, 221] on button "Adicionar Escala" at bounding box center [689, 219] width 60 height 15
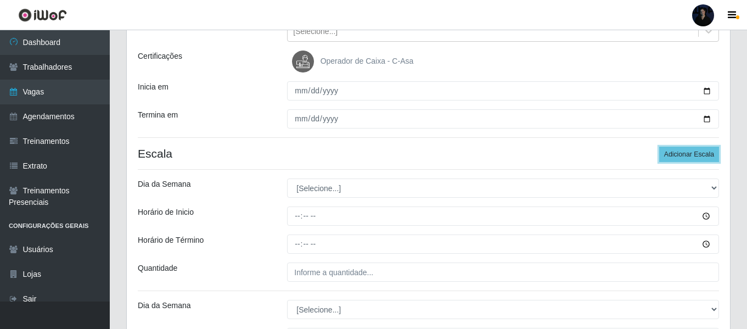
scroll to position [165, 0]
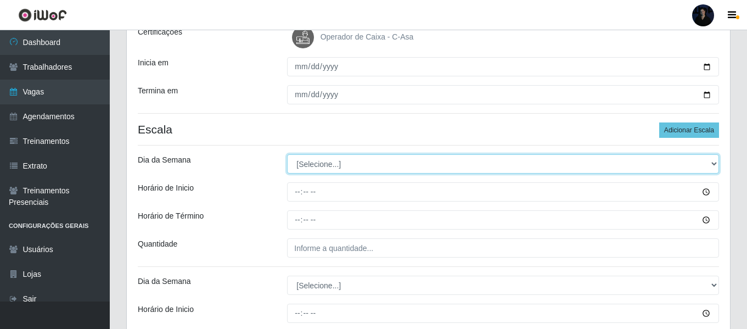
click at [306, 160] on select "[Selecione...] Segunda Terça Quarta Quinta Sexta Sábado Domingo" at bounding box center [503, 163] width 432 height 19
select select "1"
click at [287, 154] on select "[Selecione...] Segunda Terça Quarta Quinta Sexta Sábado Domingo" at bounding box center [503, 163] width 432 height 19
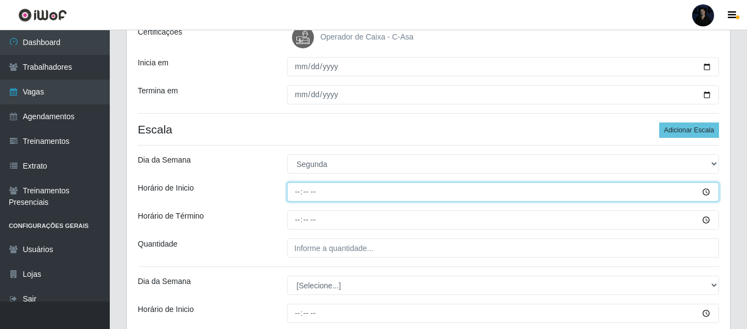
click at [296, 197] on input "Horário de Inicio" at bounding box center [503, 191] width 432 height 19
type input "08:00"
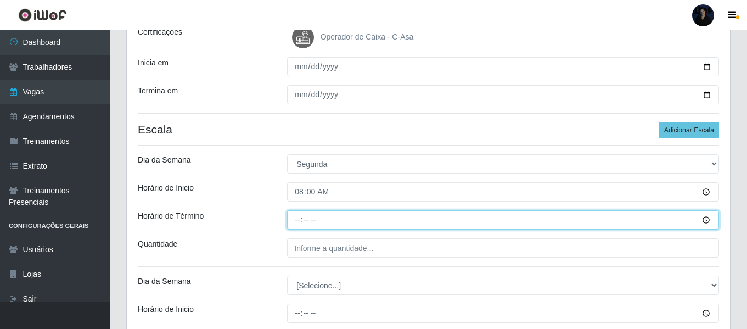
click at [298, 218] on input "Horário de Término" at bounding box center [503, 219] width 432 height 19
type input "14:00"
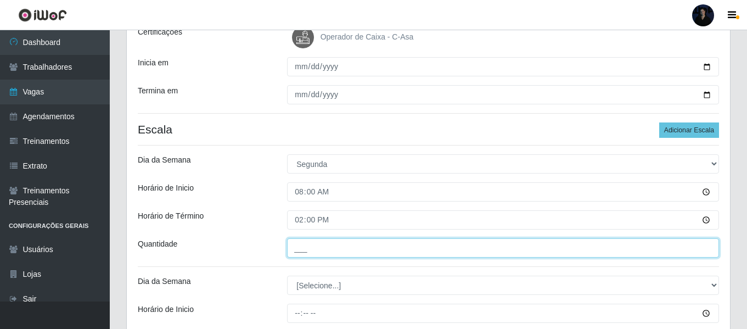
click at [292, 250] on input "___" at bounding box center [503, 247] width 432 height 19
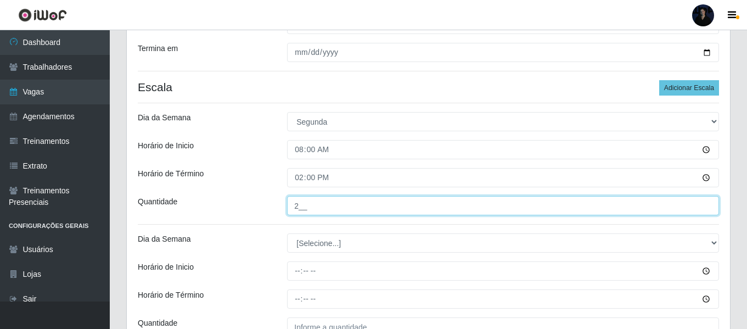
scroll to position [275, 0]
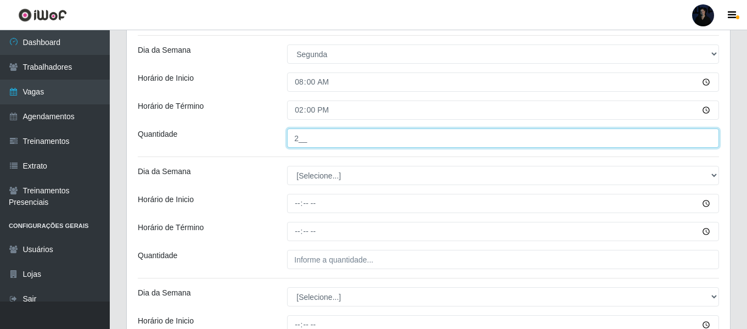
type input "2__"
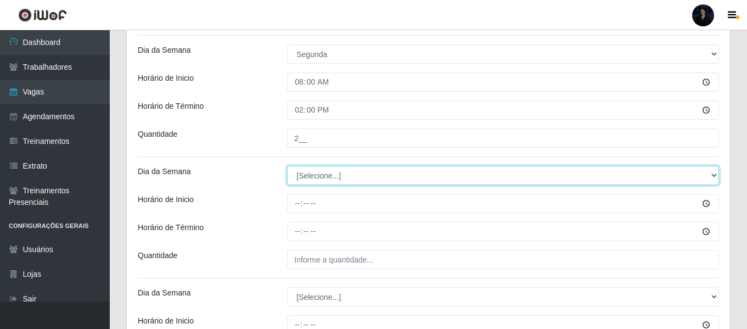
click at [313, 172] on select "[Selecione...] Segunda Terça Quarta Quinta Sexta Sábado Domingo" at bounding box center [503, 175] width 432 height 19
select select "2"
click at [287, 166] on select "[Selecione...] Segunda Terça Quarta Quinta Sexta Sábado Domingo" at bounding box center [503, 175] width 432 height 19
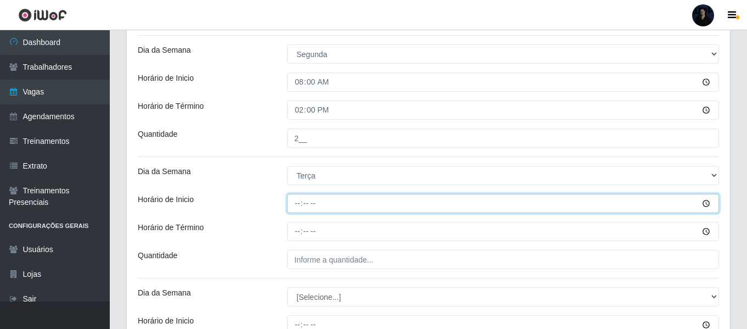
click at [299, 201] on input "Horário de Inicio" at bounding box center [503, 203] width 432 height 19
type input "08:00"
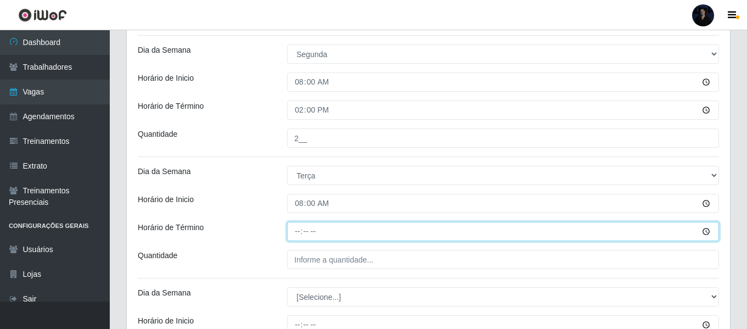
click at [292, 231] on input "Horário de Término" at bounding box center [503, 231] width 432 height 19
type input "14:00"
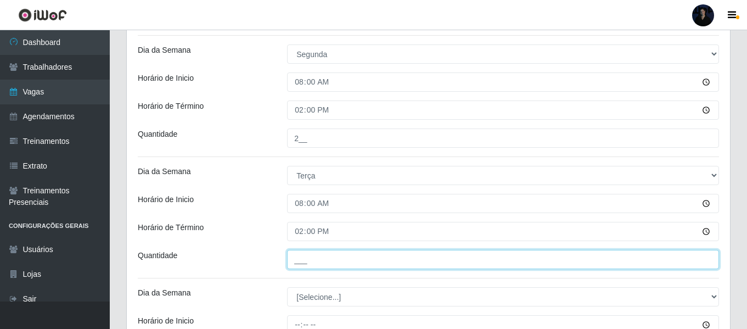
click at [294, 254] on input "___" at bounding box center [503, 259] width 432 height 19
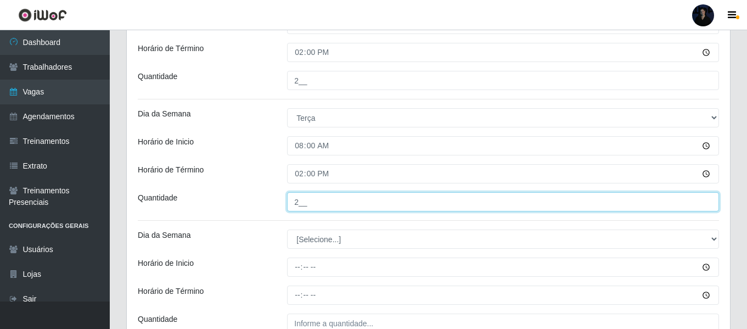
scroll to position [329, 0]
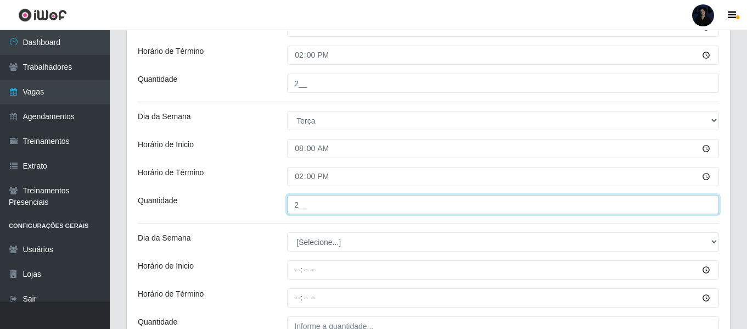
type input "2__"
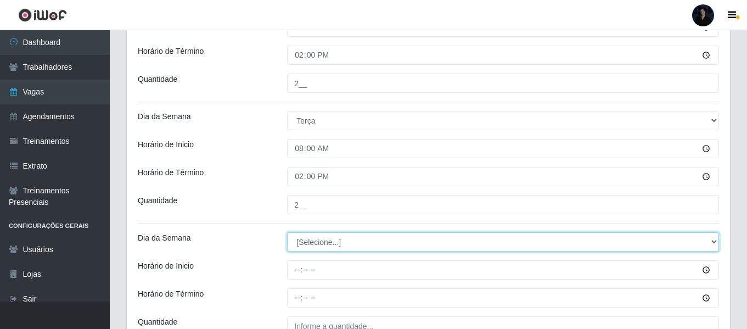
click at [301, 240] on select "[Selecione...] Segunda Terça Quarta Quinta Sexta Sábado Domingo" at bounding box center [503, 241] width 432 height 19
select select "3"
click at [287, 232] on select "[Selecione...] Segunda Terça Quarta Quinta Sexta Sábado Domingo" at bounding box center [503, 241] width 432 height 19
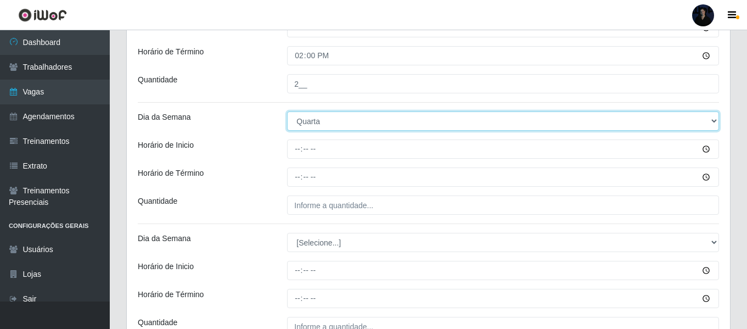
scroll to position [494, 0]
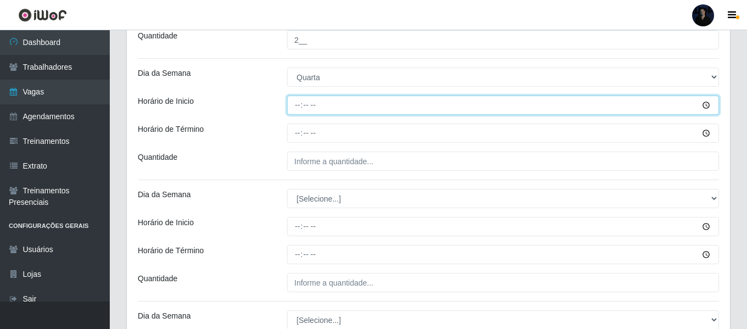
click at [299, 101] on input "Horário de Inicio" at bounding box center [503, 105] width 432 height 19
type input "08:00"
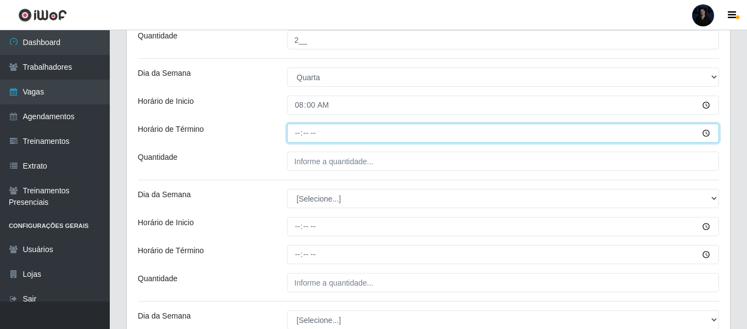
click at [298, 137] on input "Horário de Término" at bounding box center [503, 133] width 432 height 19
type input "14:00"
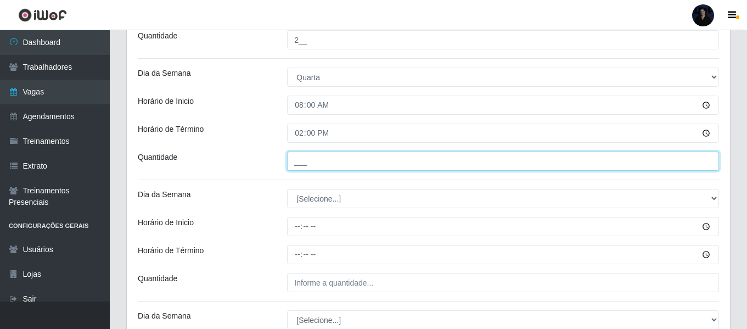
click at [298, 159] on input "___" at bounding box center [503, 161] width 432 height 19
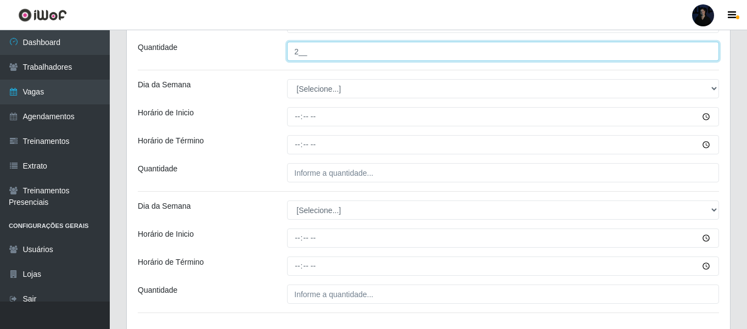
type input "2__"
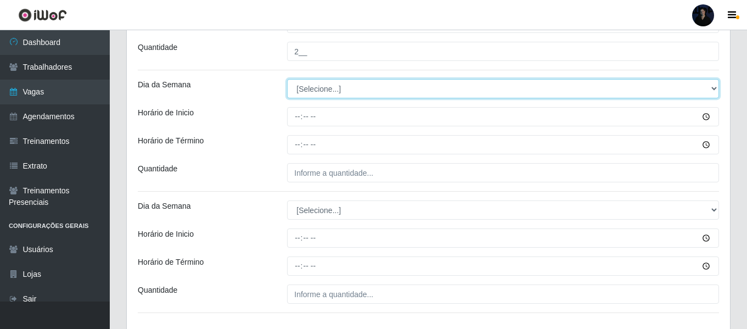
click at [295, 82] on select "[Selecione...] Segunda Terça Quarta Quinta Sexta Sábado Domingo" at bounding box center [503, 88] width 432 height 19
select select "4"
click at [287, 79] on select "[Selecione...] Segunda Terça Quarta Quinta Sexta Sábado Domingo" at bounding box center [503, 88] width 432 height 19
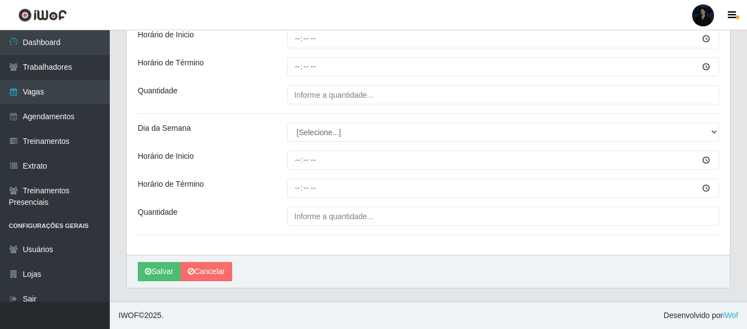
scroll to position [572, 0]
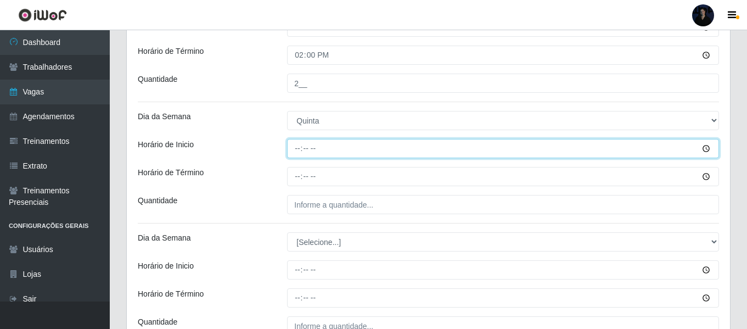
click at [299, 150] on input "Horário de Inicio" at bounding box center [503, 148] width 432 height 19
type input "08:00"
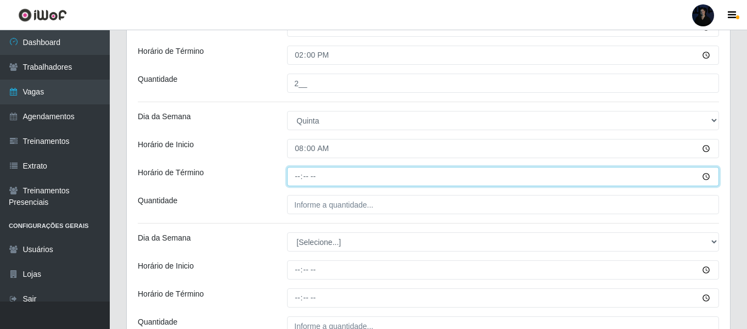
click at [299, 177] on input "Horário de Término" at bounding box center [503, 176] width 432 height 19
type input "14:00"
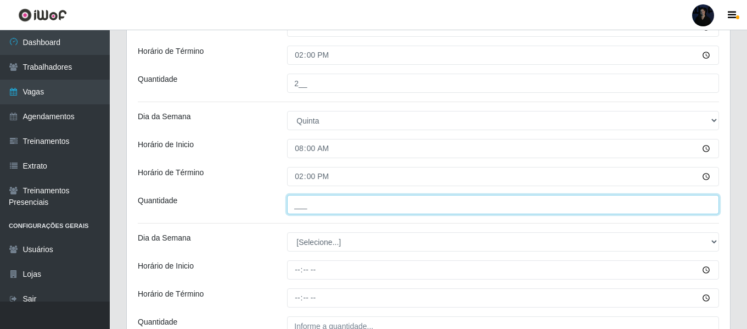
click at [293, 208] on input "___" at bounding box center [503, 204] width 432 height 19
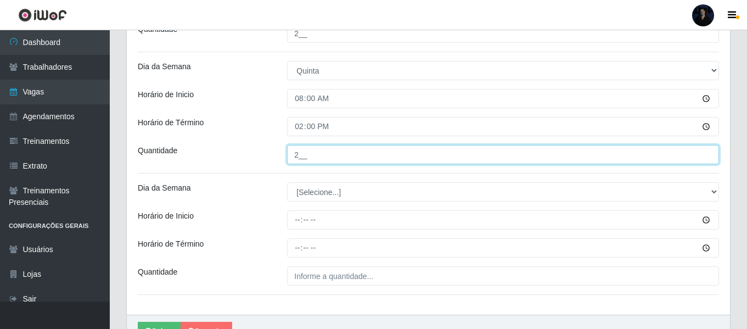
scroll to position [682, 0]
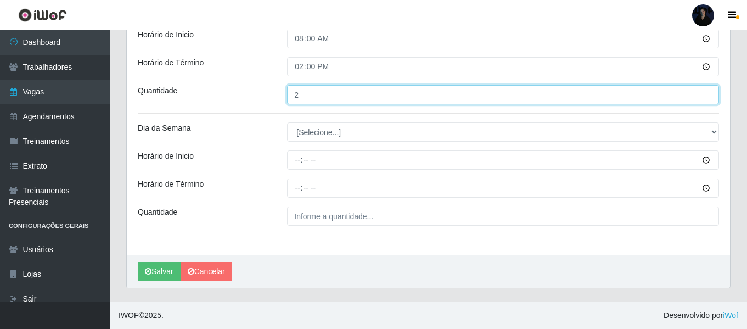
type input "2__"
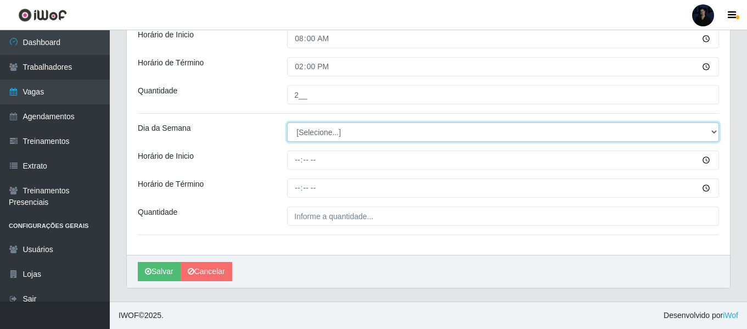
click at [320, 128] on select "[Selecione...] Segunda Terça Quarta Quinta Sexta Sábado Domingo" at bounding box center [503, 131] width 432 height 19
select select "5"
click at [287, 122] on select "[Selecione...] Segunda Terça Quarta Quinta Sexta Sábado Domingo" at bounding box center [503, 131] width 432 height 19
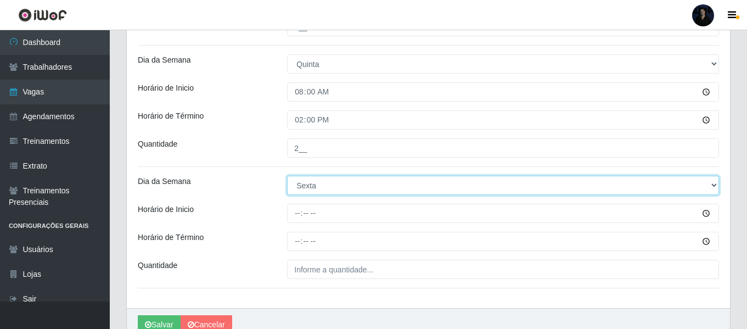
scroll to position [627, 0]
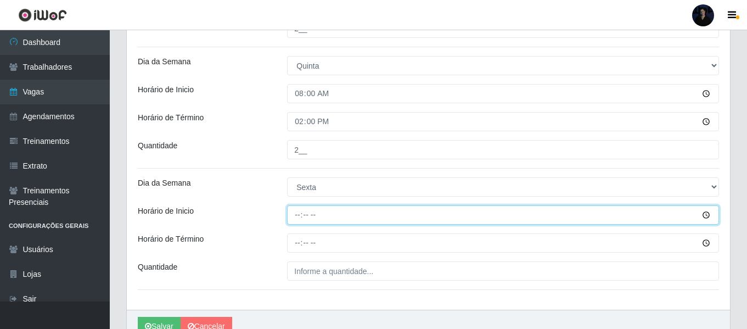
click at [297, 212] on input "Horário de Inicio" at bounding box center [503, 214] width 432 height 19
type input "08:00"
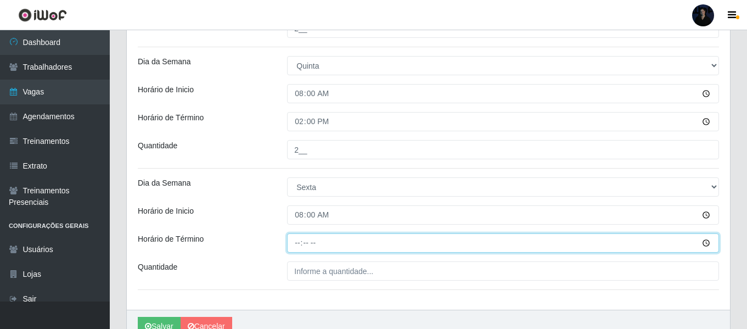
click at [301, 245] on input "Horário de Término" at bounding box center [503, 242] width 432 height 19
type input "14:00"
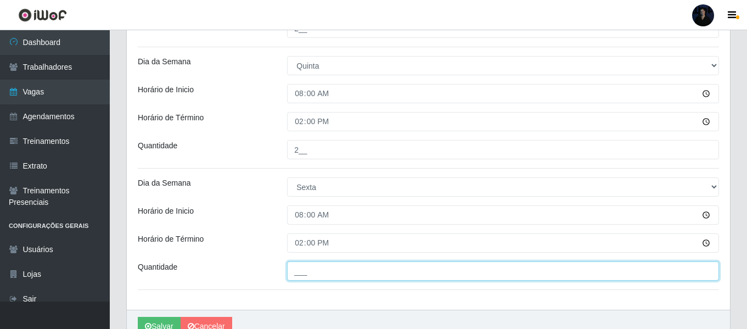
click at [296, 274] on input "___" at bounding box center [503, 270] width 432 height 19
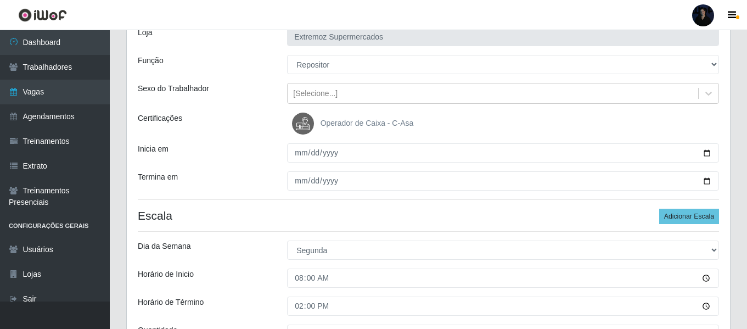
scroll to position [78, 0]
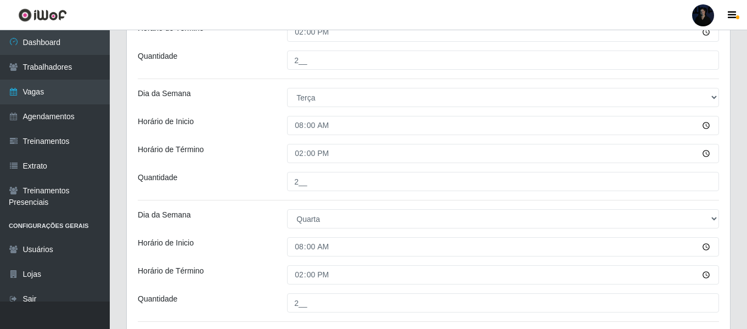
type input "2__"
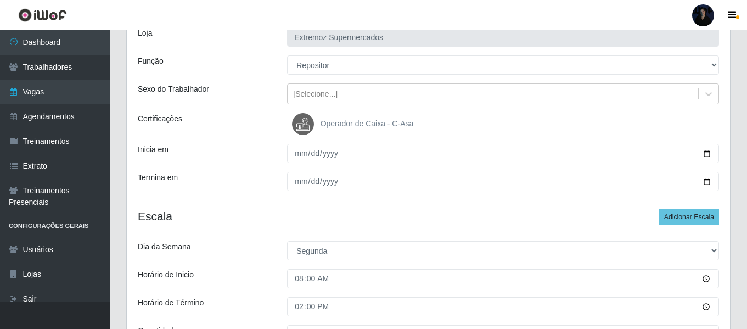
drag, startPoint x: 187, startPoint y: 303, endPoint x: 495, endPoint y: 51, distance: 398.0
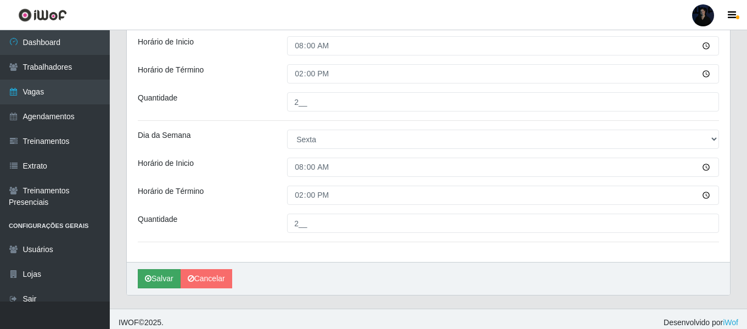
scroll to position [682, 0]
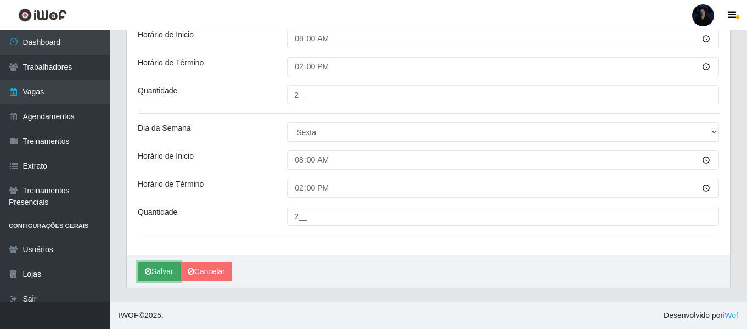
click at [155, 271] on button "Salvar" at bounding box center [159, 271] width 43 height 19
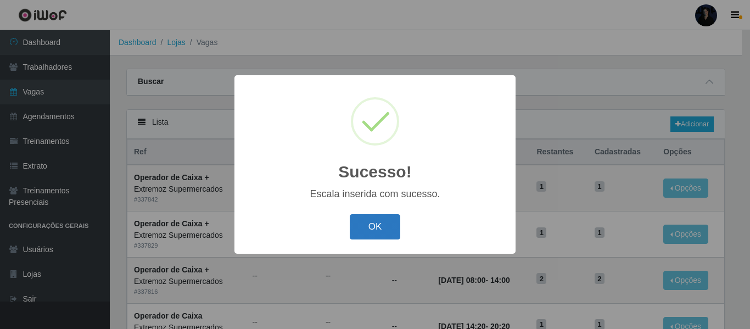
click at [382, 227] on button "OK" at bounding box center [375, 227] width 51 height 26
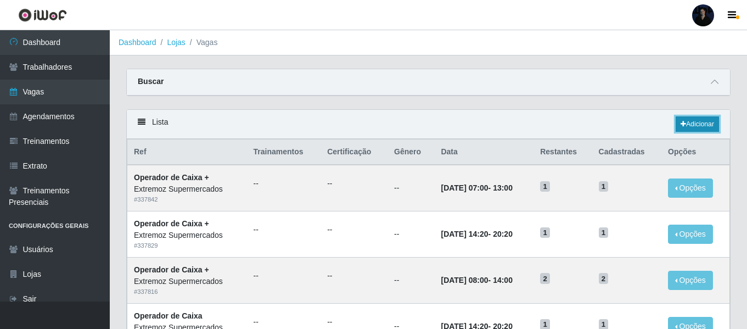
click at [695, 121] on link "Adicionar" at bounding box center [697, 123] width 43 height 15
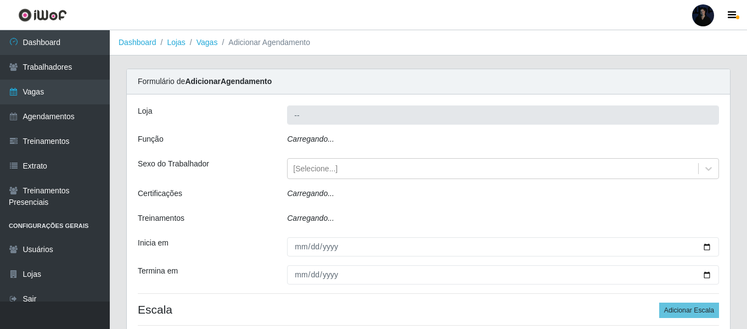
type input "Extremoz Supermercados"
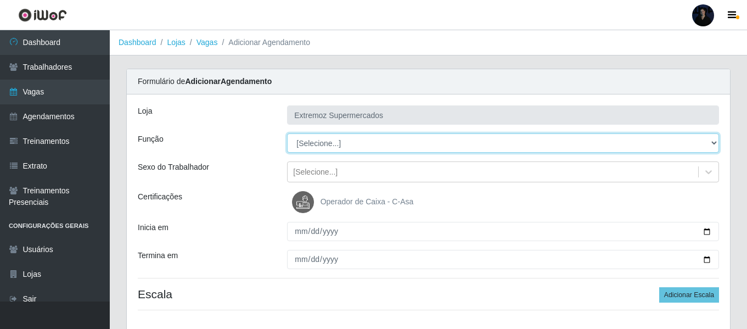
click at [301, 135] on select "[Selecione...] Embalador Embalador + Embalador ++ Operador de Caixa Operador de…" at bounding box center [503, 142] width 432 height 19
select select "82"
click at [287, 133] on select "[Selecione...] Embalador Embalador + Embalador ++ Operador de Caixa Operador de…" at bounding box center [503, 142] width 432 height 19
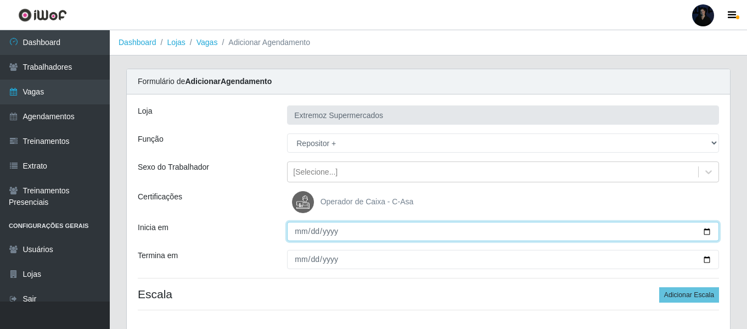
click at [711, 231] on input "Inicia em" at bounding box center [503, 231] width 432 height 19
type input "2025-09-06"
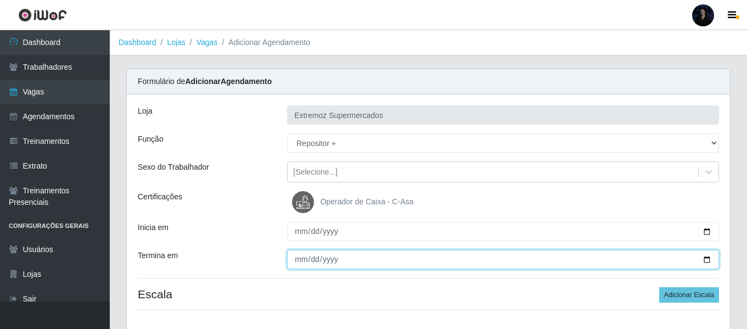
click at [703, 259] on input "Termina em" at bounding box center [503, 259] width 432 height 19
type input "2025-09-06"
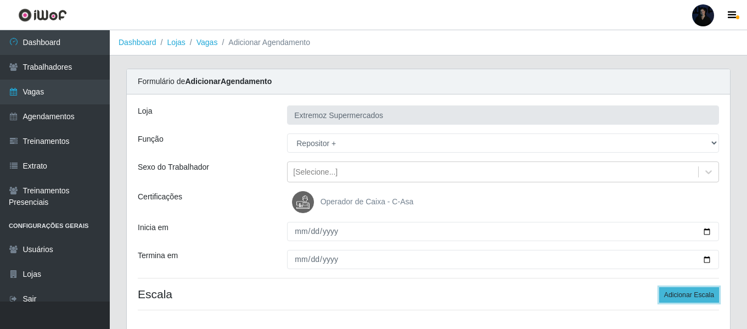
click at [697, 296] on button "Adicionar Escala" at bounding box center [689, 294] width 60 height 15
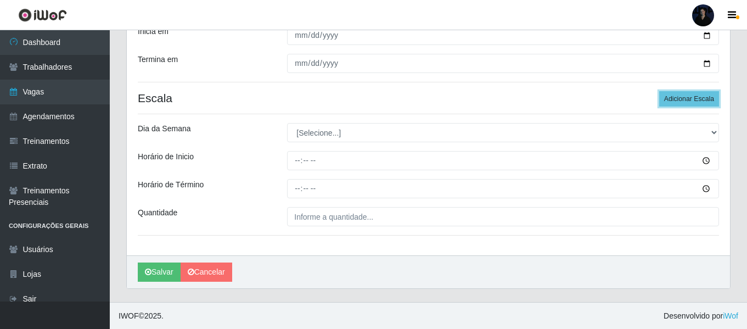
scroll to position [197, 0]
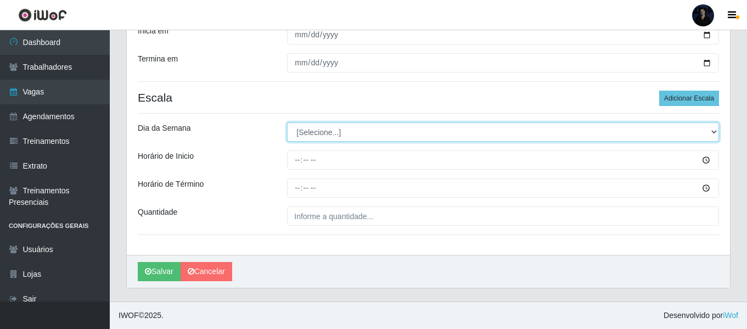
click at [307, 130] on select "[Selecione...] Segunda Terça Quarta Quinta Sexta Sábado Domingo" at bounding box center [503, 131] width 432 height 19
select select "6"
click at [287, 122] on select "[Selecione...] Segunda Terça Quarta Quinta Sexta Sábado Domingo" at bounding box center [503, 131] width 432 height 19
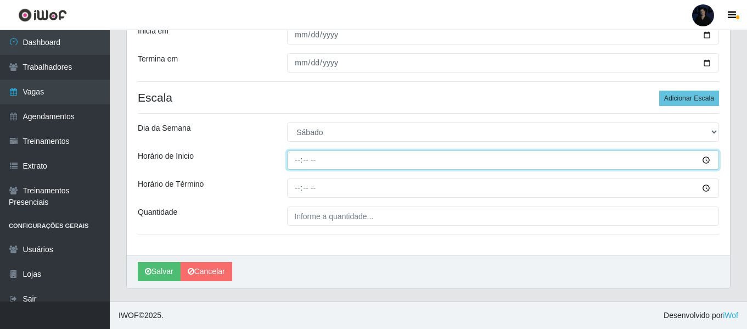
click at [298, 161] on input "Horário de Inicio" at bounding box center [503, 159] width 432 height 19
type input "08:00"
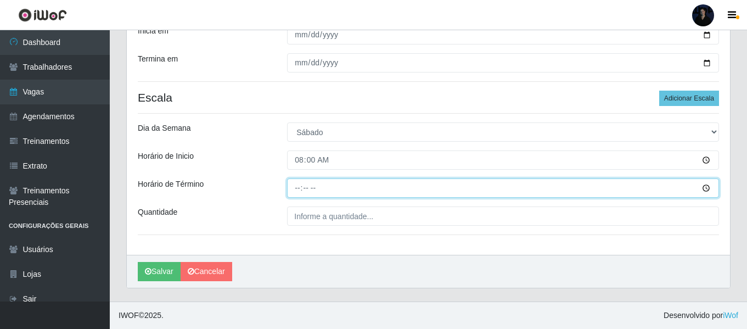
click at [296, 195] on input "Horário de Término" at bounding box center [503, 187] width 432 height 19
type input "14:00"
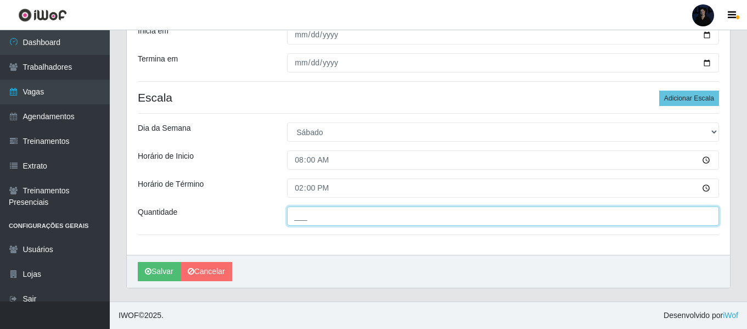
click at [301, 212] on input "___" at bounding box center [503, 215] width 432 height 19
type input "2__"
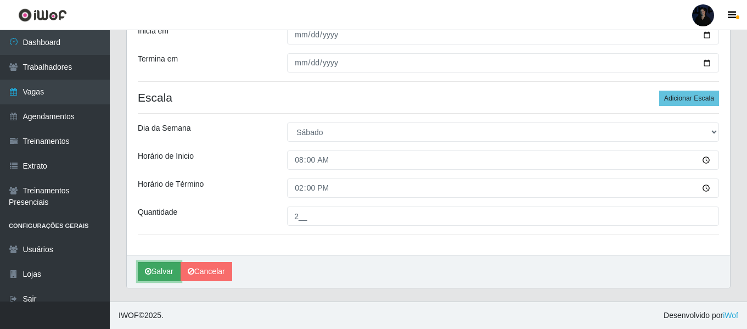
click at [161, 273] on button "Salvar" at bounding box center [159, 271] width 43 height 19
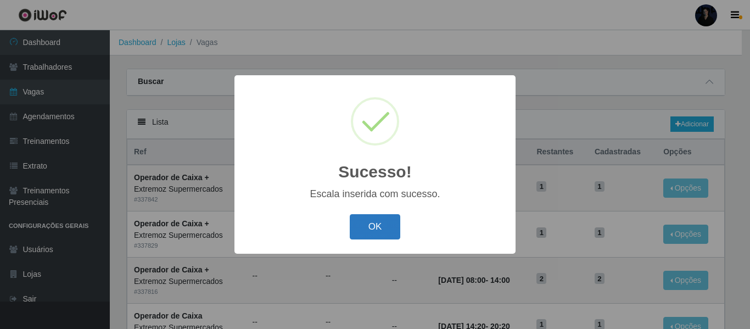
click at [371, 223] on button "OK" at bounding box center [375, 227] width 51 height 26
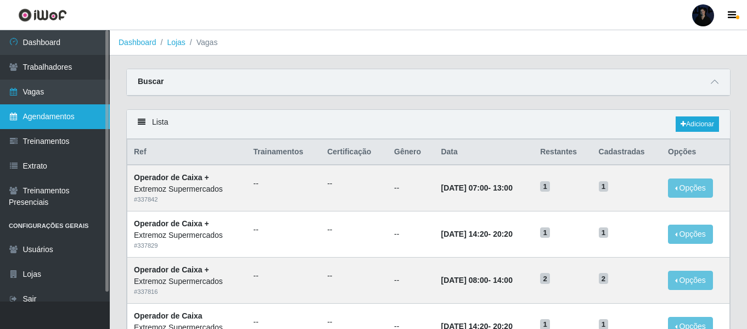
click at [92, 118] on link "Agendamentos" at bounding box center [55, 116] width 110 height 25
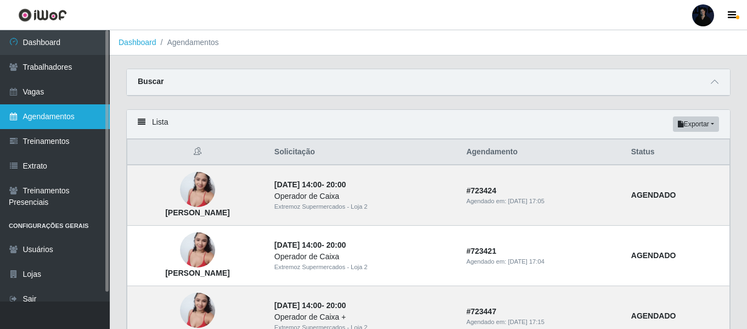
click at [70, 120] on link "Agendamentos" at bounding box center [55, 116] width 110 height 25
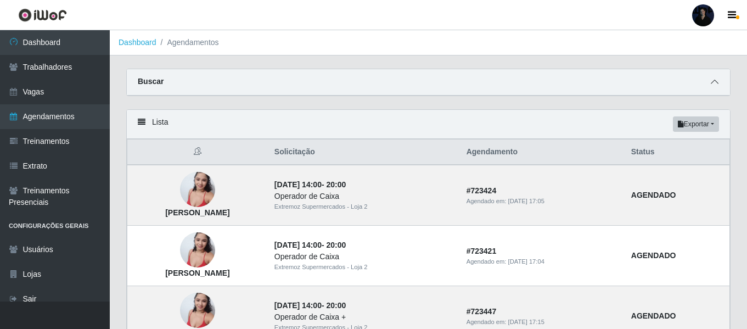
click at [714, 84] on icon at bounding box center [715, 82] width 8 height 8
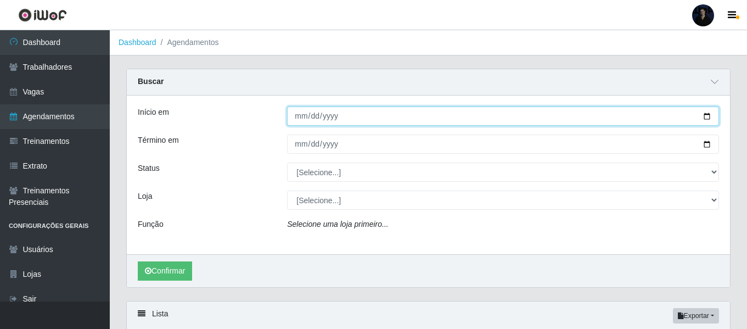
click at [707, 115] on input "Início em" at bounding box center [503, 116] width 432 height 19
type input "2025-08-29"
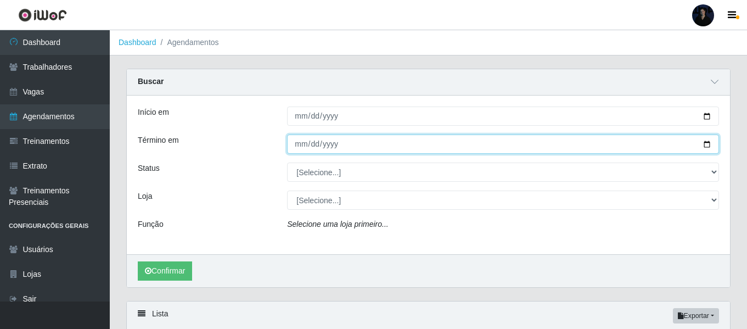
click at [710, 144] on input "Término em" at bounding box center [503, 144] width 432 height 19
type input "2025-08-29"
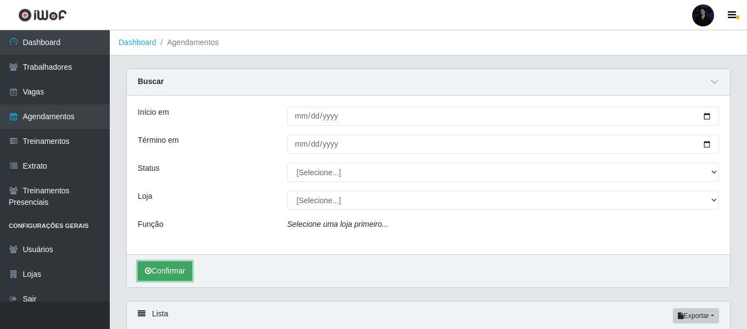
click at [176, 275] on button "Confirmar" at bounding box center [165, 270] width 54 height 19
click at [356, 185] on div "Início em 2025-08-29 Término em 2025-08-29 Status [Selecione...] AGENDADO AGUAR…" at bounding box center [428, 175] width 603 height 159
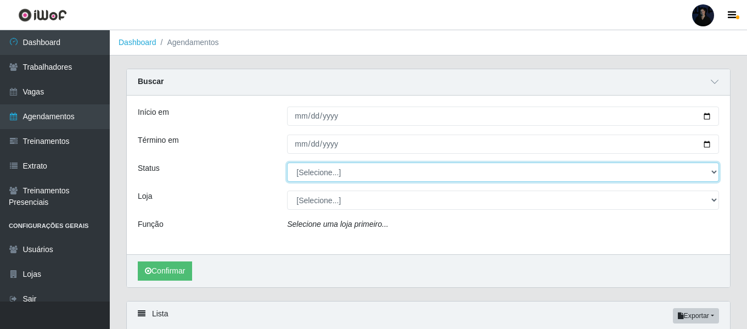
click at [351, 176] on select "[Selecione...] AGENDADO AGUARDANDO LIBERAR EM ANDAMENTO EM REVISÃO FINALIZADO C…" at bounding box center [503, 172] width 432 height 19
select select "FINALIZADO"
click at [287, 163] on select "[Selecione...] AGENDADO AGUARDANDO LIBERAR EM ANDAMENTO EM REVISÃO FINALIZADO C…" at bounding box center [503, 172] width 432 height 19
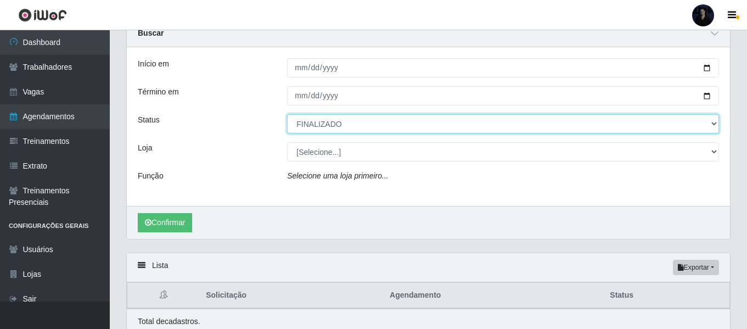
scroll to position [95, 0]
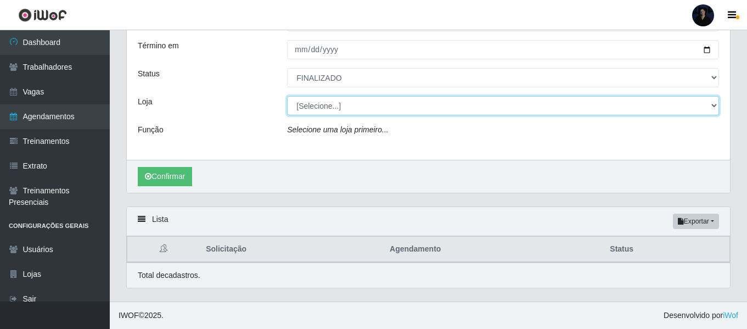
click at [315, 104] on select "[Selecione...] C-ASA Zona Norte Extremoz Supermercados Extremoz Supermercados -…" at bounding box center [503, 105] width 432 height 19
click at [316, 109] on select "[Selecione...] C-ASA Zona Norte Extremoz Supermercados Extremoz Supermercados -…" at bounding box center [503, 105] width 432 height 19
select select "519"
click at [287, 96] on select "[Selecione...] C-ASA Zona Norte Extremoz Supermercados Extremoz Supermercados -…" at bounding box center [503, 105] width 432 height 19
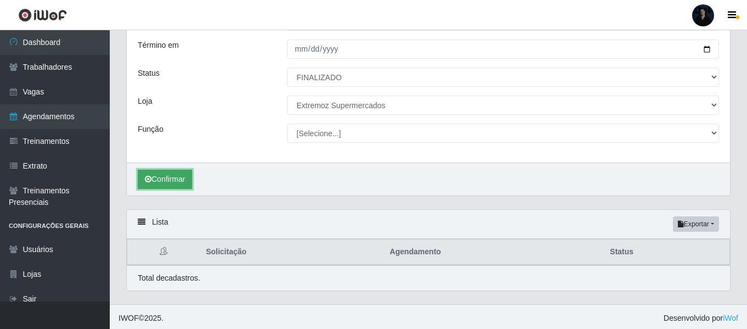
click at [172, 187] on button "Confirmar" at bounding box center [165, 179] width 54 height 19
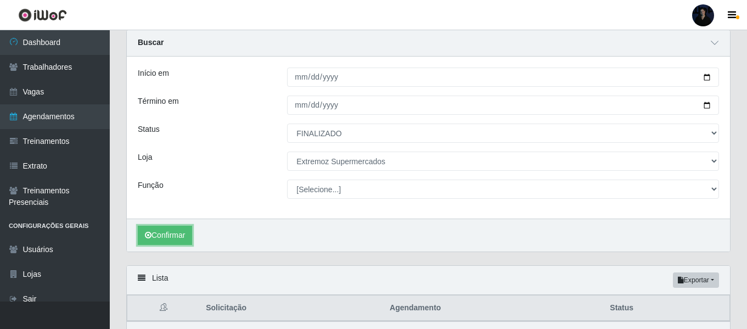
scroll to position [98, 0]
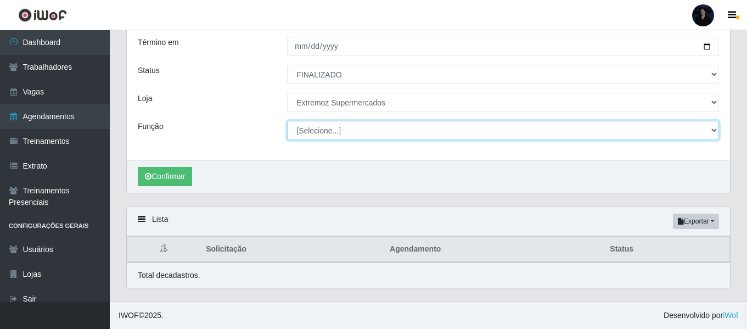
click at [312, 124] on select "[Selecione...] Embalador Embalador + Embalador ++ Operador de Caixa Operador de…" at bounding box center [503, 130] width 432 height 19
select select "1"
click at [287, 121] on select "[Selecione...] Embalador Embalador + Embalador ++ Operador de Caixa Operador de…" at bounding box center [503, 130] width 432 height 19
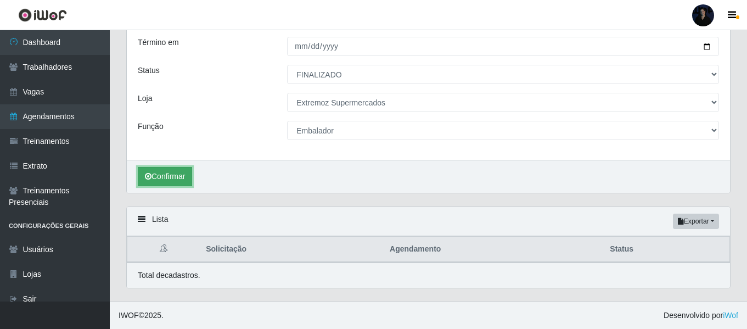
click at [176, 174] on button "Confirmar" at bounding box center [165, 176] width 54 height 19
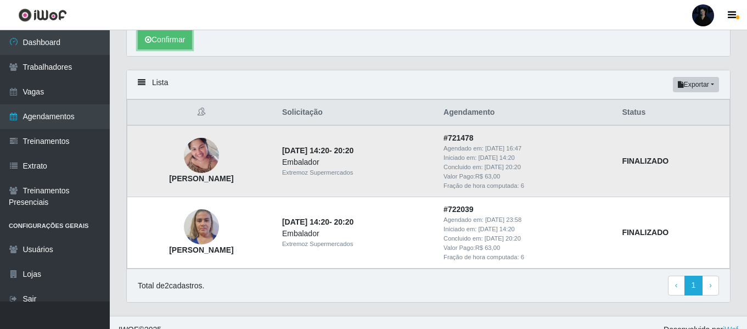
scroll to position [249, 0]
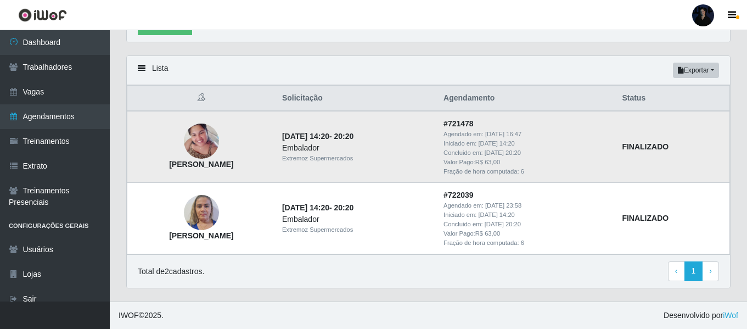
drag, startPoint x: 166, startPoint y: 165, endPoint x: 302, endPoint y: 172, distance: 135.8
click at [276, 172] on td "Patrícia Maria Neves da Silva Santos" at bounding box center [201, 146] width 148 height 71
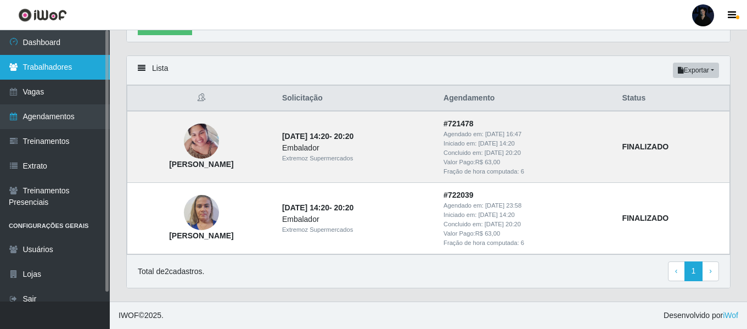
copy strong "Patrícia Maria Neves da Silva Santos"
click at [62, 68] on link "Trabalhadores" at bounding box center [55, 67] width 110 height 25
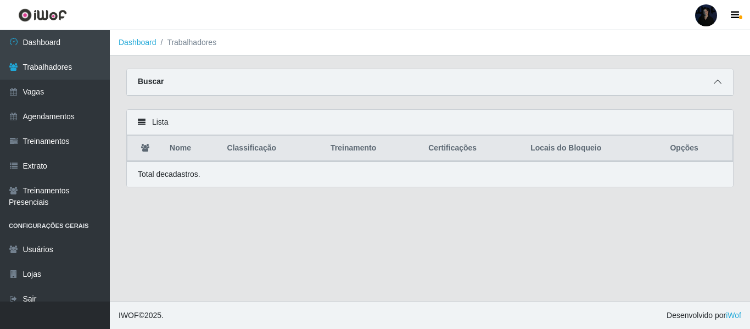
click at [712, 86] on span at bounding box center [717, 82] width 13 height 13
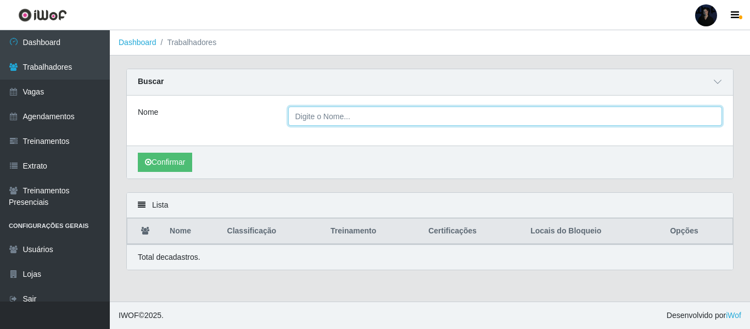
click at [601, 114] on input "Nome" at bounding box center [505, 116] width 434 height 19
paste input "Patrícia Maria Neves da Silva Santos"
type input "Patrícia Maria Neves da Silva Santos"
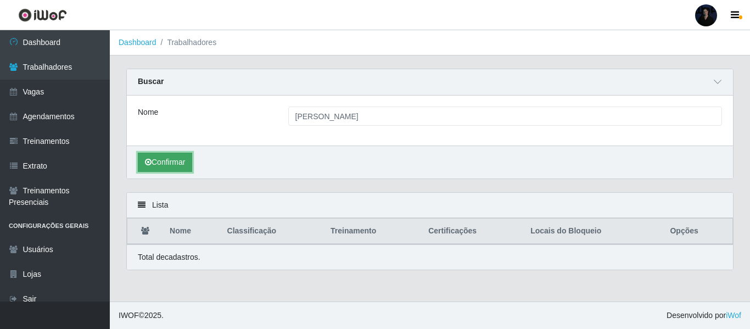
click at [173, 163] on button "Confirmar" at bounding box center [165, 162] width 54 height 19
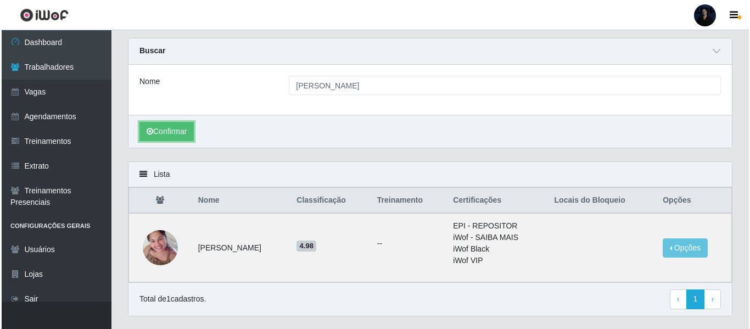
scroll to position [59, 0]
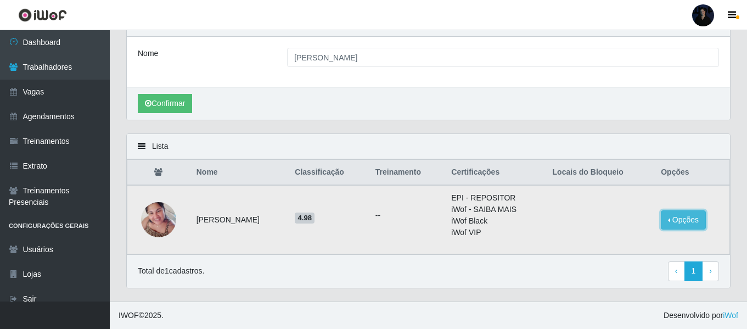
click at [701, 217] on button "Opções" at bounding box center [683, 219] width 45 height 19
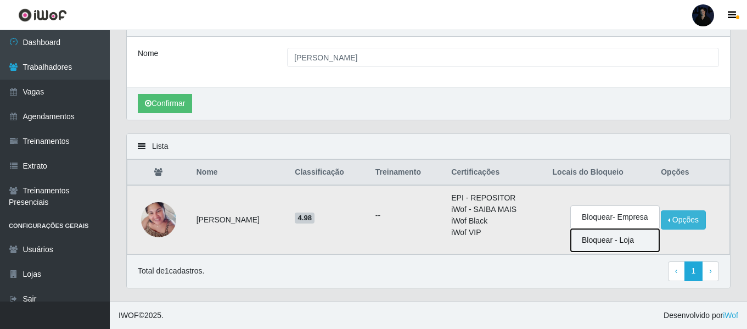
click at [615, 242] on button "Bloquear - Loja" at bounding box center [615, 240] width 88 height 23
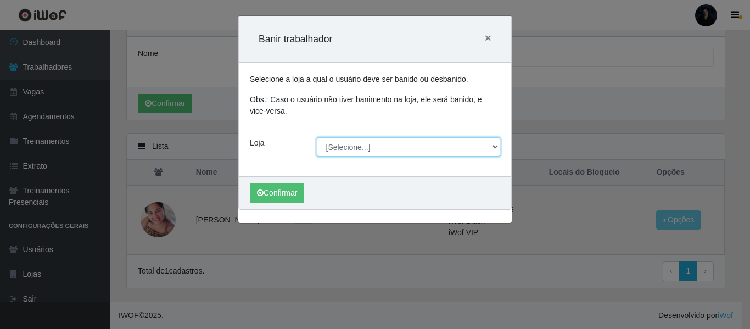
click at [362, 152] on select "[Selecione...] C-ASA Zona Norte Extremoz Supermercados Extremoz Supermercados -…" at bounding box center [409, 146] width 184 height 19
select select "519"
click at [317, 137] on select "[Selecione...] C-ASA Zona Norte Extremoz Supermercados Extremoz Supermercados -…" at bounding box center [409, 146] width 184 height 19
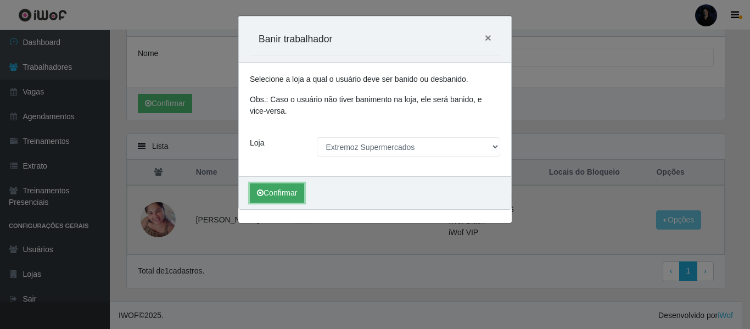
click at [285, 189] on button "Confirmar" at bounding box center [277, 192] width 54 height 19
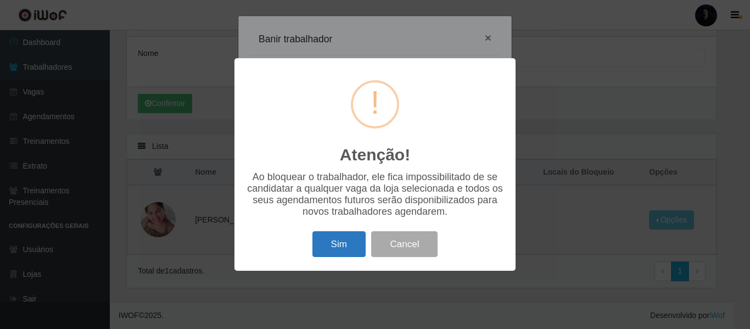
click at [338, 246] on button "Sim" at bounding box center [338, 244] width 53 height 26
